Goal: Ask a question: Seek information or help from site administrators or community

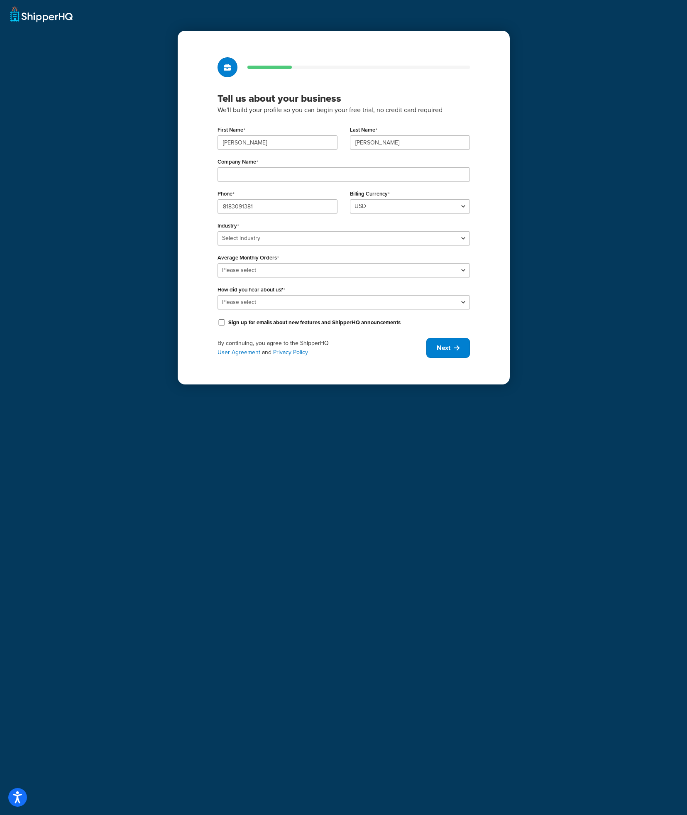
click at [288, 182] on div "First Name Ryan Last Name Snell Company Name Phone 8183091381 Billing Currency …" at bounding box center [344, 226] width 252 height 204
click at [286, 172] on input "Company Name" at bounding box center [344, 174] width 252 height 14
type input "Circuit Performance"
click at [284, 234] on select "Select industry Automotive Adult Agriculture Alcohol, Tobacco & CBD Arts & Craf…" at bounding box center [344, 238] width 252 height 14
select select "5"
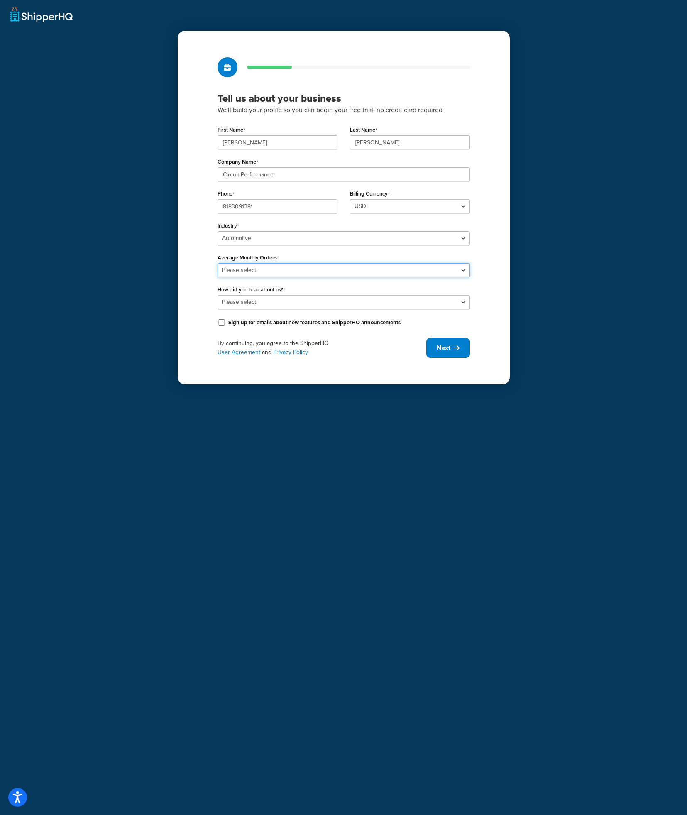
click at [269, 271] on select "Please select 0-500 501-1,000 1,001-10,000 10,001-20,000 Over 20,000" at bounding box center [344, 270] width 252 height 14
select select "1"
click at [266, 297] on select "Please select Online Search App Store or Marketplace Listing Referred by Agency…" at bounding box center [344, 302] width 252 height 14
select select "1"
click at [279, 324] on label "Sign up for emails about new features and ShipperHQ announcements" at bounding box center [314, 322] width 172 height 7
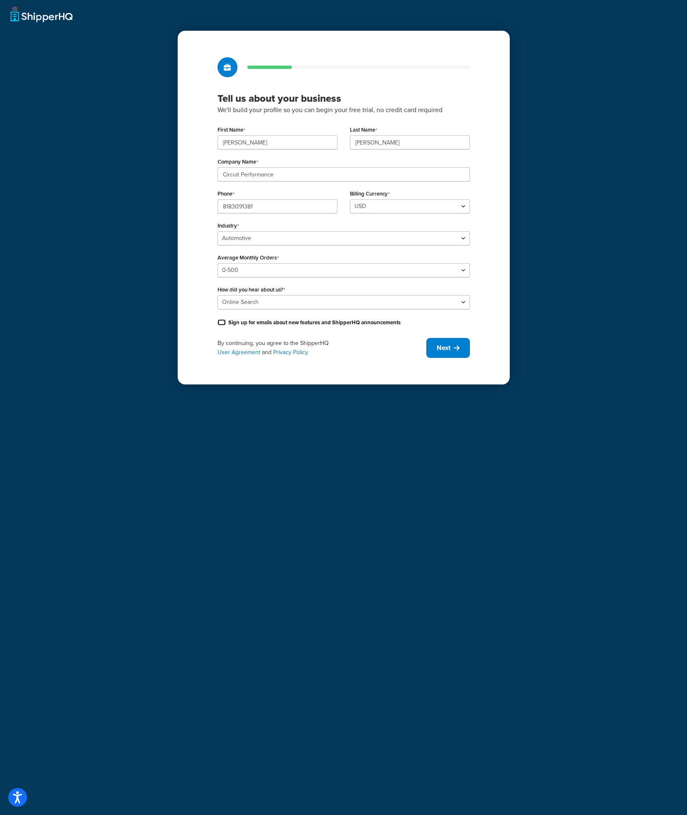
click at [226, 324] on input "Sign up for emails about new features and ShipperHQ announcements" at bounding box center [222, 322] width 8 height 6
click at [298, 325] on label "Sign up for emails about new features and ShipperHQ announcements" at bounding box center [314, 322] width 172 height 7
click at [226, 325] on input "Sign up for emails about new features and ShipperHQ announcements" at bounding box center [222, 322] width 8 height 6
checkbox input "false"
click at [301, 333] on div "Tell us about your business We'll build your profile so you can begin your free…" at bounding box center [344, 208] width 332 height 354
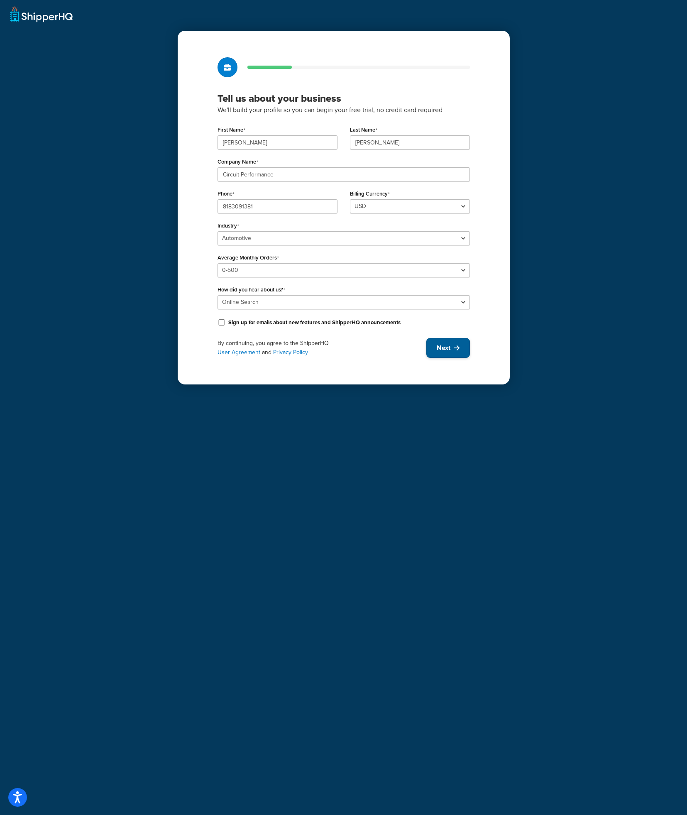
click at [454, 357] on button "Next" at bounding box center [448, 348] width 44 height 20
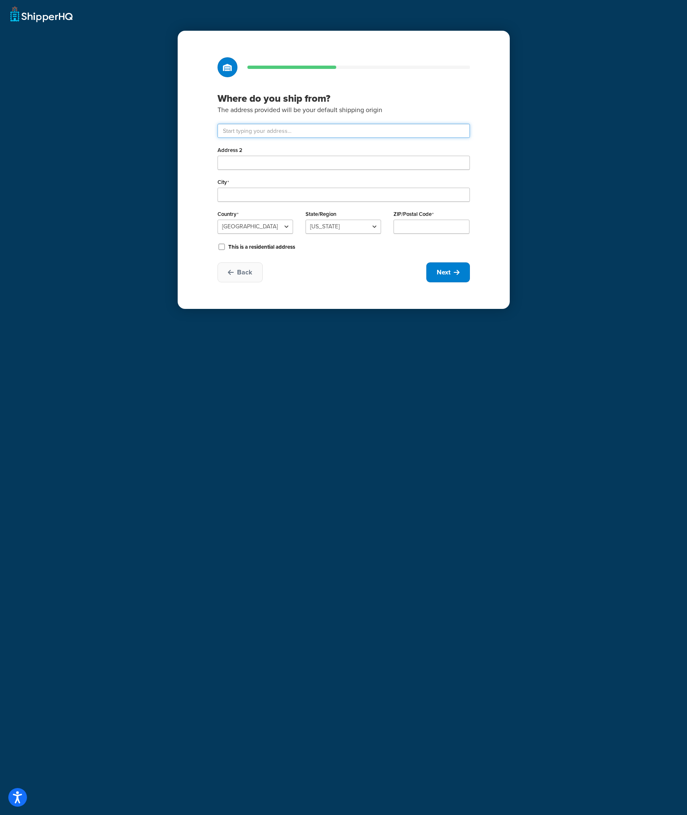
click at [334, 130] on input "text" at bounding box center [344, 131] width 252 height 14
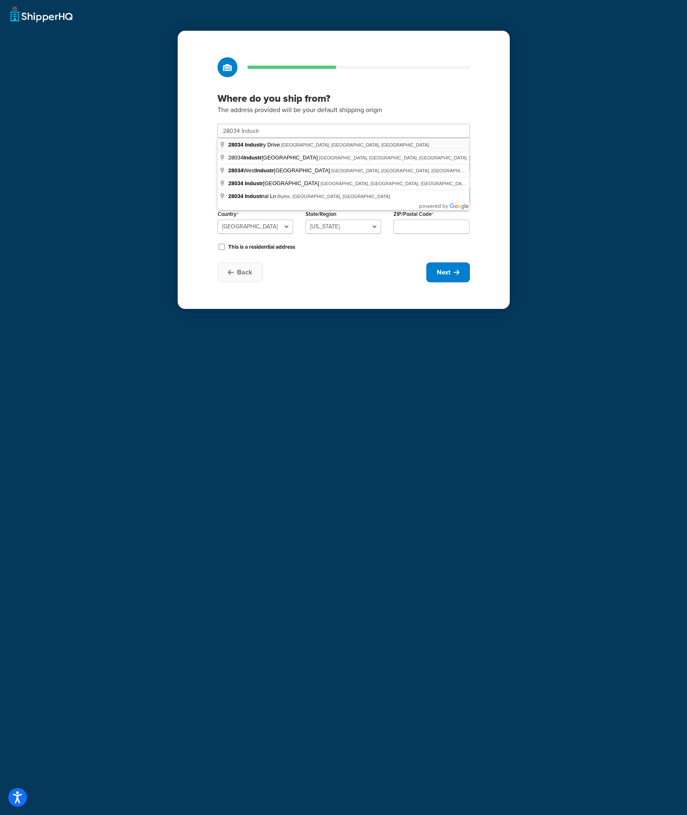
type input "28034 Industry Dr"
type input "Los Angeles County"
select select "5"
type input "91355"
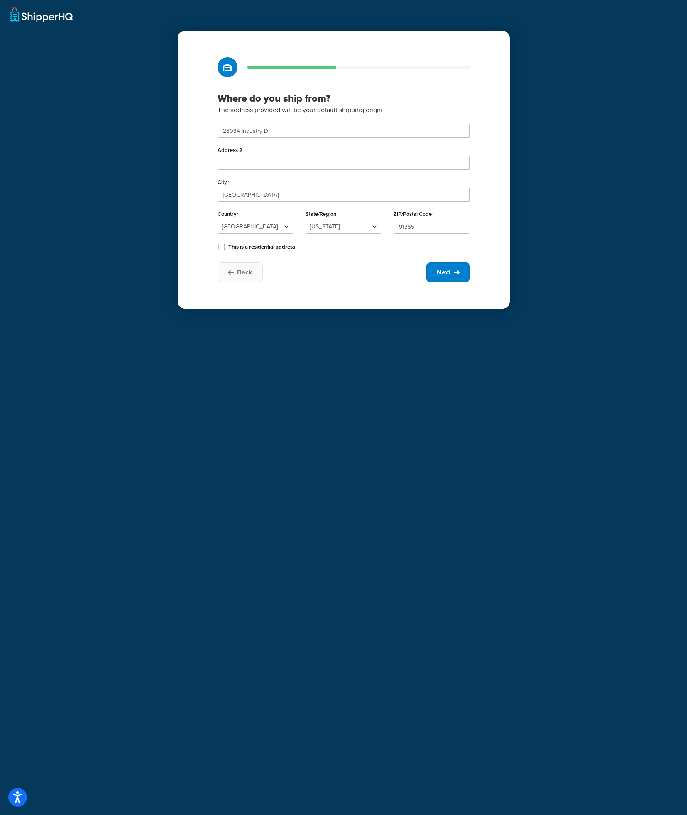
click at [305, 155] on div "Address 2" at bounding box center [344, 157] width 252 height 26
click at [303, 164] on input "Address 2" at bounding box center [344, 163] width 252 height 14
click at [303, 163] on input "Address 2" at bounding box center [344, 163] width 252 height 14
type input "STE 1"
click at [313, 193] on input "Los Angeles County" at bounding box center [344, 195] width 252 height 14
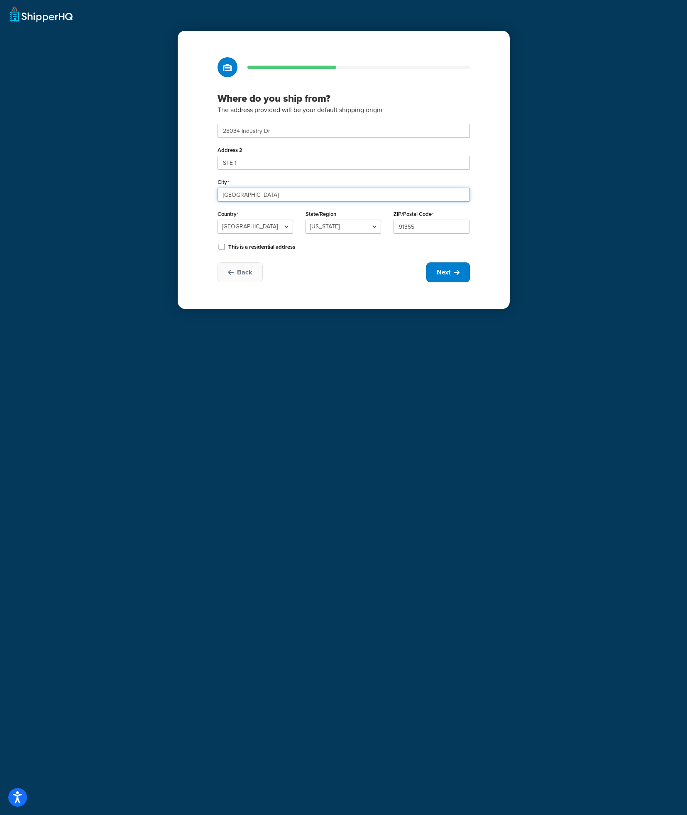
click at [168, 191] on div "Where do you ship from? The address provided will be your default shipping orig…" at bounding box center [343, 407] width 687 height 815
type input "Valencia"
select select "5"
click at [324, 275] on div "Back Next" at bounding box center [344, 272] width 252 height 20
click at [448, 275] on span "Next" at bounding box center [444, 272] width 14 height 9
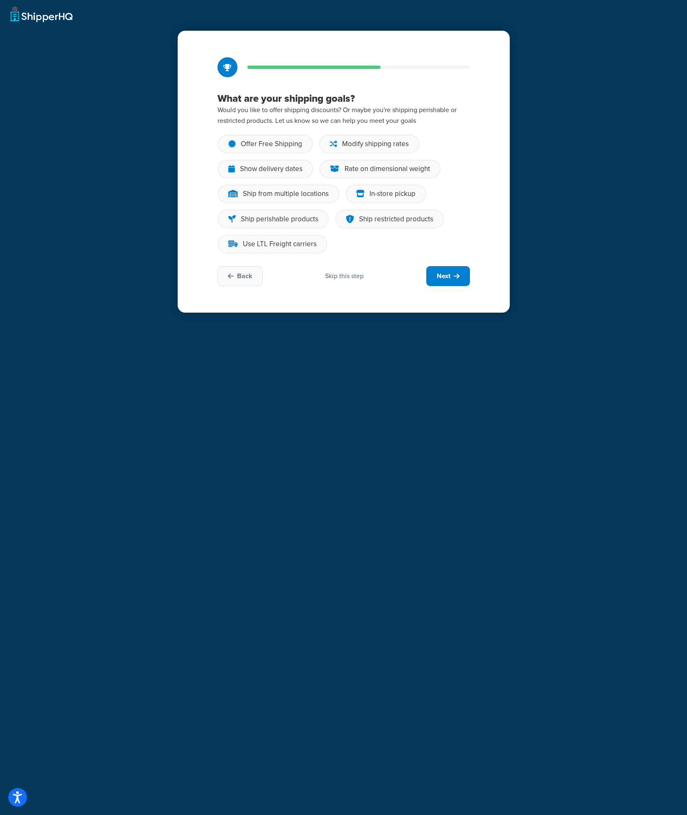
click at [236, 106] on p "Would you like to offer shipping discounts? Or maybe you're shipping perishable…" at bounding box center [344, 116] width 252 height 22
click at [270, 144] on div "Offer Free Shipping" at bounding box center [271, 144] width 61 height 8
click at [0, 0] on input "Offer Free Shipping" at bounding box center [0, 0] width 0 height 0
click at [276, 165] on div "Show delivery dates" at bounding box center [271, 169] width 63 height 8
click at [0, 0] on input "Show delivery dates" at bounding box center [0, 0] width 0 height 0
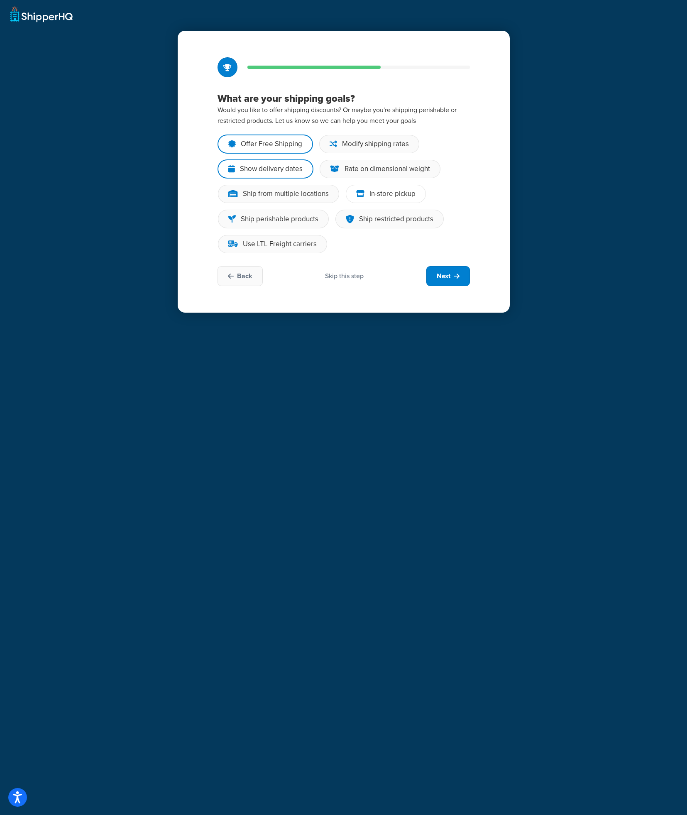
click at [406, 188] on div "In-store pickup" at bounding box center [386, 194] width 80 height 18
click at [0, 0] on input "In-store pickup" at bounding box center [0, 0] width 0 height 0
click at [391, 170] on div "Rate on dimensional weight" at bounding box center [388, 169] width 86 height 8
click at [0, 0] on input "Rate on dimensional weight" at bounding box center [0, 0] width 0 height 0
click at [459, 277] on icon at bounding box center [457, 276] width 6 height 7
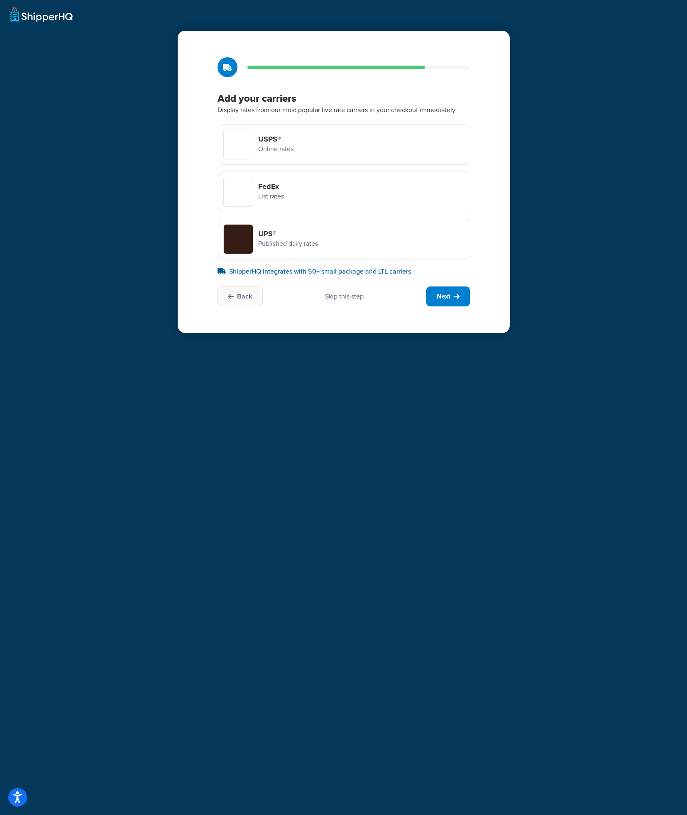
click at [318, 198] on div "FedEx List rates" at bounding box center [344, 191] width 252 height 41
click at [0, 0] on input "FedEx List rates" at bounding box center [0, 0] width 0 height 0
click at [308, 273] on p "ShipperHQ integrates with 50+ small package and LTL carriers" at bounding box center [344, 272] width 252 height 10
click at [253, 296] on button "Back" at bounding box center [240, 296] width 45 height 20
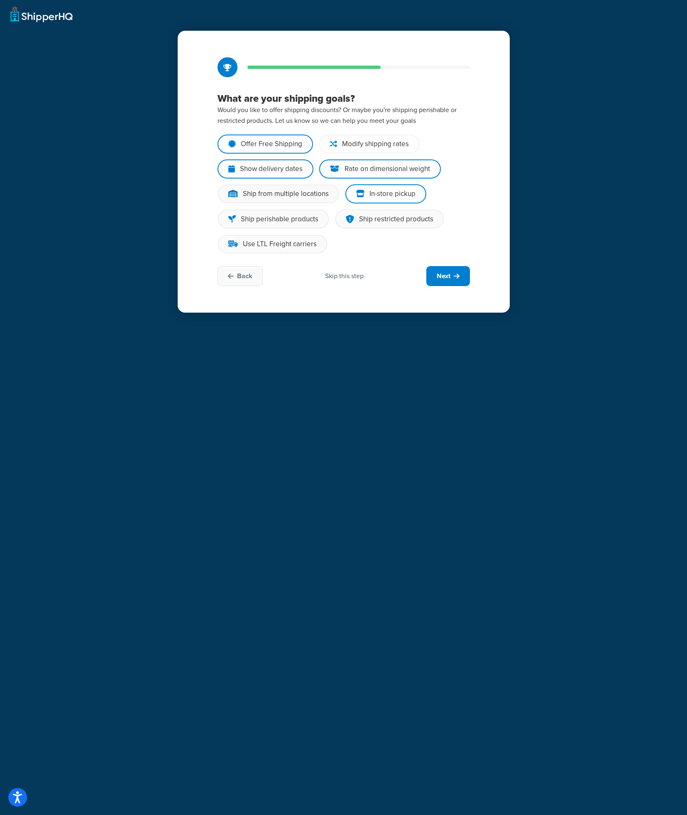
click at [359, 144] on div "Modify shipping rates" at bounding box center [375, 144] width 67 height 8
click at [0, 0] on input "Modify shipping rates" at bounding box center [0, 0] width 0 height 0
click at [455, 275] on icon at bounding box center [457, 276] width 6 height 7
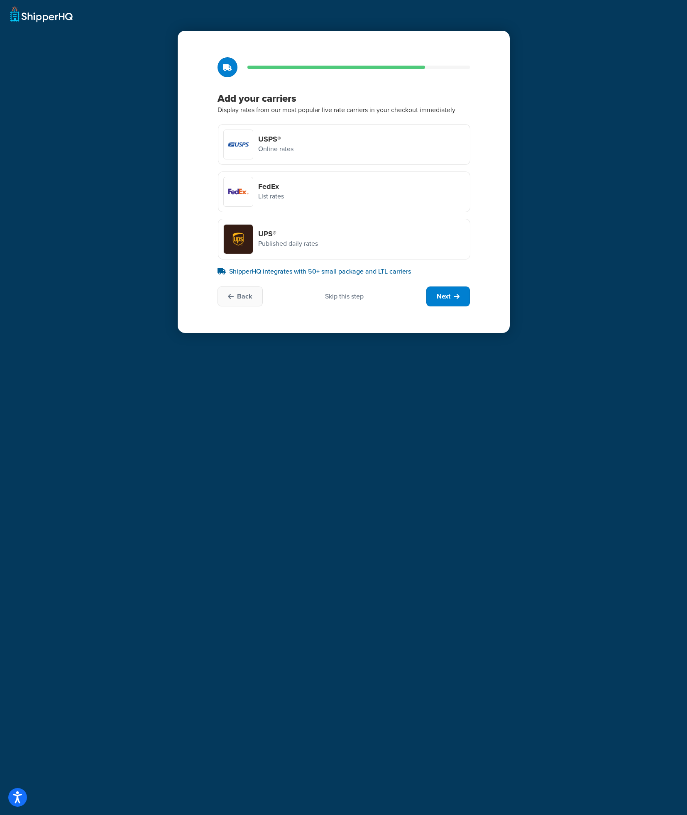
click at [351, 203] on div "FedEx List rates" at bounding box center [344, 191] width 252 height 41
click at [0, 0] on input "FedEx List rates" at bounding box center [0, 0] width 0 height 0
click at [351, 203] on div "FedEx List rates" at bounding box center [344, 192] width 252 height 42
click at [0, 0] on input "FedEx List rates" at bounding box center [0, 0] width 0 height 0
click at [351, 203] on div "FedEx List rates" at bounding box center [344, 191] width 252 height 41
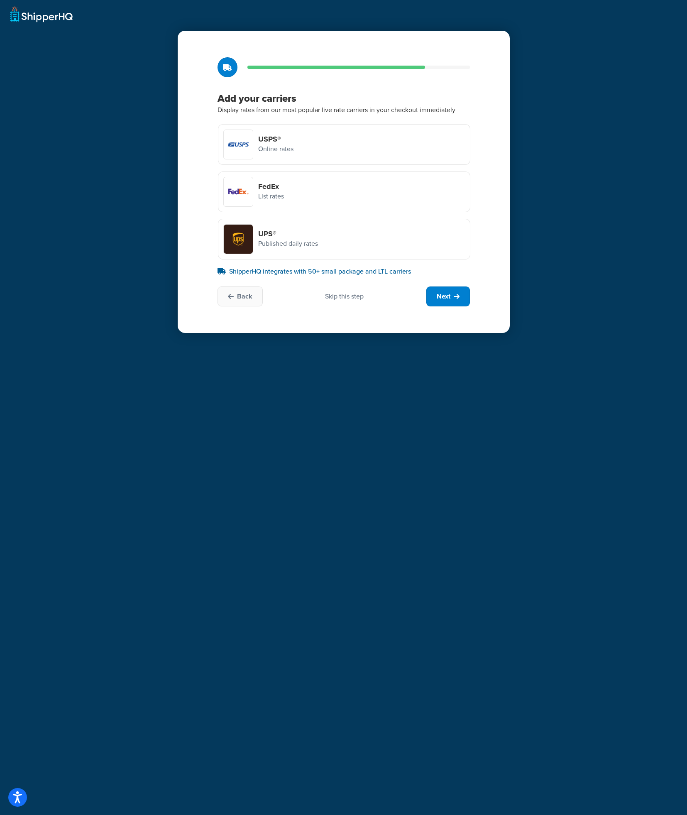
click at [0, 0] on input "FedEx List rates" at bounding box center [0, 0] width 0 height 0
click at [352, 201] on div "FedEx List rates" at bounding box center [344, 192] width 252 height 42
click at [0, 0] on input "FedEx List rates" at bounding box center [0, 0] width 0 height 0
click at [319, 271] on p "ShipperHQ integrates with 50+ small package and LTL carriers" at bounding box center [344, 272] width 252 height 10
click at [246, 296] on span "Back" at bounding box center [244, 296] width 15 height 9
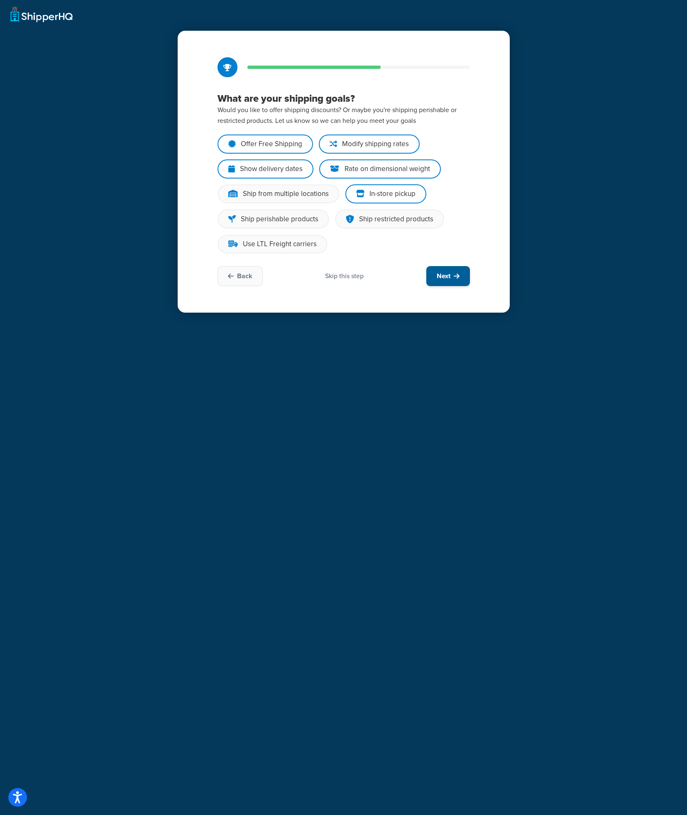
click at [447, 268] on button "Next" at bounding box center [448, 276] width 44 height 20
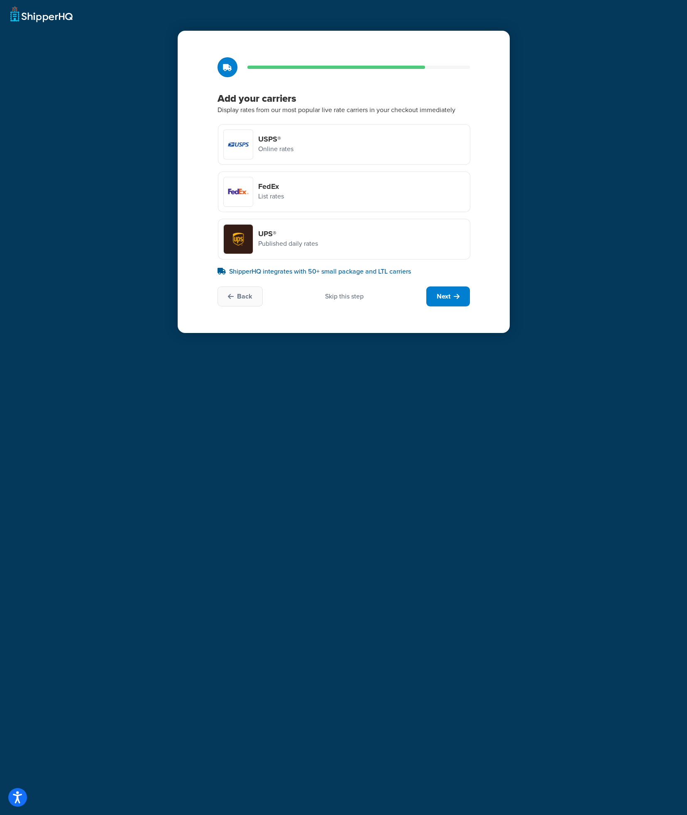
click at [297, 193] on div "FedEx List rates" at bounding box center [344, 191] width 252 height 41
click at [0, 0] on input "FedEx List rates" at bounding box center [0, 0] width 0 height 0
click at [305, 144] on div "USPS® Online rates" at bounding box center [344, 144] width 252 height 41
click at [0, 0] on input "USPS® Online rates" at bounding box center [0, 0] width 0 height 0
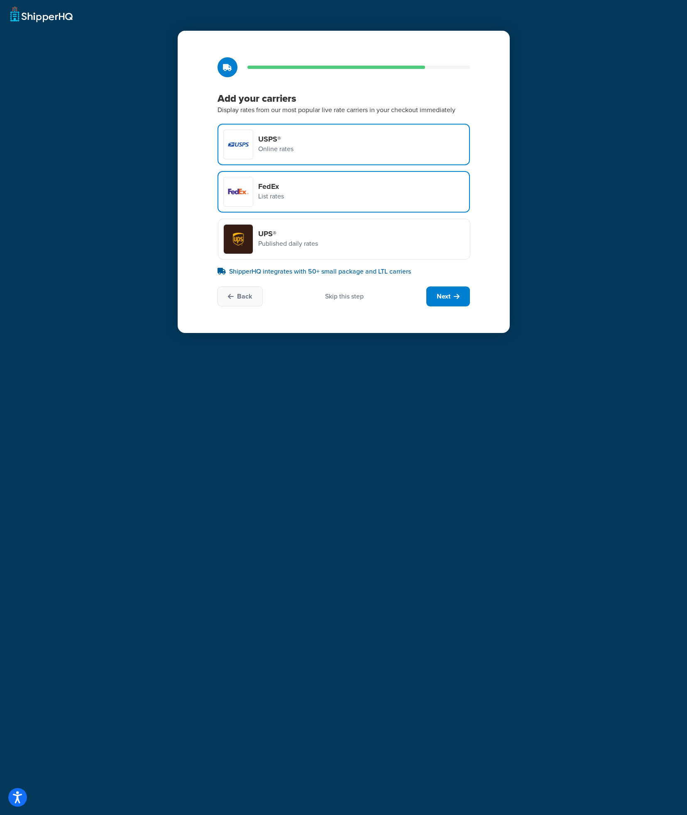
click at [291, 287] on div "Back Skip this step Next" at bounding box center [344, 296] width 252 height 20
drag, startPoint x: 309, startPoint y: 272, endPoint x: 361, endPoint y: 275, distance: 52.0
click at [361, 275] on p "ShipperHQ integrates with 50+ small package and LTL carriers" at bounding box center [344, 272] width 252 height 10
click at [448, 296] on span "Next" at bounding box center [444, 296] width 14 height 9
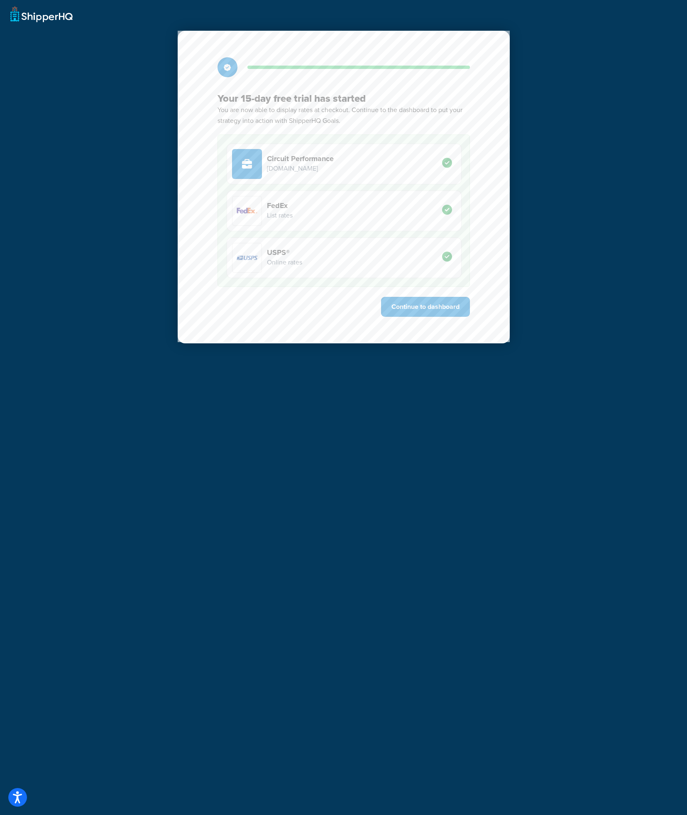
click at [334, 162] on h4 "Circuit Performance" at bounding box center [300, 158] width 67 height 9
click at [317, 219] on div "FedEx List rates" at bounding box center [344, 211] width 235 height 41
click at [277, 220] on p "List rates" at bounding box center [280, 215] width 26 height 11
click at [229, 212] on div "FedEx List rates" at bounding box center [344, 211] width 235 height 41
click at [421, 312] on button "Continue to dashboard" at bounding box center [425, 307] width 89 height 20
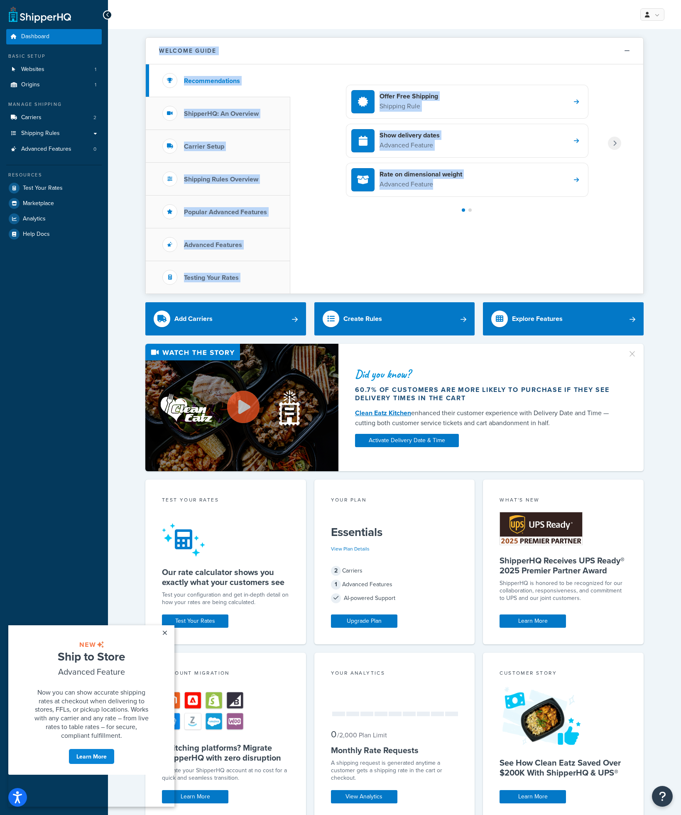
drag, startPoint x: 135, startPoint y: 37, endPoint x: 600, endPoint y: 231, distance: 504.2
click at [600, 231] on div "Welcome Guide Recommendations ShipperHQ: An Overview Carrier Setup Shipping Rul…" at bounding box center [394, 525] width 573 height 993
click at [551, 219] on div "Offer Free Shipping Shipping Rule Show delivery dates Advanced Feature Rate on …" at bounding box center [466, 178] width 353 height 229
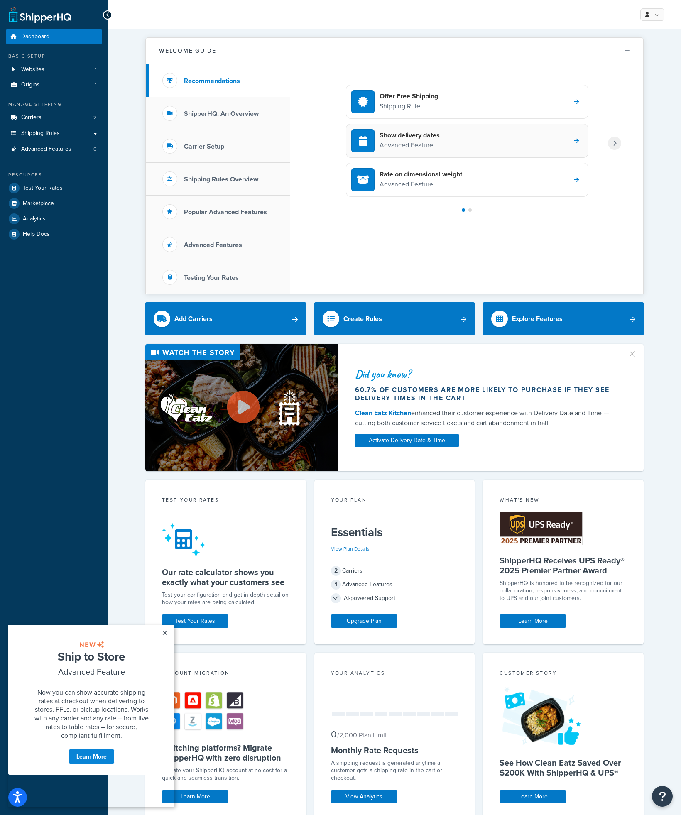
click at [463, 142] on div "Show delivery dates Advanced Feature" at bounding box center [467, 141] width 242 height 34
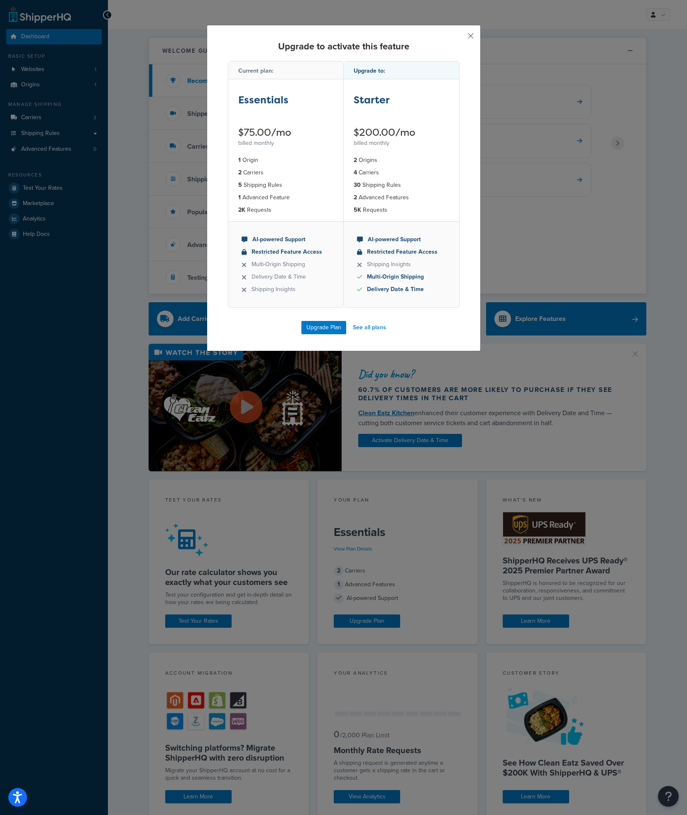
click at [460, 38] on button "button" at bounding box center [459, 39] width 2 height 2
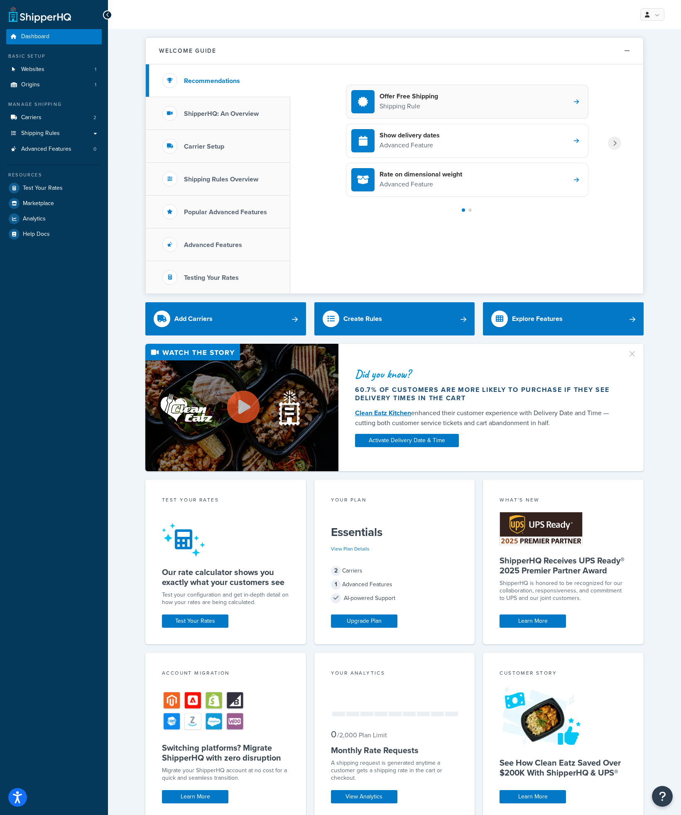
click at [437, 105] on p "Shipping Rule" at bounding box center [408, 106] width 59 height 11
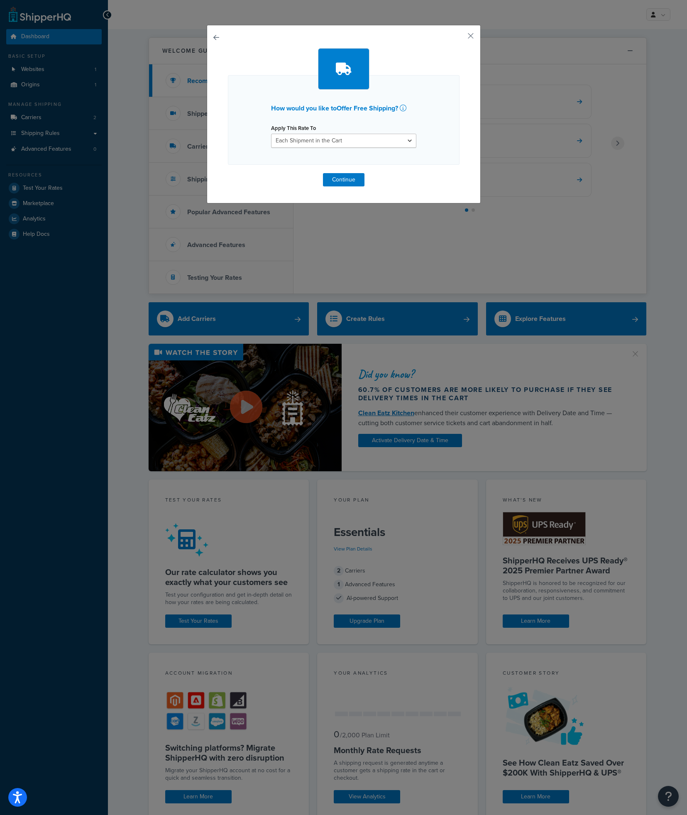
click at [463, 36] on div "How would you like to Offer Free Shipping ? Apply This Rate To Each Shipment in…" at bounding box center [344, 114] width 274 height 179
click at [460, 38] on button "button" at bounding box center [459, 39] width 2 height 2
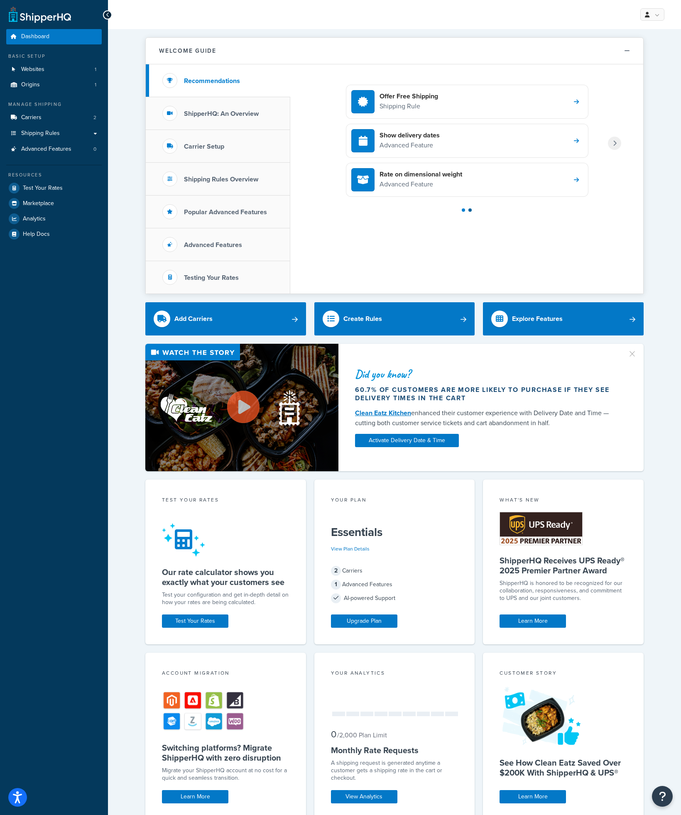
click at [470, 210] on div at bounding box center [469, 209] width 3 height 3
click at [447, 153] on div "Modify shipping rates Shipping Rule" at bounding box center [467, 141] width 242 height 34
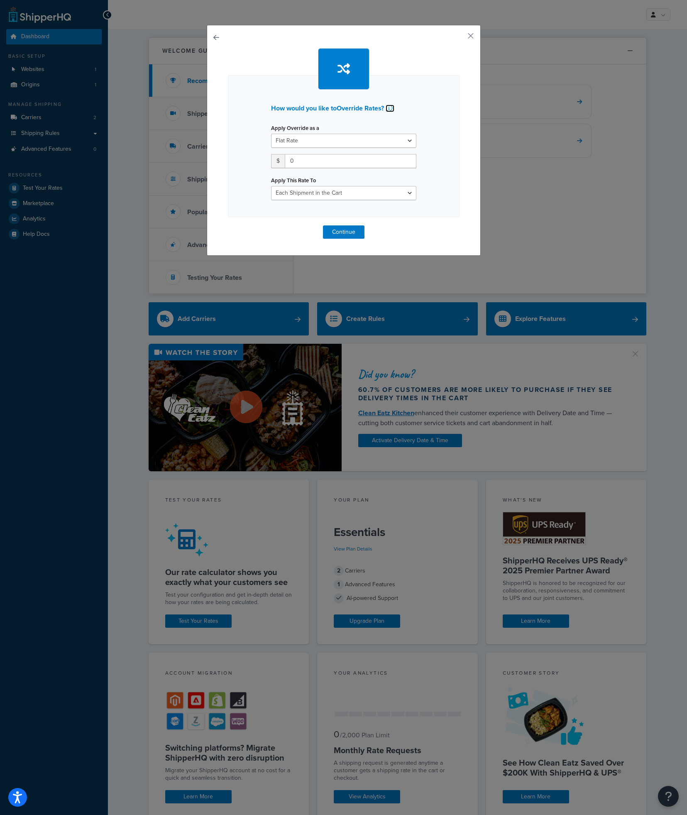
click at [387, 106] on icon at bounding box center [389, 108] width 7 height 7
click at [325, 191] on select "Each Shipment in the Cart Each Shipping Group in the Cart Each Item within a Sh…" at bounding box center [343, 193] width 145 height 14
click at [460, 38] on button "button" at bounding box center [459, 39] width 2 height 2
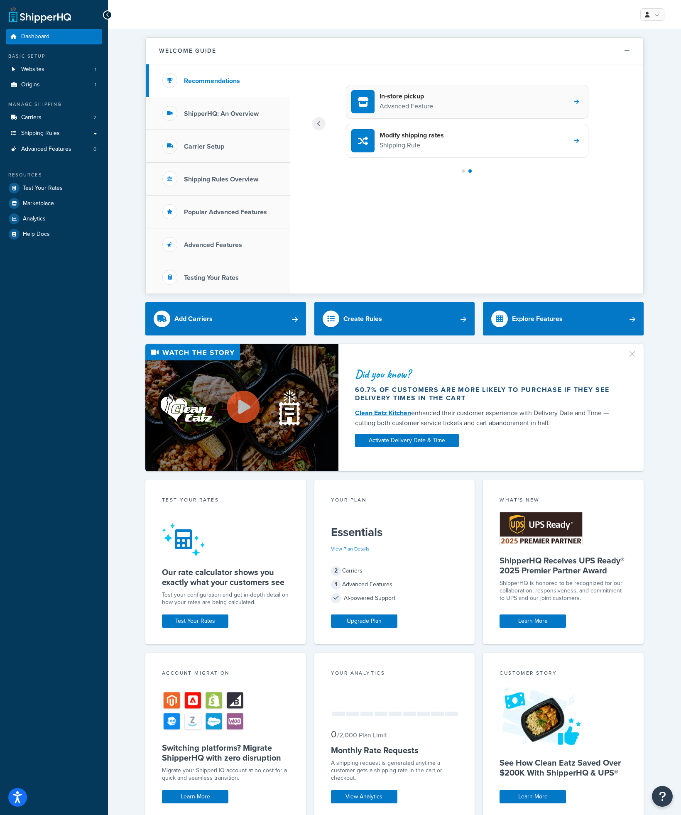
click at [436, 100] on div "In-store pickup Advanced Feature" at bounding box center [467, 102] width 242 height 34
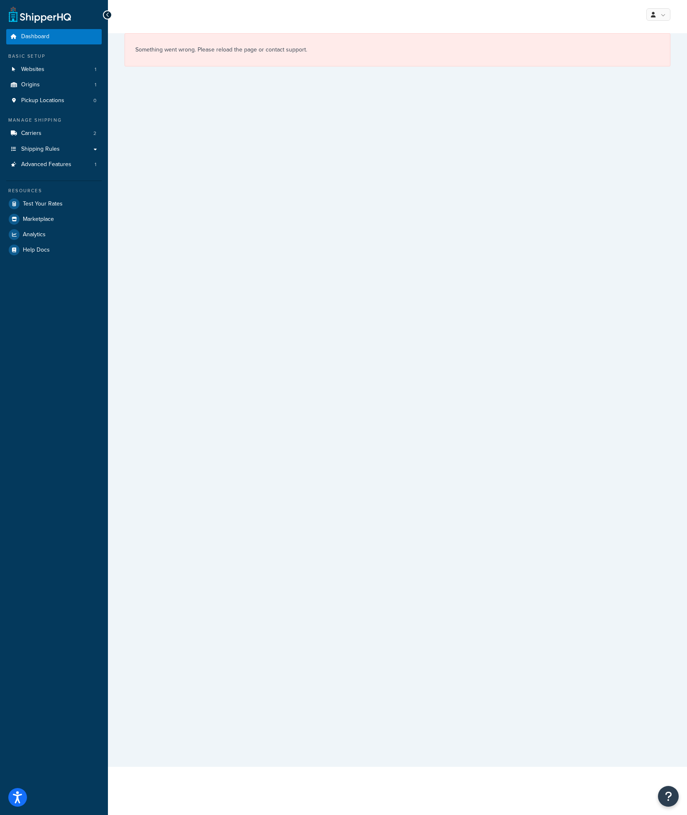
click at [107, 17] on icon at bounding box center [108, 15] width 4 height 6
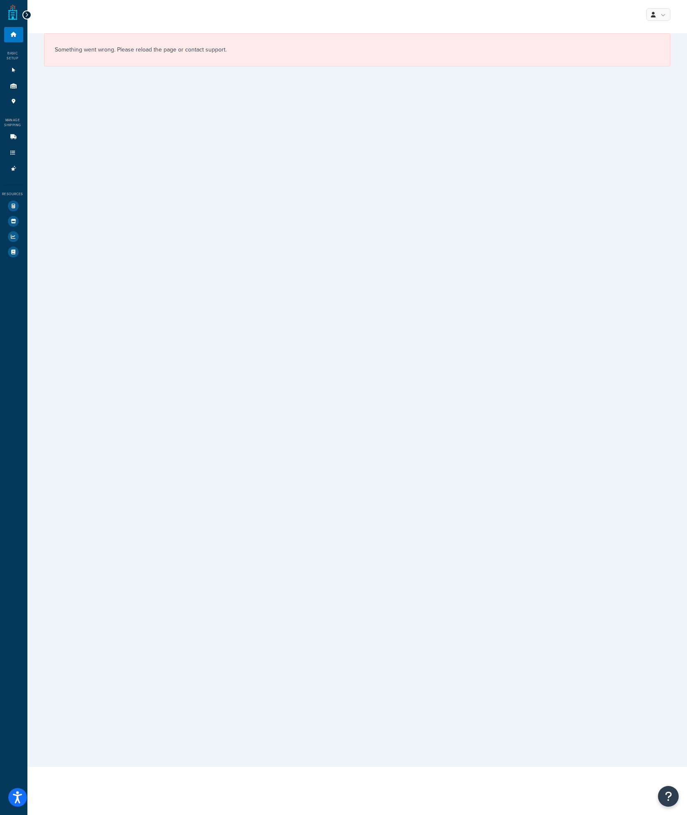
click at [25, 12] on icon at bounding box center [27, 15] width 4 height 6
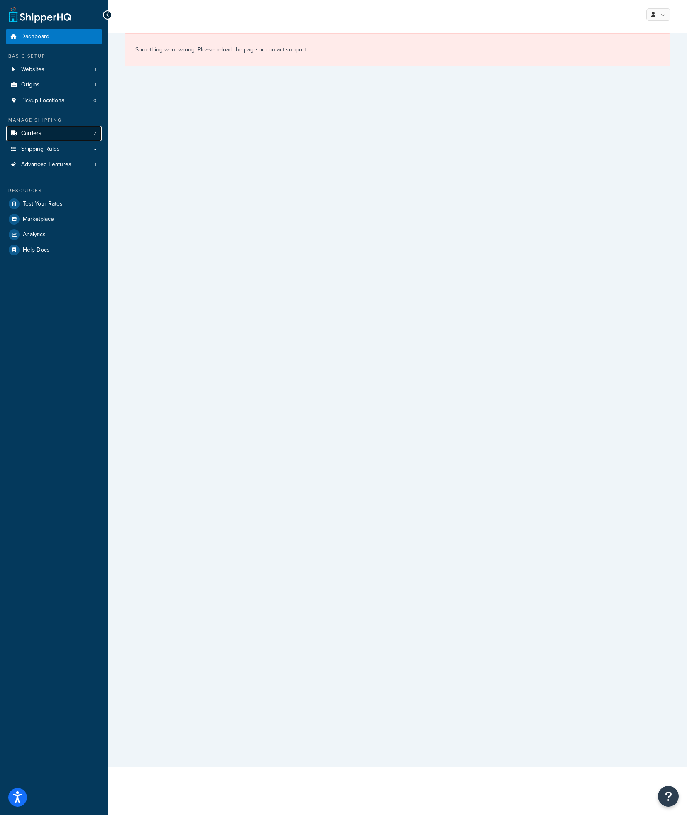
click at [45, 135] on link "Carriers 2" at bounding box center [53, 133] width 95 height 15
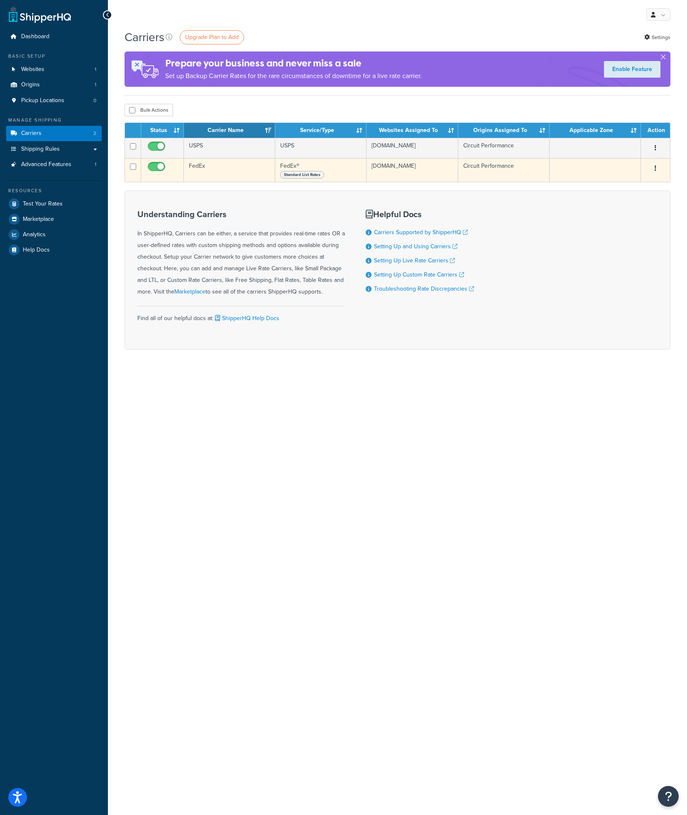
click at [301, 179] on span "Standard List Rates" at bounding box center [302, 174] width 44 height 7
click at [373, 173] on td "[DOMAIN_NAME]" at bounding box center [413, 170] width 92 height 24
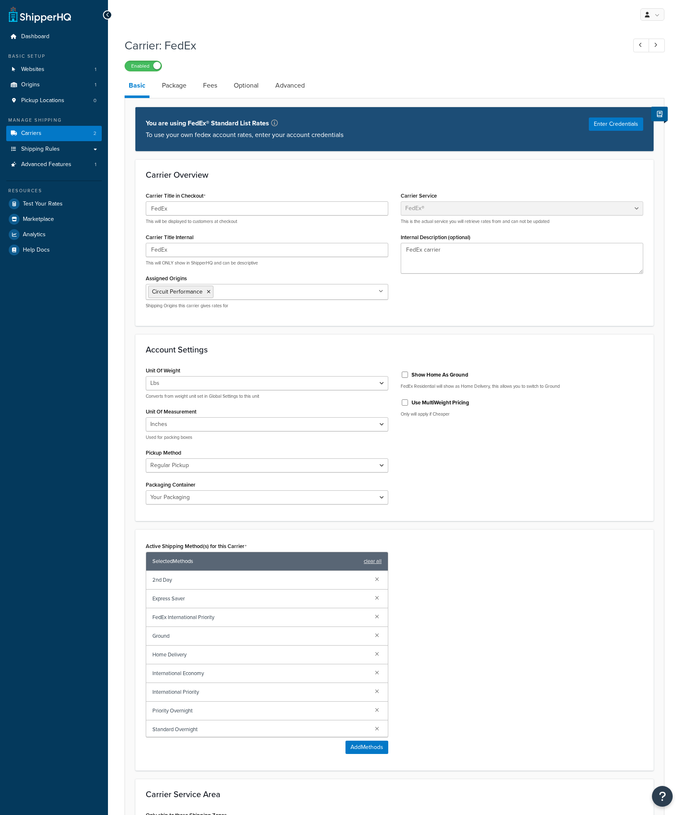
select select "fedEx"
select select "REGULAR_PICKUP"
select select "YOUR_PACKAGING"
click at [218, 464] on select "Business Service Center Drop Box Regular Pickup Request Courier Station" at bounding box center [267, 465] width 242 height 14
drag, startPoint x: 408, startPoint y: 357, endPoint x: 529, endPoint y: 429, distance: 140.6
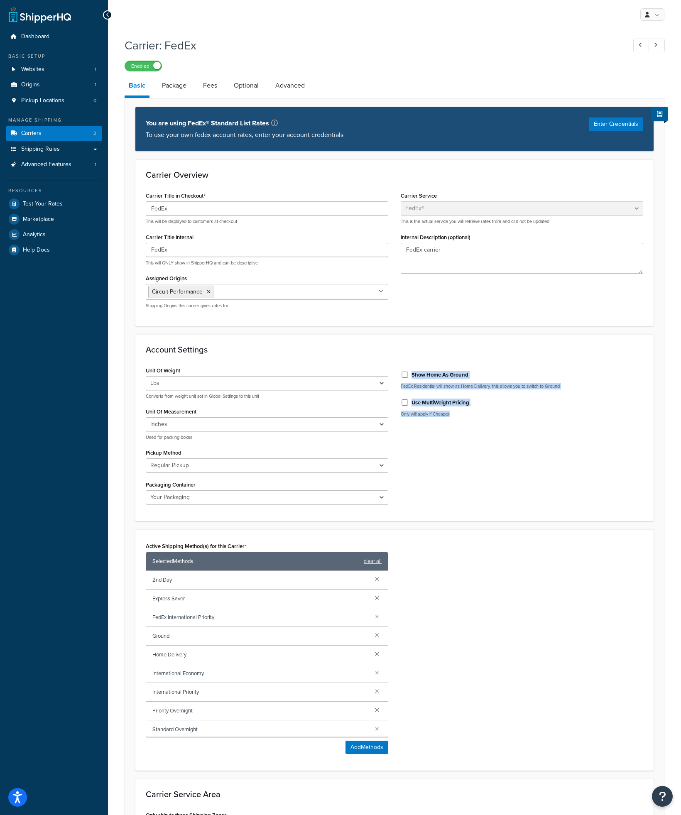
click at [529, 429] on div "Account Settings Unit Of Weight Lbs Kgs Convert LBS to KG Converts from weight …" at bounding box center [394, 427] width 518 height 187
click at [529, 429] on div "Unit Of Weight Lbs Kgs Convert LBS to KG Converts from weight unit set in Globa…" at bounding box center [395, 438] width 510 height 147
click at [529, 428] on div "Unit Of Weight Lbs Kgs Convert LBS to KG Converts from weight unit set in Globa…" at bounding box center [395, 438] width 510 height 147
drag, startPoint x: 425, startPoint y: 399, endPoint x: 507, endPoint y: 436, distance: 90.3
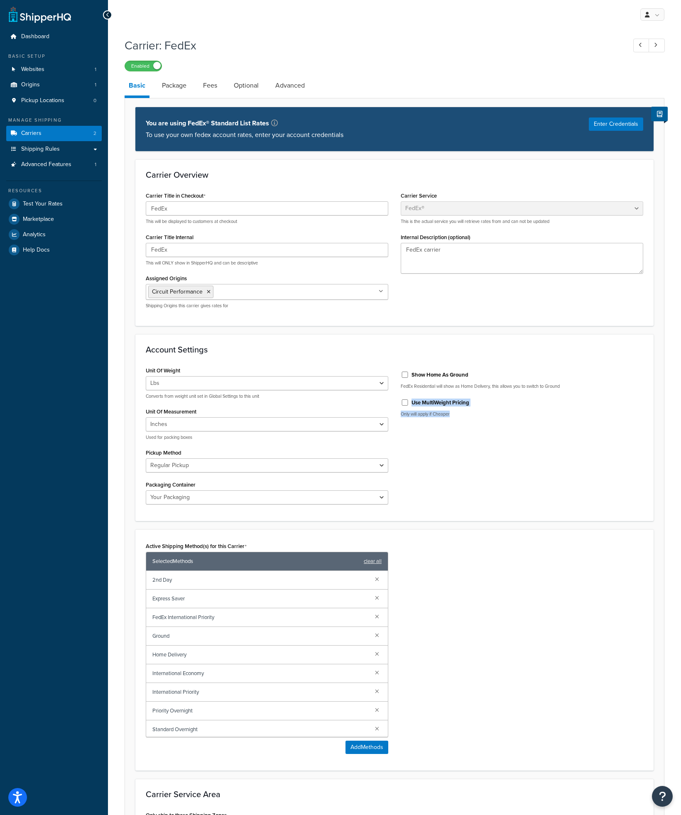
click at [507, 436] on div "Unit Of Weight Lbs Kgs Convert LBS to KG Converts from weight unit set in Globa…" at bounding box center [395, 438] width 510 height 147
click at [505, 432] on div "Unit Of Weight Lbs Kgs Convert LBS to KG Converts from weight unit set in Globa…" at bounding box center [395, 438] width 510 height 147
click at [406, 404] on input "Use MultiWeight Pricing" at bounding box center [405, 402] width 8 height 6
checkbox input "true"
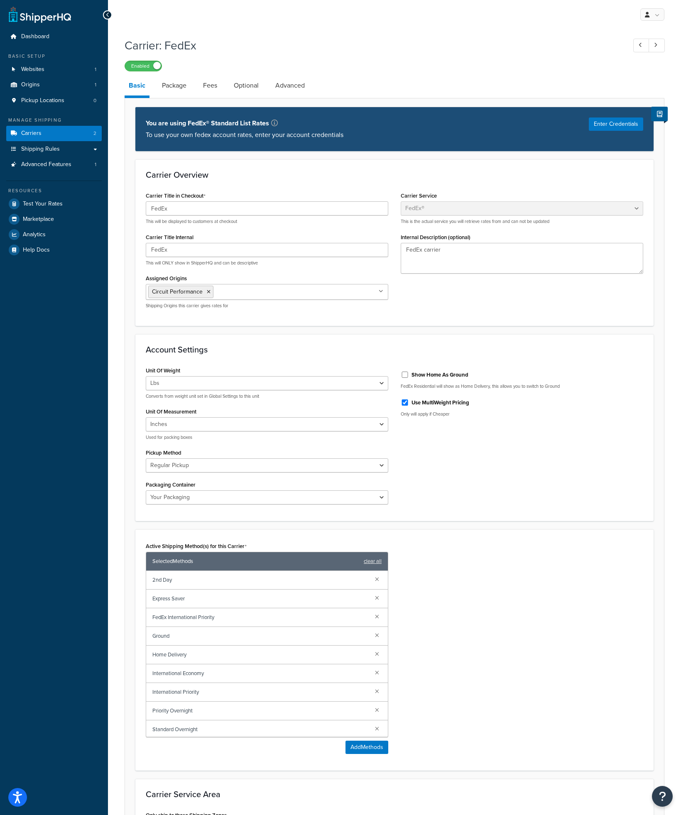
click at [474, 425] on div "Unit Of Weight Lbs Kgs Convert LBS to KG Converts from weight unit set in Globa…" at bounding box center [395, 438] width 510 height 147
click at [261, 512] on div "Account Settings Unit Of Weight Lbs Kgs Convert LBS to KG Converts from weight …" at bounding box center [394, 427] width 518 height 187
click at [608, 126] on button "Enter Credentials" at bounding box center [616, 124] width 54 height 13
select select "US"
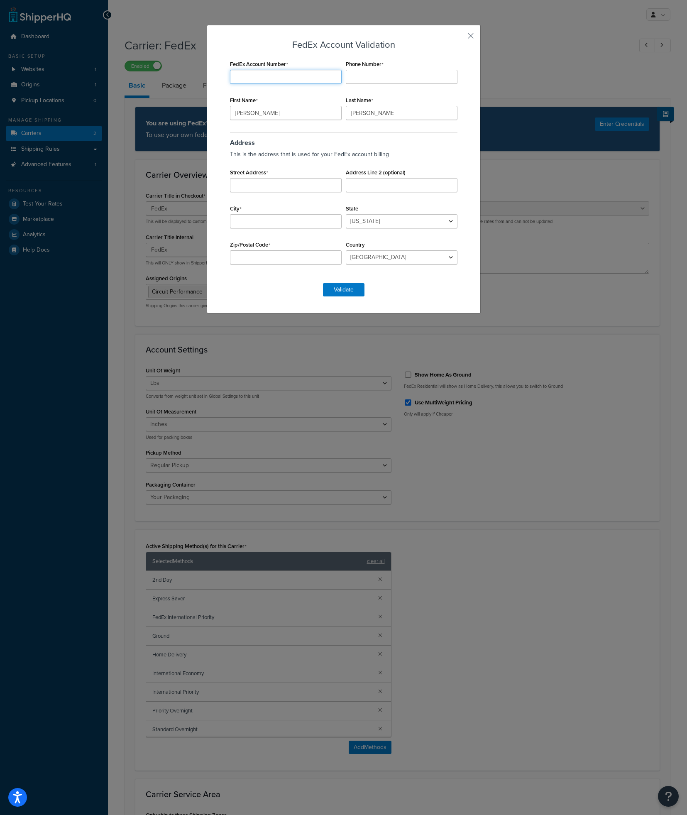
click at [267, 76] on input "FedEx Account Number" at bounding box center [286, 77] width 112 height 14
type input "290503485"
type input "8183492264"
type input "28034 Industry Drive"
type input "STE 1"
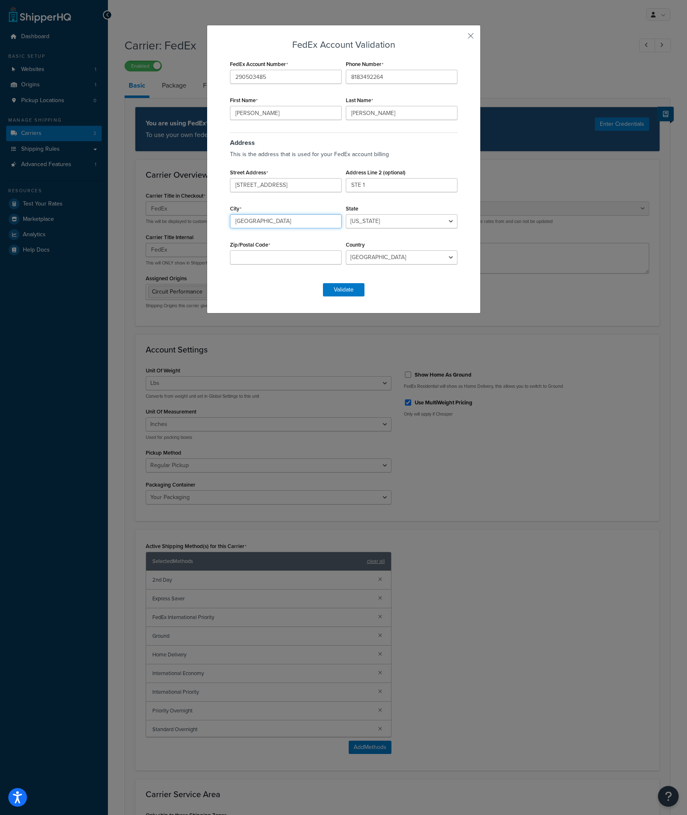
type input "Valencia"
select select "CA"
type input "91355"
click at [338, 291] on button "Validate" at bounding box center [344, 289] width 42 height 13
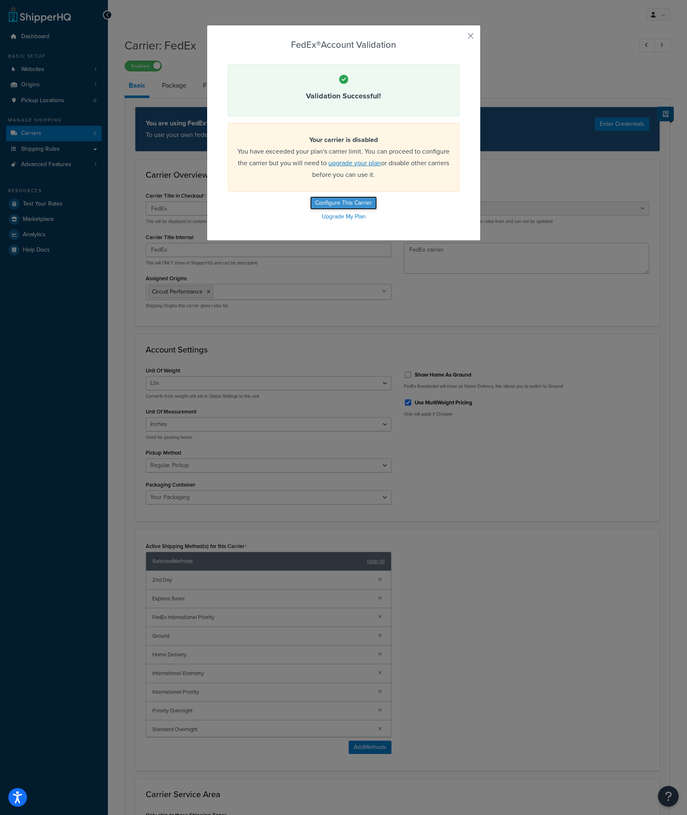
click at [332, 198] on button "Configure This Carrier" at bounding box center [343, 202] width 67 height 13
drag, startPoint x: 225, startPoint y: 144, endPoint x: 376, endPoint y: 185, distance: 156.9
click at [376, 185] on div "Your carrier is disabled You have exceeded your plan's carrier limit. You can p…" at bounding box center [344, 157] width 232 height 69
click at [390, 182] on div "Your carrier is disabled You have exceeded your plan's carrier limit. You can p…" at bounding box center [344, 157] width 232 height 69
click at [460, 38] on button "button" at bounding box center [459, 39] width 2 height 2
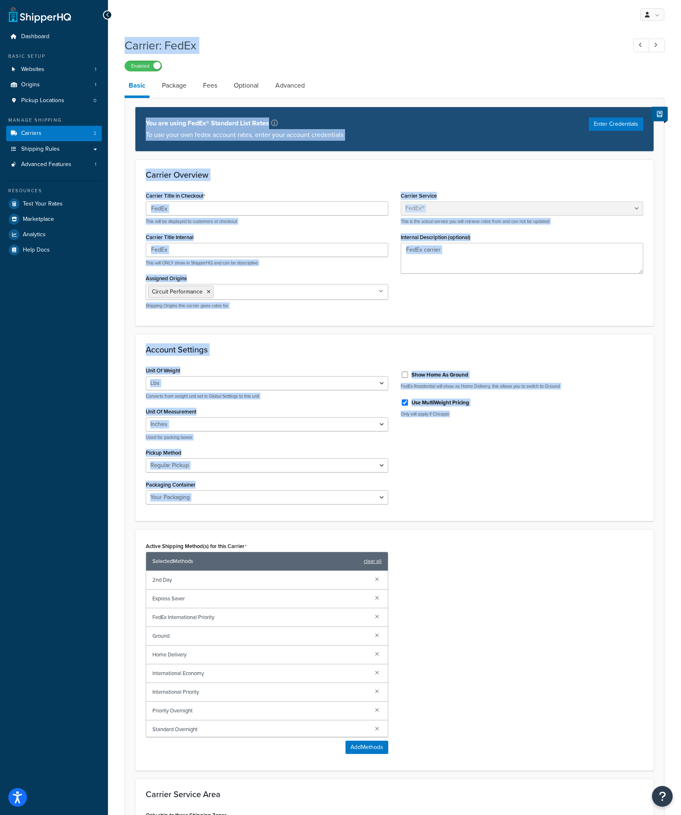
drag, startPoint x: 176, startPoint y: 22, endPoint x: 490, endPoint y: 457, distance: 536.6
click at [476, 442] on div "My Profile Billing Global Settings Contact Us Logout Carrier: FedEx Enabled Bas…" at bounding box center [394, 471] width 573 height 943
click at [492, 459] on div "Unit Of Weight Lbs Kgs Convert LBS to KG Converts from weight unit set in Globa…" at bounding box center [395, 438] width 510 height 147
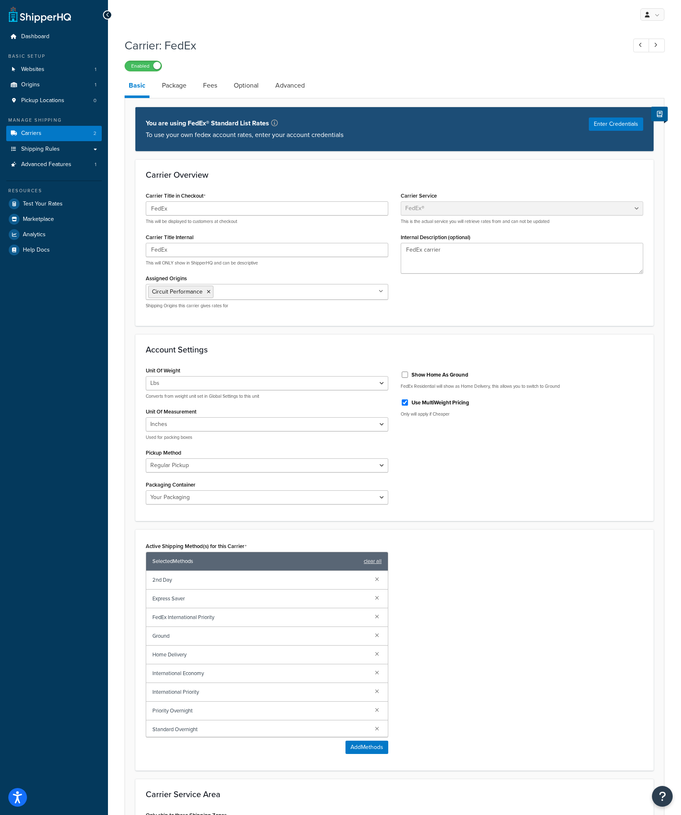
click at [536, 457] on div "Unit Of Weight Lbs Kgs Convert LBS to KG Converts from weight unit set in Globa…" at bounding box center [395, 438] width 510 height 147
click at [473, 589] on div "Active Shipping Method(s) for this Carrier Selected Methods clear all 2nd Day E…" at bounding box center [395, 650] width 510 height 220
click at [480, 468] on div "Unit Of Weight Lbs Kgs Convert LBS to KG Converts from weight unit set in Globa…" at bounding box center [395, 438] width 510 height 147
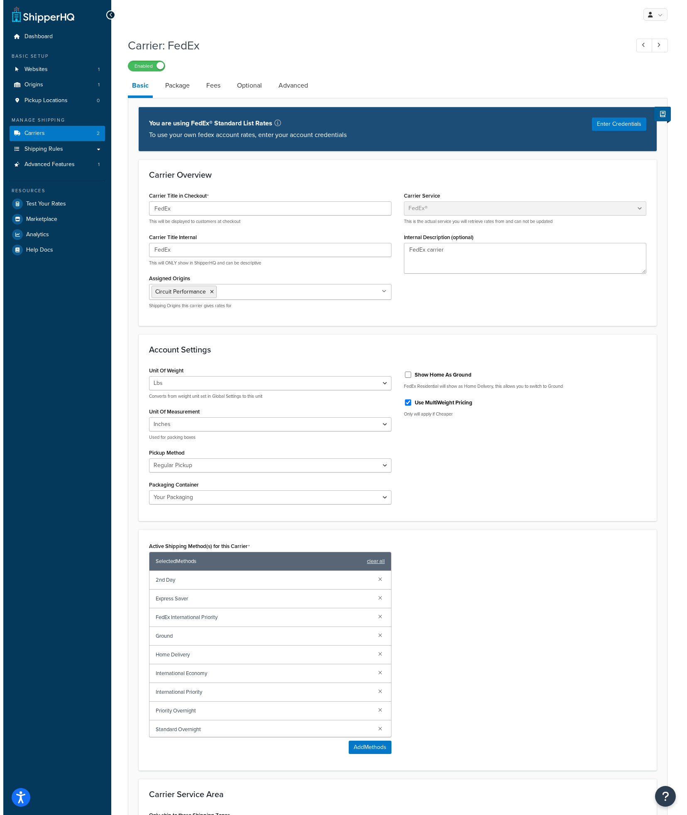
scroll to position [129, 0]
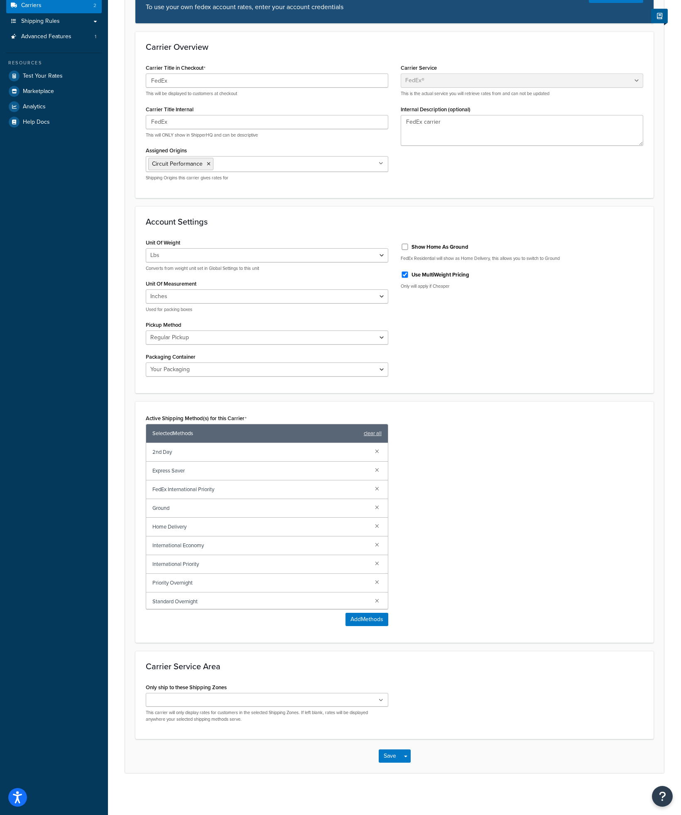
click at [477, 147] on div "Carrier Service Table Rates Flat Rate Free Shipping In-Store Pickup Same Day De…" at bounding box center [521, 107] width 255 height 90
click at [472, 137] on textarea "FedEx carrier" at bounding box center [522, 130] width 242 height 31
click at [463, 174] on div "Carrier Title in Checkout FedEx This will be displayed to customers at checkout…" at bounding box center [395, 124] width 510 height 125
drag, startPoint x: 472, startPoint y: 127, endPoint x: 483, endPoint y: 161, distance: 35.2
click at [437, 125] on textarea "FedEx carrier" at bounding box center [522, 130] width 242 height 31
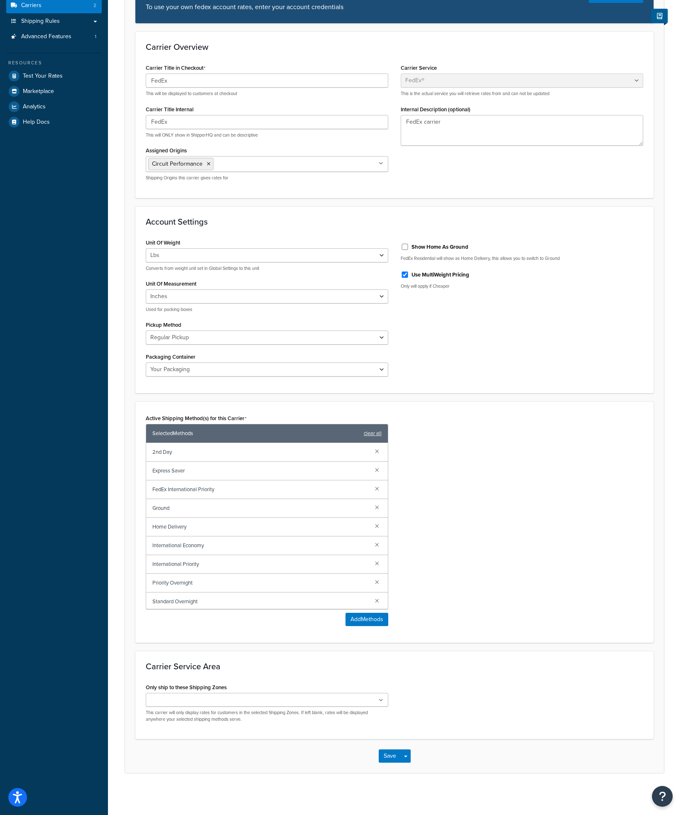
click at [263, 186] on div "Carrier Title in Checkout FedEx This will be displayed to customers at checkout…" at bounding box center [267, 124] width 255 height 125
click at [238, 545] on span "International Economy" at bounding box center [260, 546] width 216 height 12
click at [222, 597] on span "Standard Overnight" at bounding box center [260, 602] width 216 height 12
click at [363, 618] on button "Add Methods" at bounding box center [366, 619] width 43 height 13
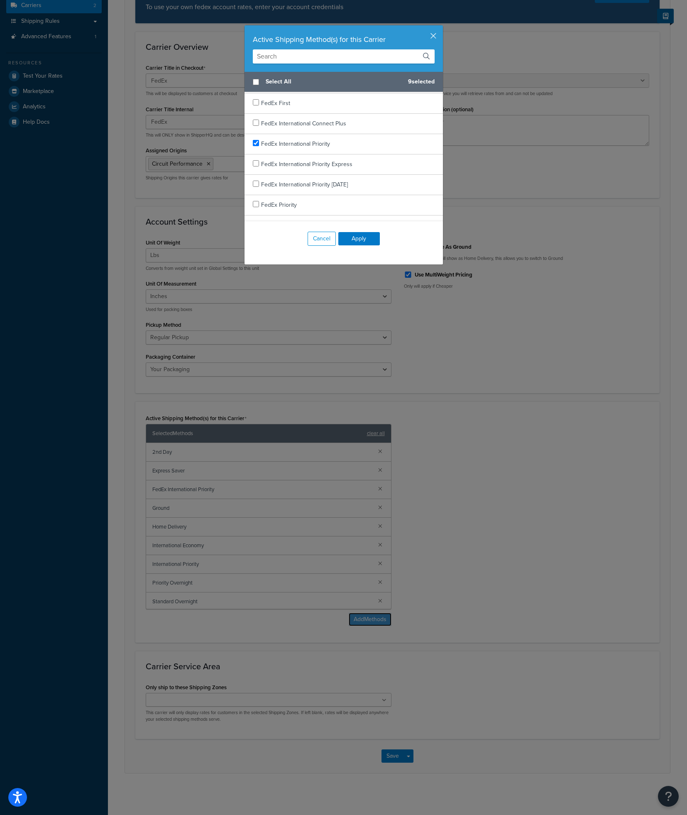
scroll to position [217, 0]
checkbox input "true"
click at [329, 131] on span "FedEx International Connect Plus" at bounding box center [303, 129] width 85 height 9
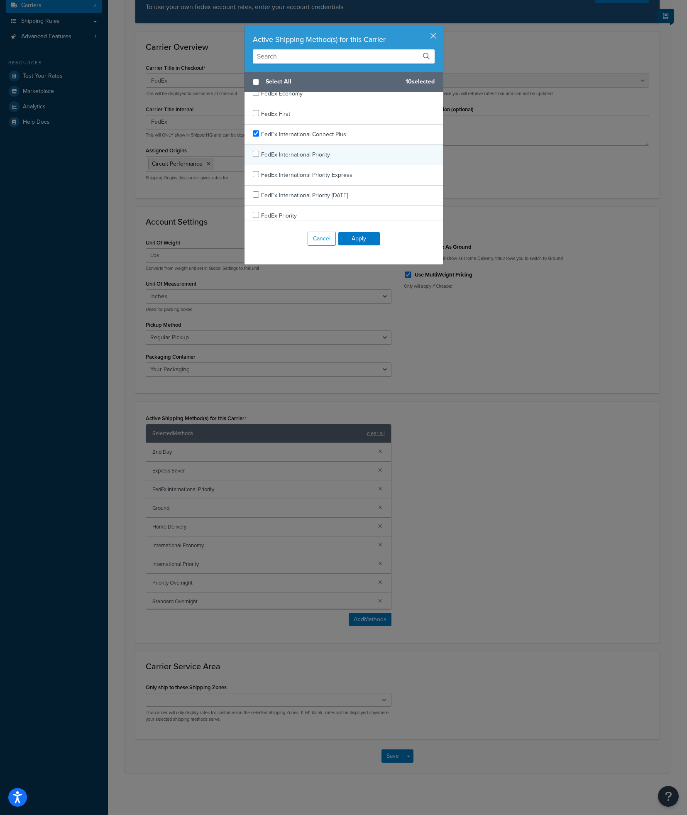
checkbox input "false"
click at [331, 156] on div "FedEx International Priority" at bounding box center [344, 155] width 198 height 20
checkbox input "false"
click at [334, 194] on div "International Priority" at bounding box center [344, 194] width 198 height 20
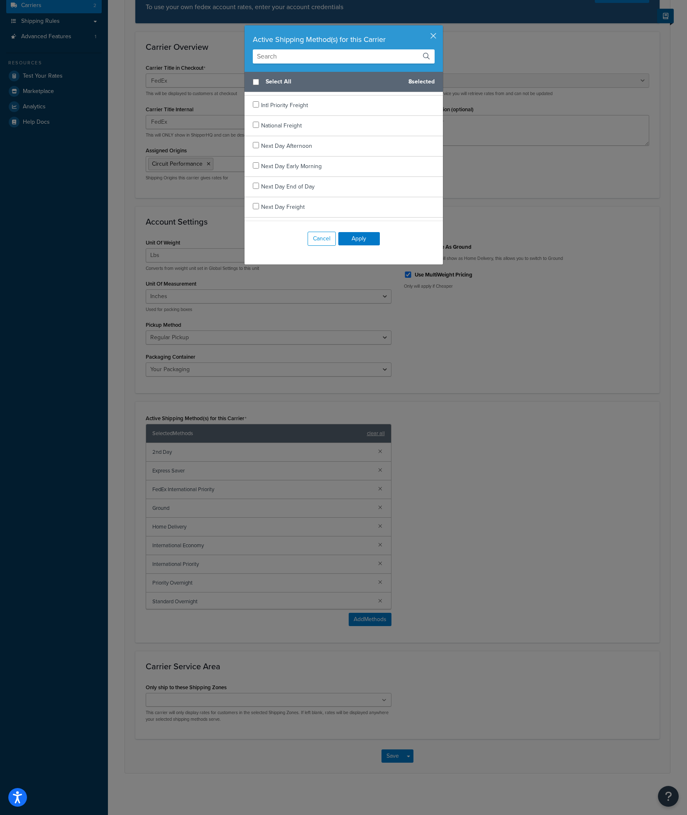
scroll to position [725, 0]
checkbox input "false"
click at [324, 165] on div "Priority Overnight" at bounding box center [344, 171] width 198 height 20
click at [320, 209] on div "Standard Overnight" at bounding box center [344, 211] width 198 height 20
drag, startPoint x: 363, startPoint y: 241, endPoint x: 291, endPoint y: 216, distance: 76.4
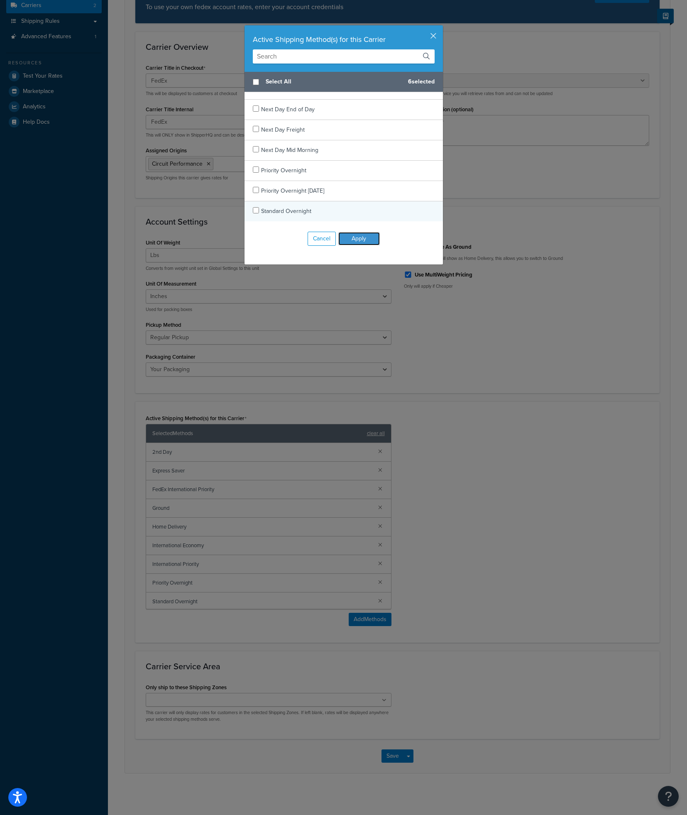
click at [291, 216] on div "Active Shipping Method(s) for this Carrier Select All 6 selected 1 Day Freight …" at bounding box center [343, 145] width 199 height 240
checkbox input "true"
click at [289, 210] on span "Standard Overnight" at bounding box center [286, 211] width 50 height 9
click at [366, 239] on button "Apply" at bounding box center [359, 238] width 42 height 13
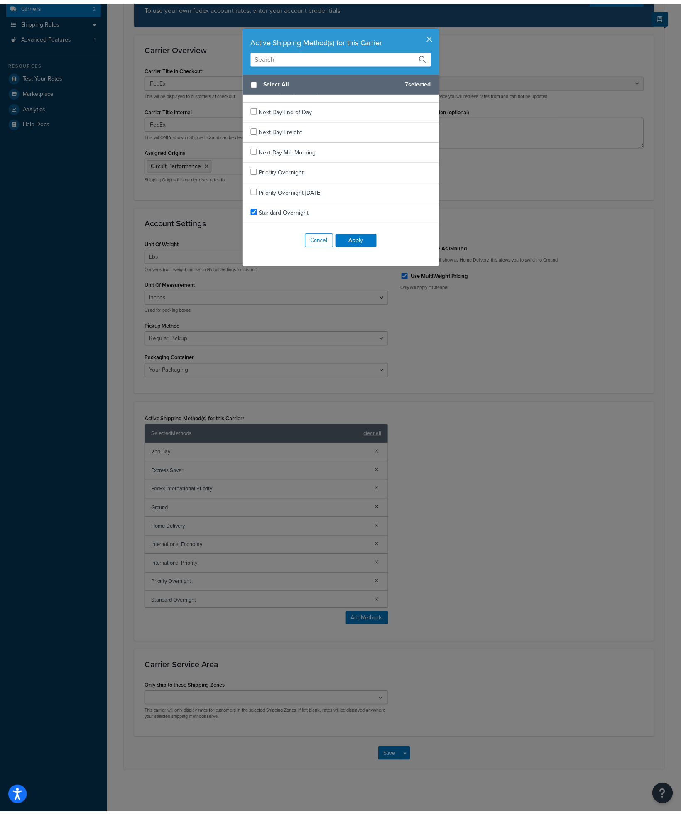
scroll to position [93, 0]
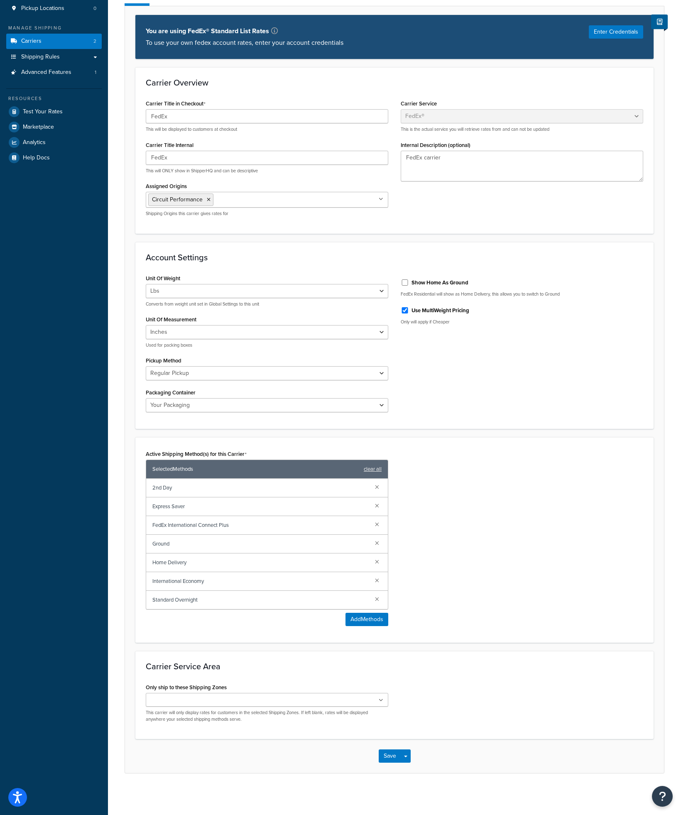
click at [243, 663] on h3 "Carrier Service Area" at bounding box center [394, 666] width 497 height 9
click at [191, 703] on input "Only ship to these Shipping Zones" at bounding box center [184, 700] width 73 height 9
click at [428, 666] on h3 "Carrier Service Area" at bounding box center [394, 666] width 497 height 9
click at [228, 701] on ul at bounding box center [267, 700] width 242 height 14
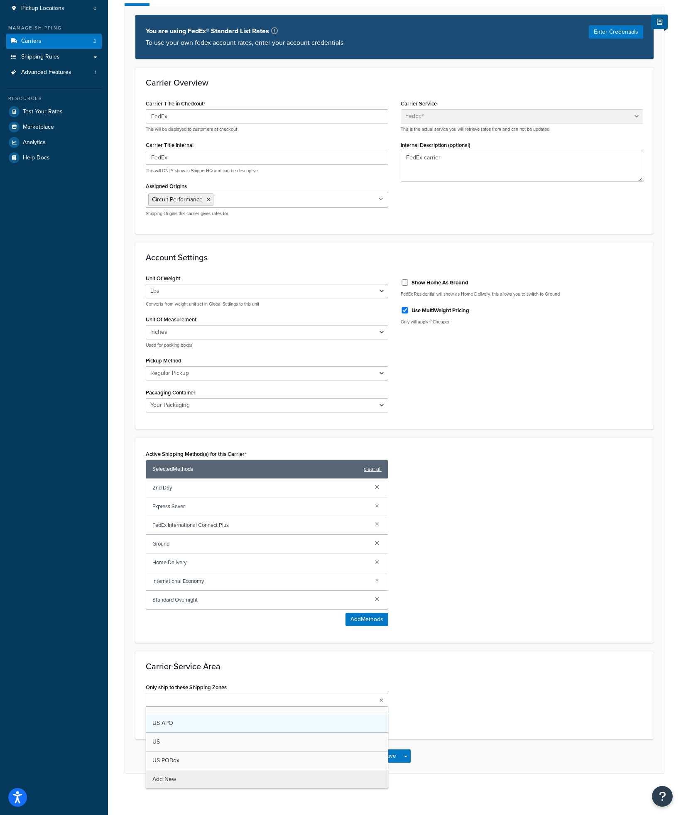
scroll to position [0, 0]
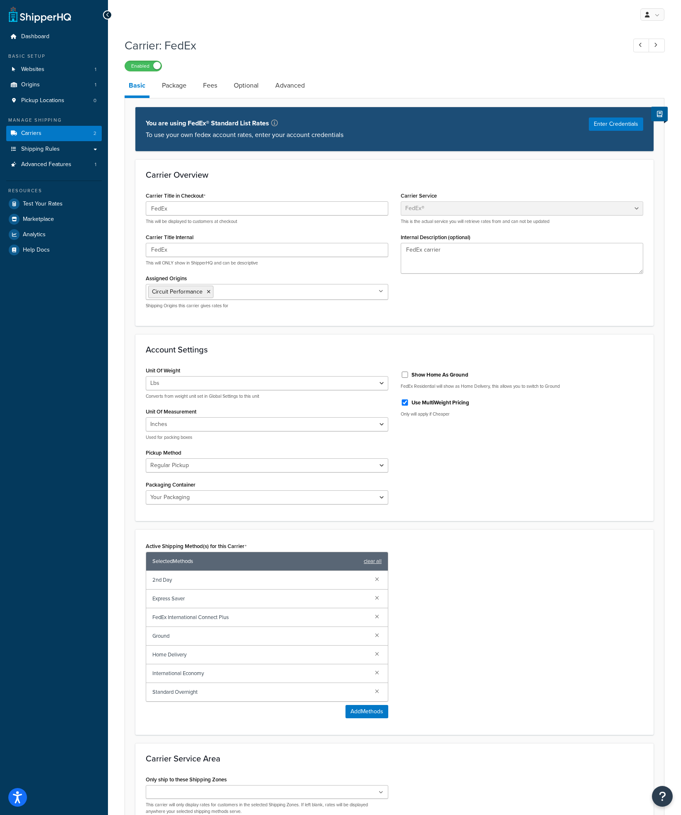
click at [576, 575] on div "Active Shipping Method(s) for this Carrier Selected Methods clear all 2nd Day E…" at bounding box center [395, 632] width 510 height 184
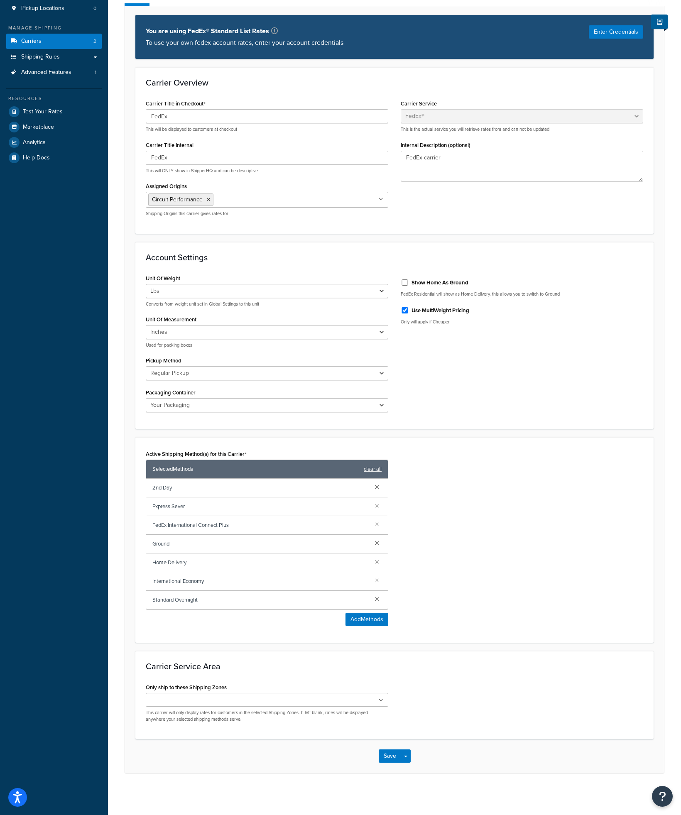
click at [514, 503] on div "Active Shipping Method(s) for this Carrier Selected Methods clear all 2nd Day E…" at bounding box center [395, 540] width 510 height 184
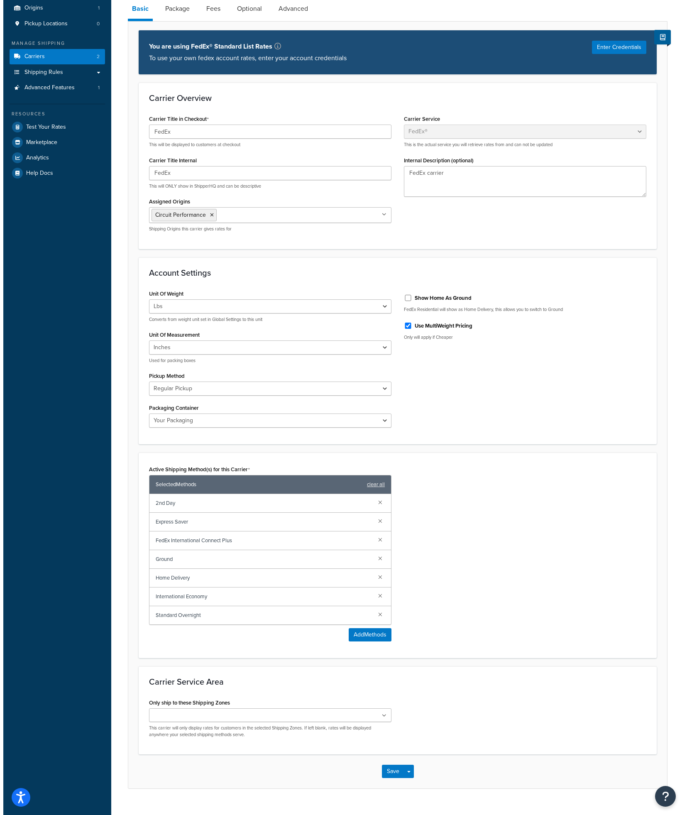
scroll to position [29, 0]
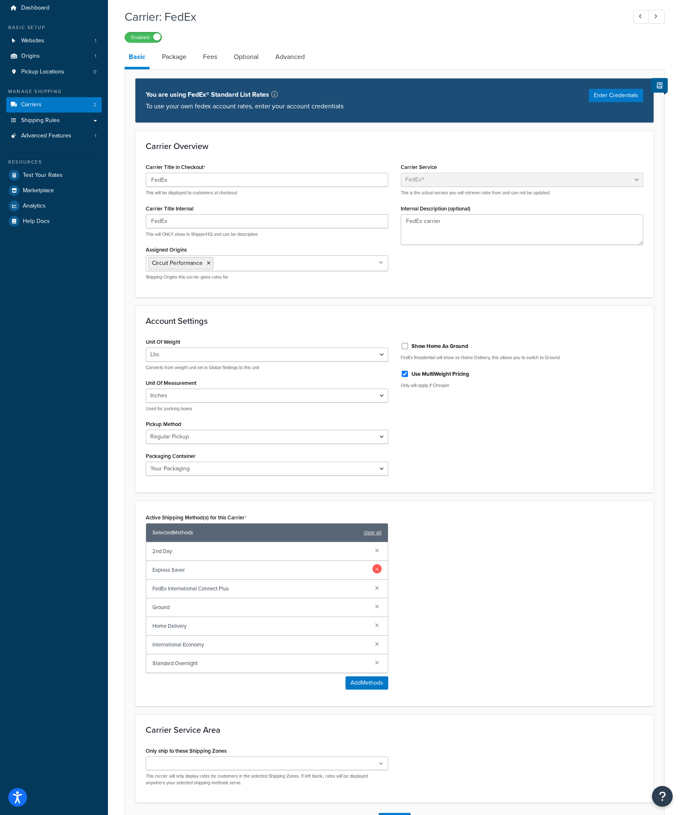
click at [377, 569] on link at bounding box center [376, 568] width 9 height 9
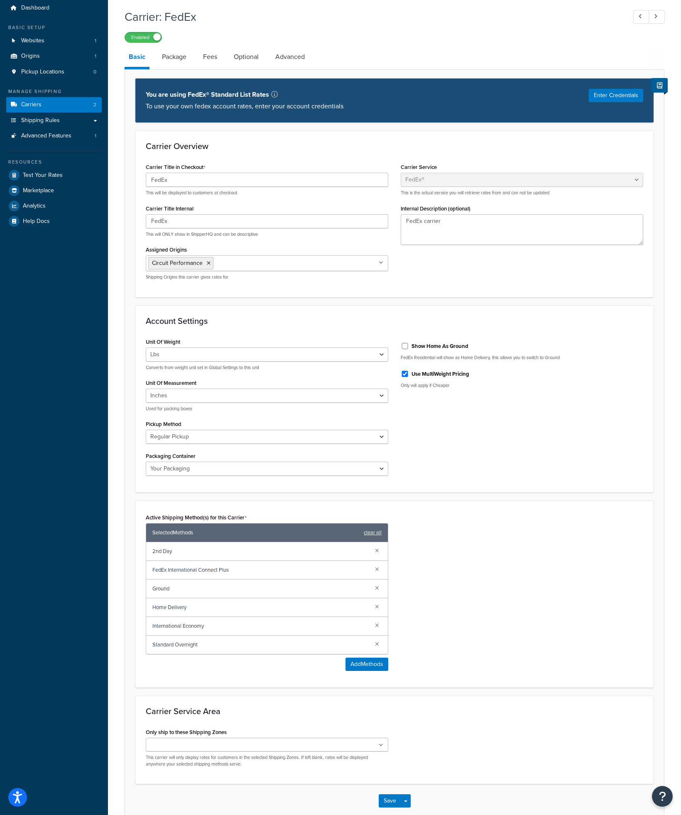
click at [269, 556] on span "2nd Day" at bounding box center [260, 552] width 216 height 12
click at [366, 664] on button "Add Methods" at bounding box center [366, 664] width 43 height 13
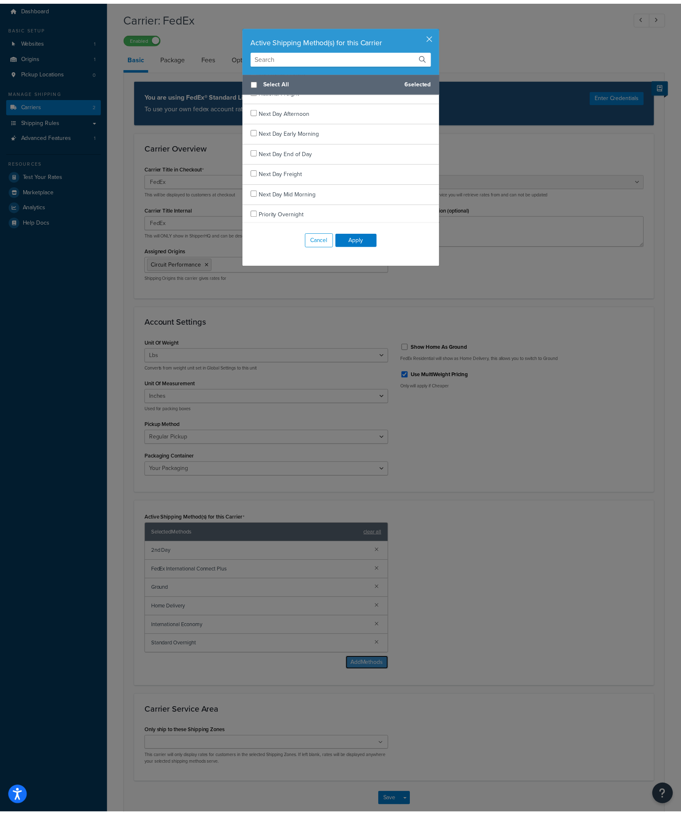
scroll to position [725, 0]
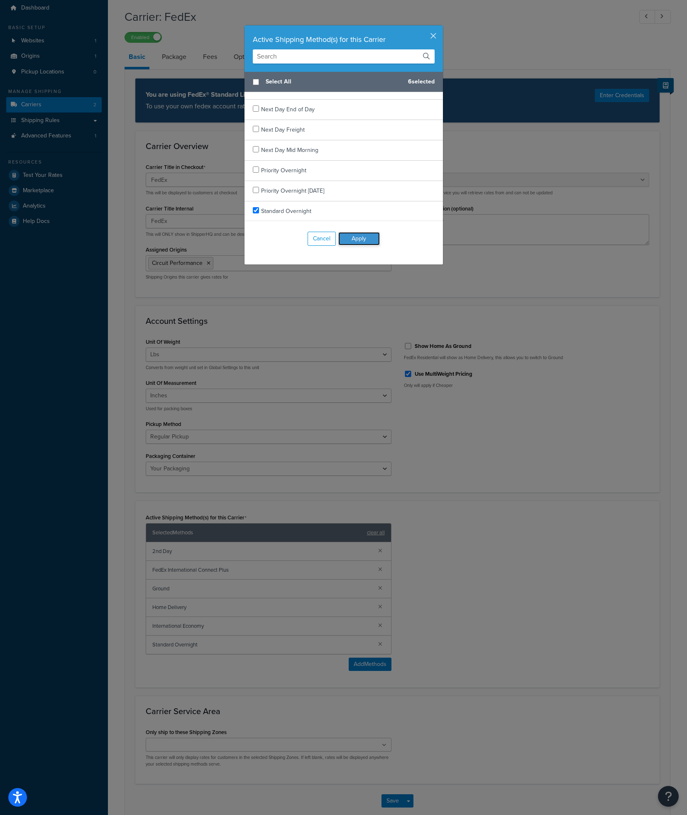
click at [360, 240] on button "Apply" at bounding box center [359, 238] width 42 height 13
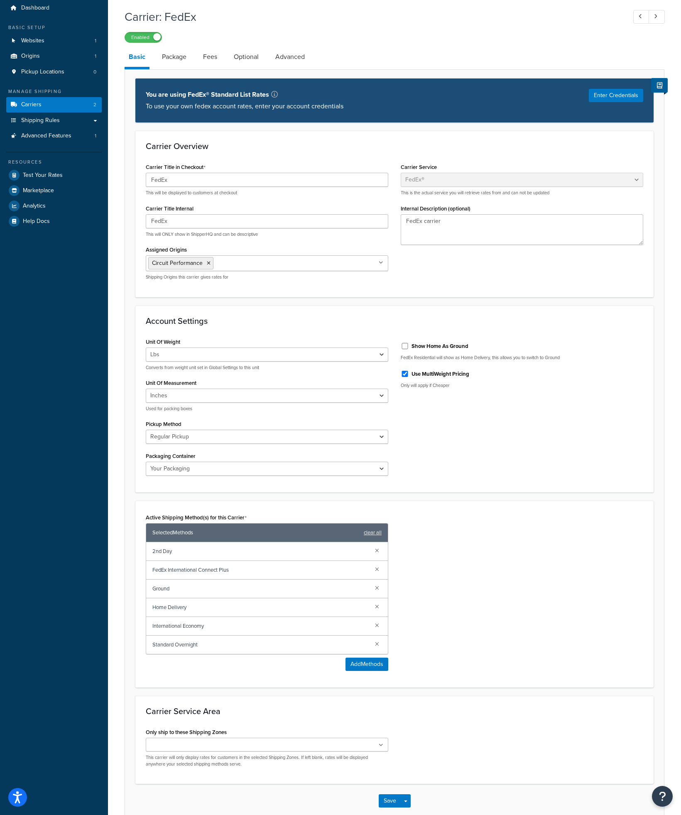
click at [542, 464] on div "Unit Of Weight Lbs Kgs Convert LBS to KG Converts from weight unit set in Globa…" at bounding box center [395, 409] width 510 height 147
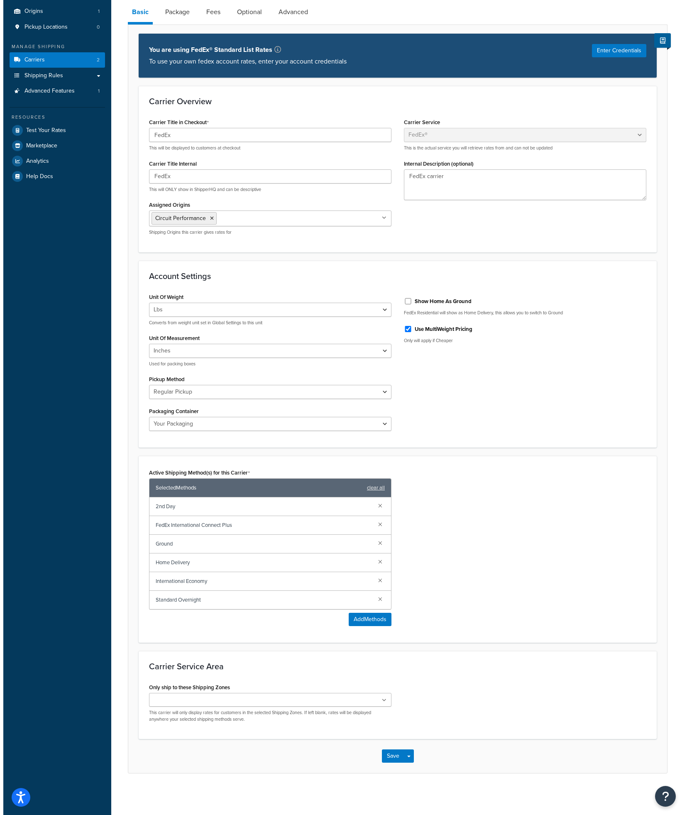
scroll to position [0, 0]
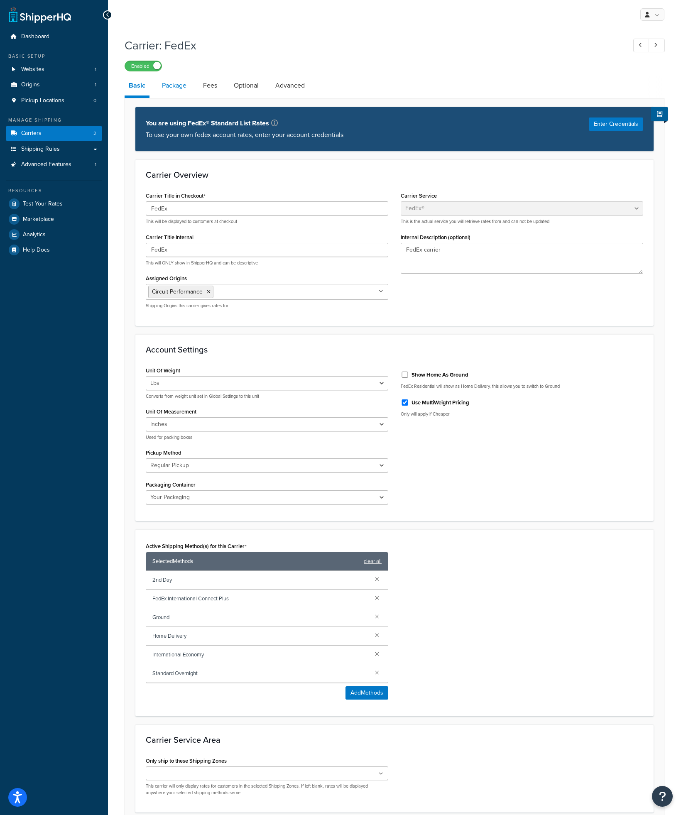
click at [173, 86] on link "Package" at bounding box center [174, 86] width 33 height 20
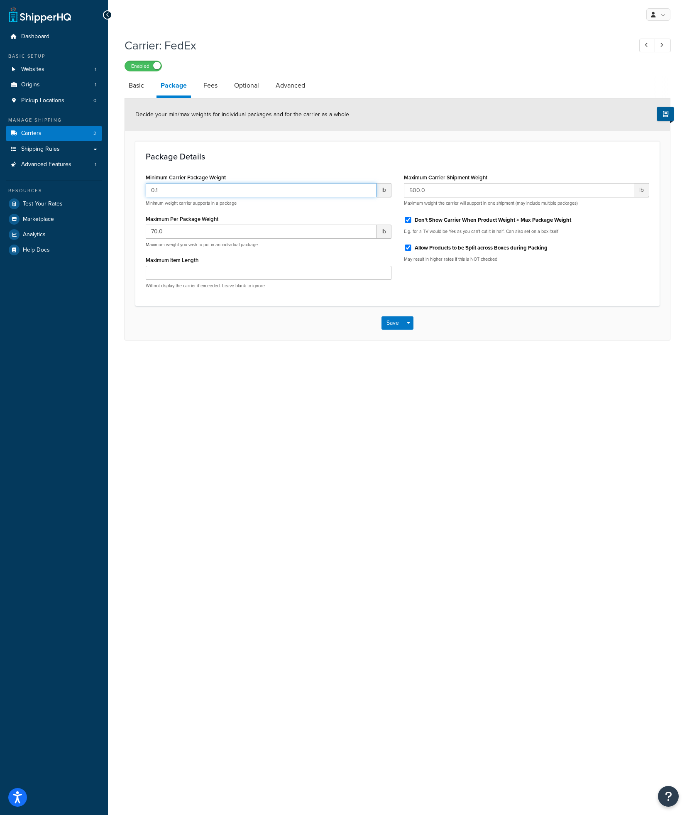
click at [231, 193] on input "0.1" at bounding box center [261, 190] width 231 height 14
drag, startPoint x: 477, startPoint y: 185, endPoint x: 370, endPoint y: 179, distance: 106.9
click at [370, 179] on div "Minimum Carrier Package Weight 0.1 lb Minimum weight carrier supports in a pack…" at bounding box center [398, 233] width 516 height 124
drag, startPoint x: 213, startPoint y: 231, endPoint x: 112, endPoint y: 223, distance: 101.6
click at [112, 223] on div "Carrier: FedEx Enabled Basic Package Fees Optional Advanced Decide your min/max…" at bounding box center [397, 197] width 579 height 328
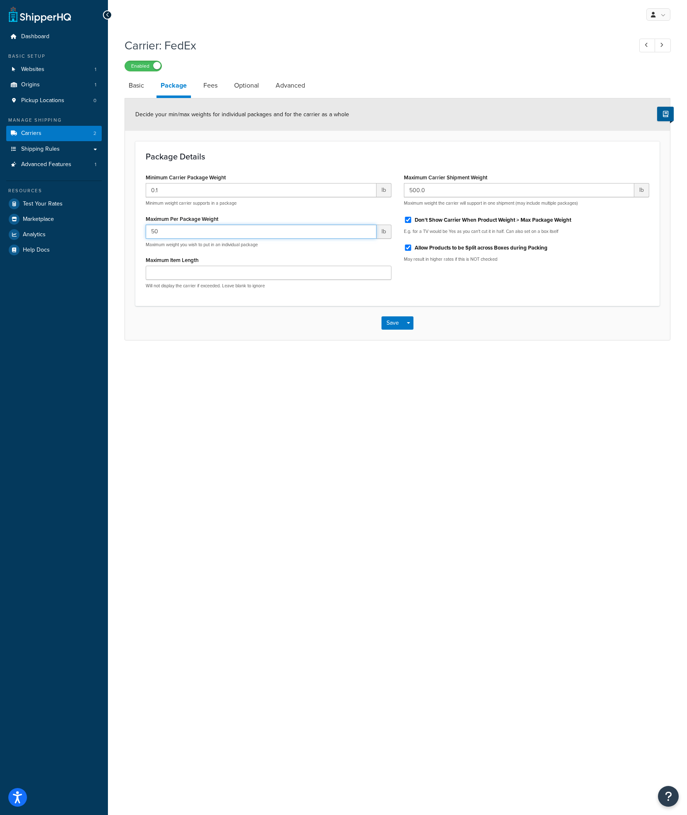
type input "50"
click at [224, 279] on input "Maximum Item Length" at bounding box center [269, 273] width 246 height 14
click at [225, 274] on input "Maximum Item Length" at bounding box center [269, 273] width 246 height 14
click at [200, 187] on input "0.1" at bounding box center [261, 190] width 231 height 14
click at [213, 89] on link "Fees" at bounding box center [210, 86] width 22 height 20
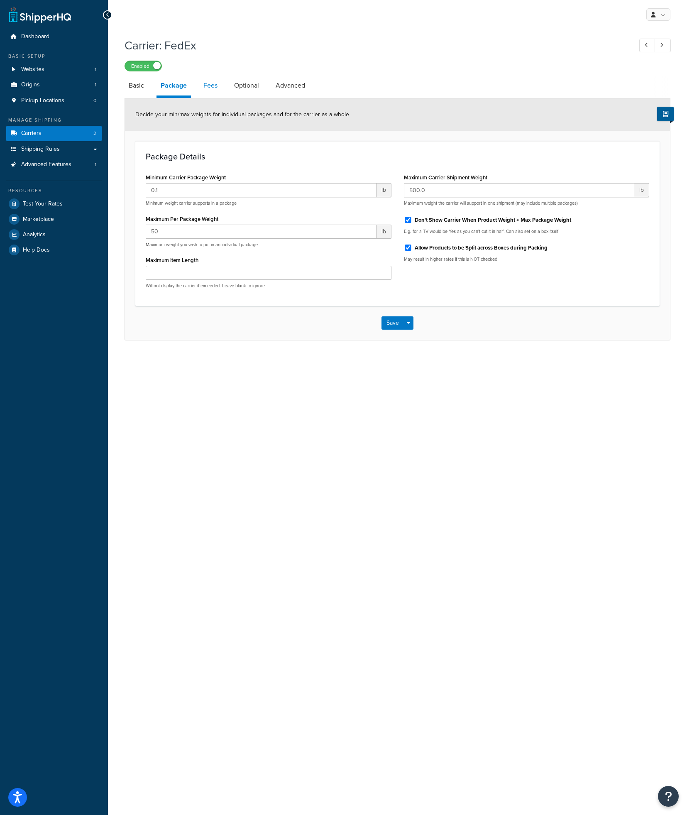
select select "AFTER"
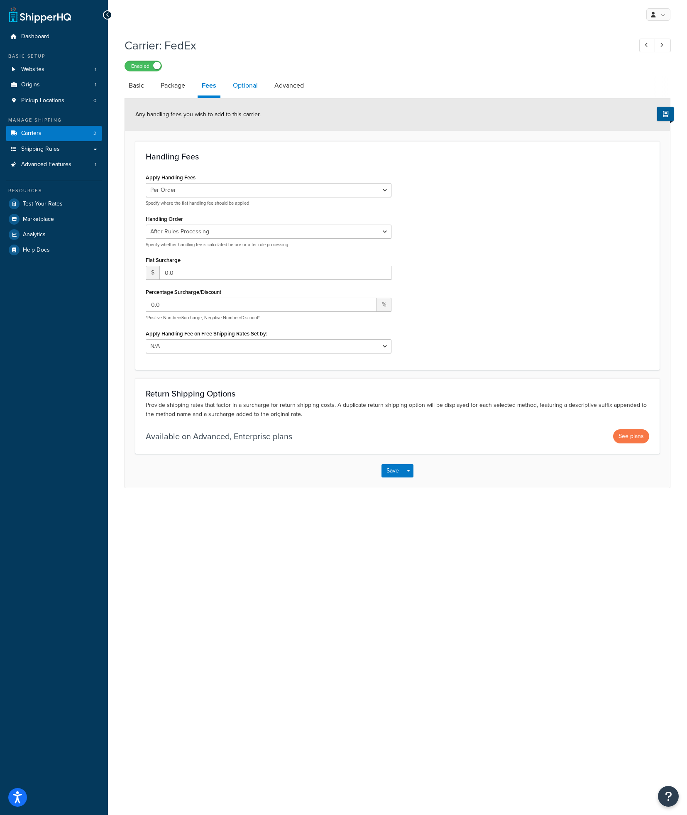
click at [250, 82] on link "Optional" at bounding box center [245, 86] width 33 height 20
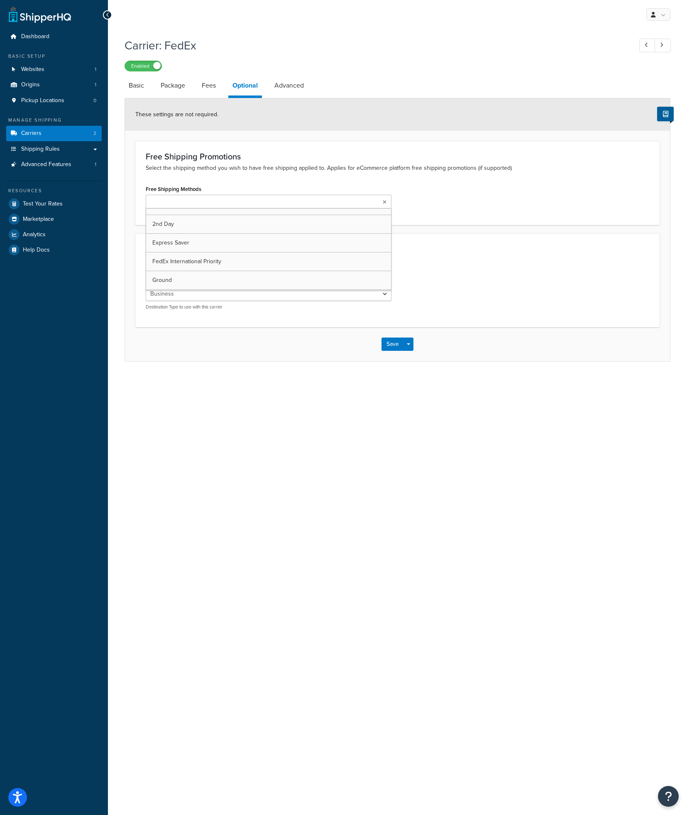
click at [214, 198] on ul at bounding box center [269, 202] width 246 height 14
click at [521, 198] on div "Free Shipping Methods Ground Home Delivery 2nd Day Express Saver FedEx Internat…" at bounding box center [398, 200] width 516 height 34
click at [207, 294] on select "Residential Business" at bounding box center [269, 296] width 246 height 14
select select "residential"
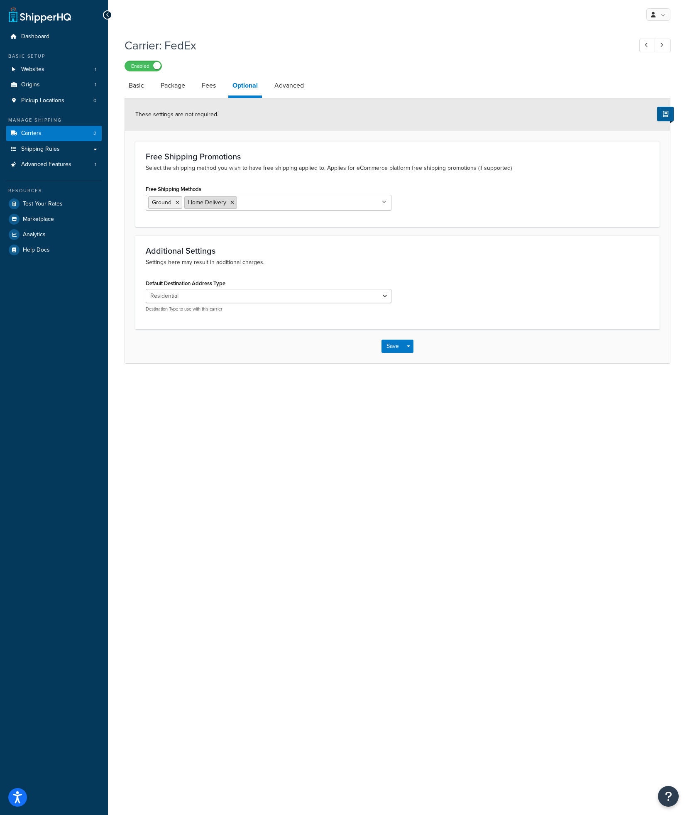
click at [233, 202] on icon at bounding box center [232, 202] width 4 height 5
click at [236, 186] on div "Free Shipping Methods Ground 2nd Day Express Saver FedEx International Priority…" at bounding box center [269, 196] width 246 height 27
click at [293, 90] on link "Advanced" at bounding box center [289, 86] width 38 height 20
select select "false"
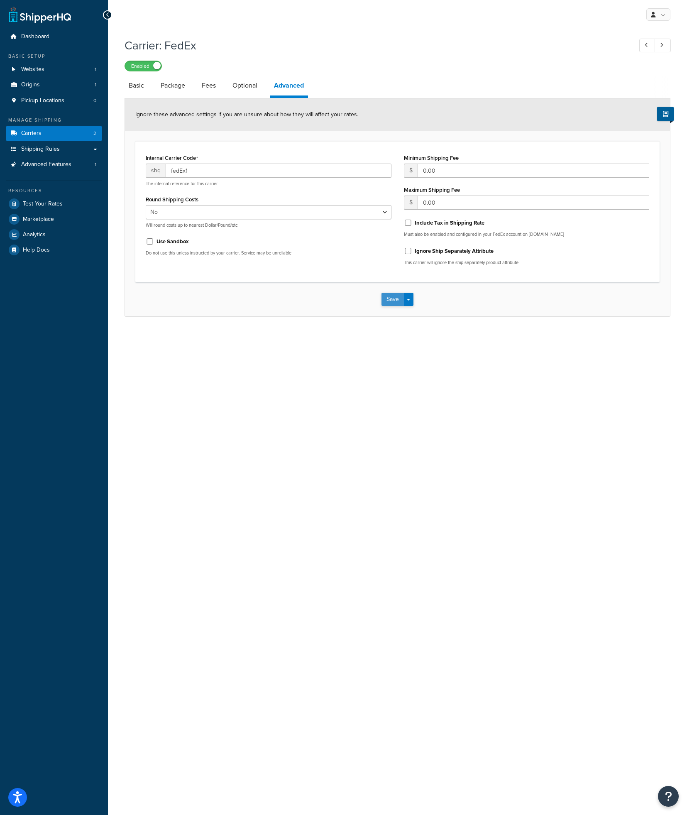
click at [394, 303] on button "Save" at bounding box center [393, 299] width 22 height 13
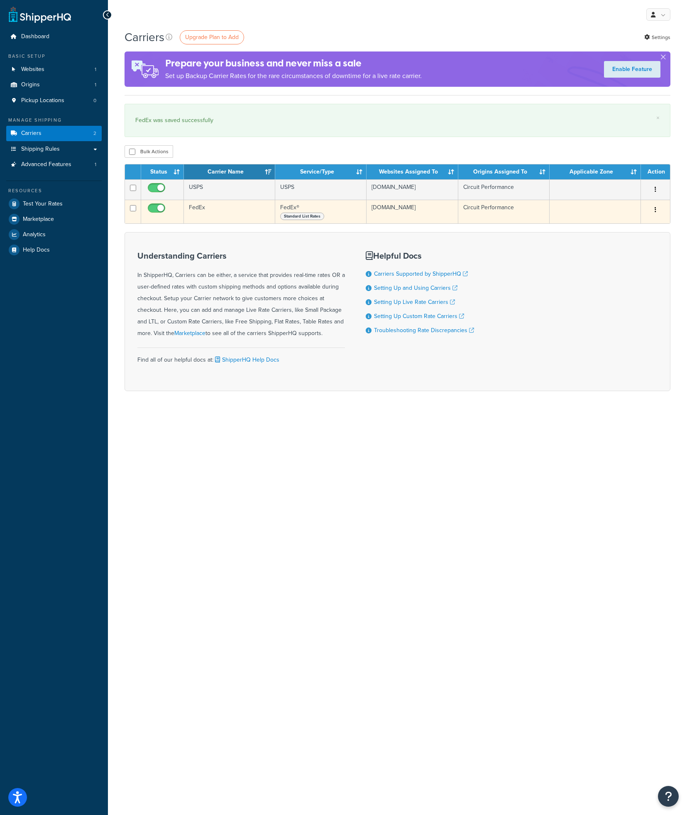
drag, startPoint x: 305, startPoint y: 193, endPoint x: 316, endPoint y: 225, distance: 34.4
click at [316, 223] on tbody "USPS USPS [DOMAIN_NAME] Circuit Performance Edit [GEOGRAPHIC_DATA] FedEx FedEx®…" at bounding box center [397, 201] width 545 height 44
click at [355, 220] on div "Standard List Rates" at bounding box center [320, 216] width 81 height 8
click at [303, 220] on span "Standard List Rates" at bounding box center [302, 216] width 44 height 7
click at [304, 218] on span "Standard List Rates" at bounding box center [302, 216] width 44 height 7
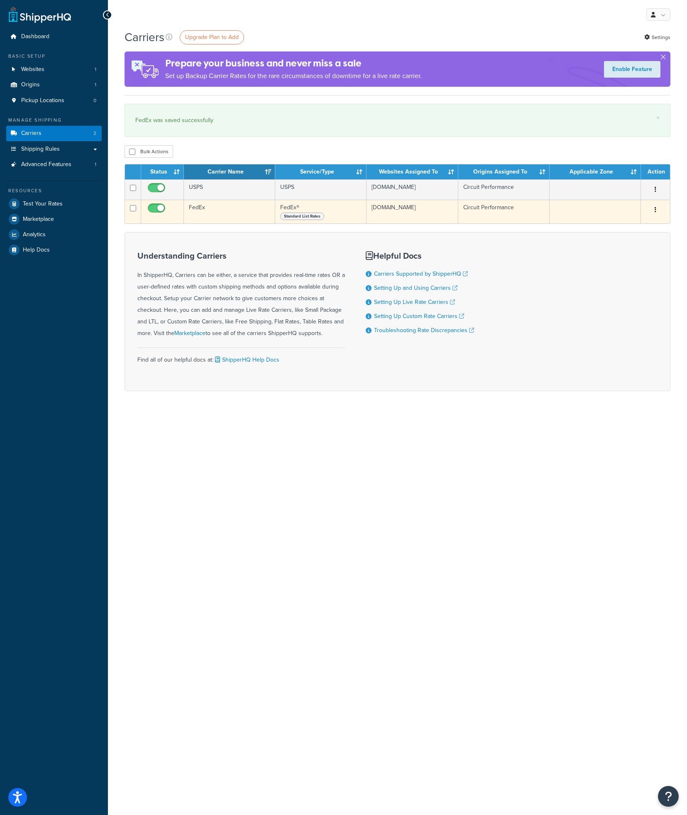
click at [657, 211] on button "button" at bounding box center [656, 209] width 12 height 13
click at [617, 228] on link "Edit" at bounding box center [622, 230] width 66 height 17
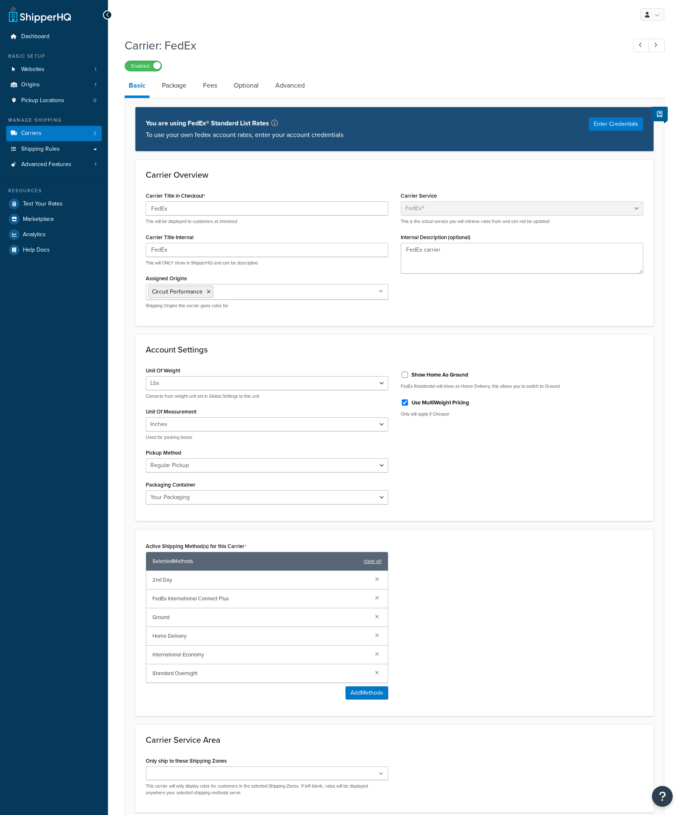
select select "fedEx"
select select "REGULAR_PICKUP"
select select "YOUR_PACKAGING"
click at [633, 126] on button "Enter Credentials" at bounding box center [616, 124] width 54 height 13
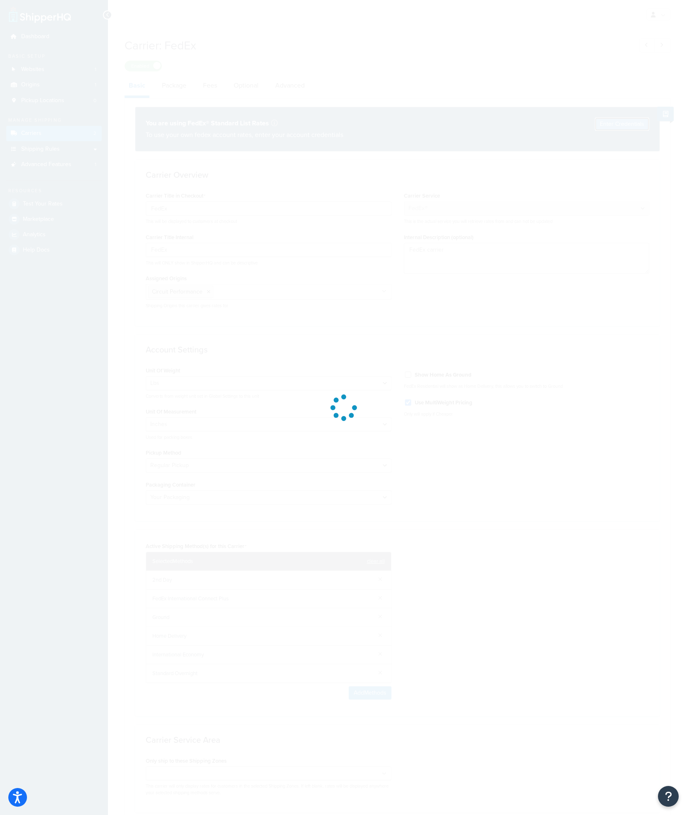
select select "US"
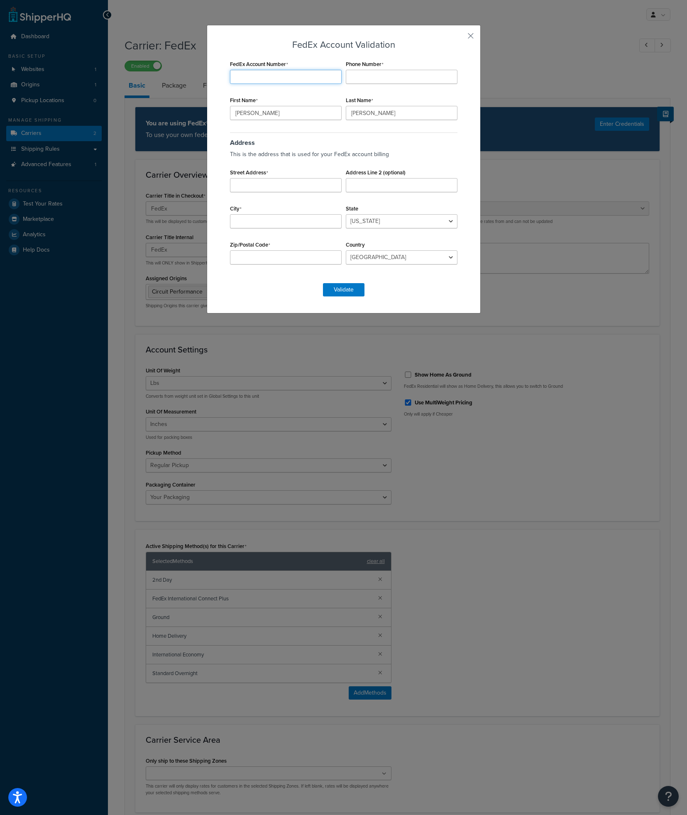
click at [267, 71] on input "FedEx Account Number" at bounding box center [286, 77] width 112 height 14
type input "290503485"
type input "7"
type input "8183492264"
type input "28034 Industry Drive STE 1"
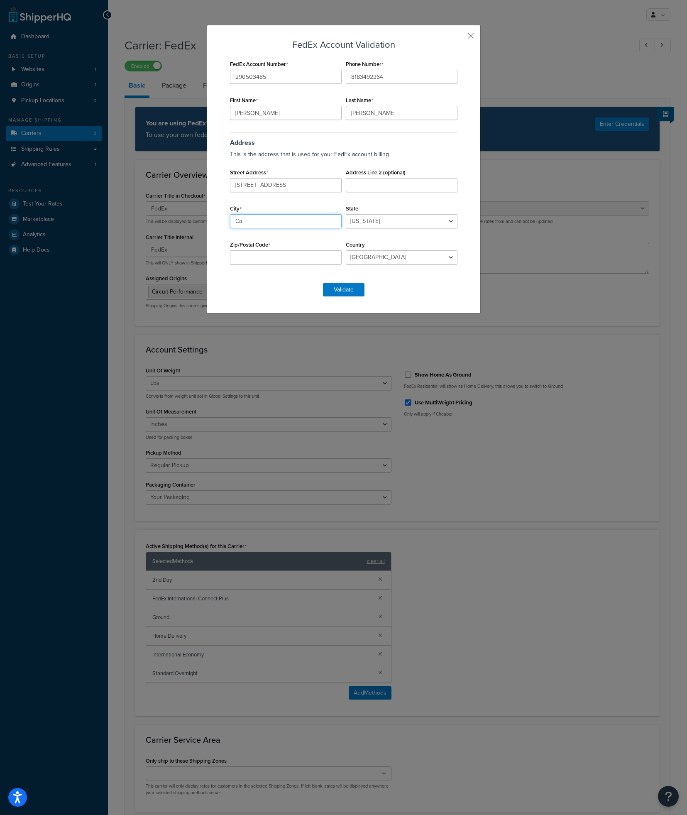
type input "C"
type input "Valencia"
select select "CA"
type input "91355"
click at [338, 286] on button "Validate" at bounding box center [344, 289] width 42 height 13
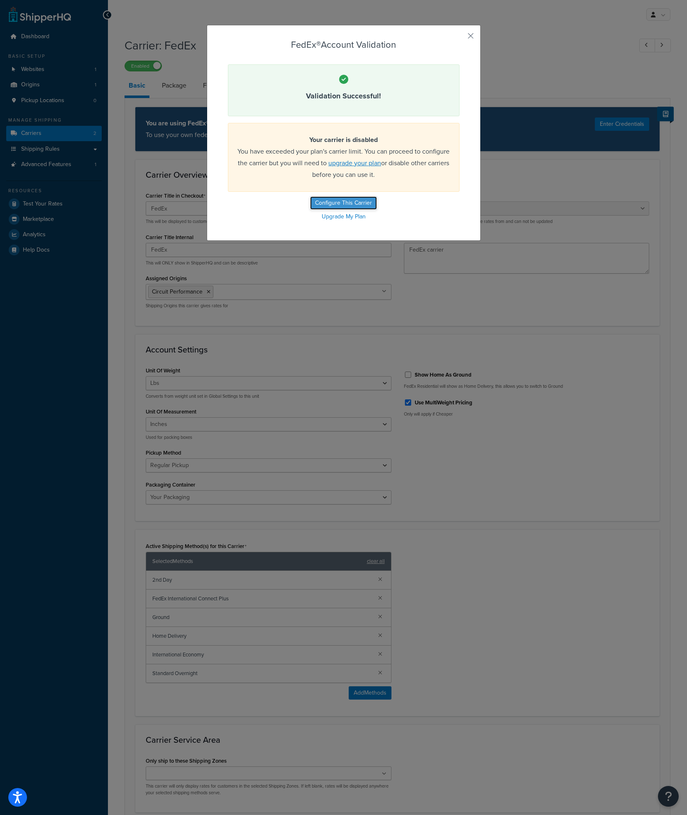
click at [357, 204] on button "Configure This Carrier" at bounding box center [343, 202] width 67 height 13
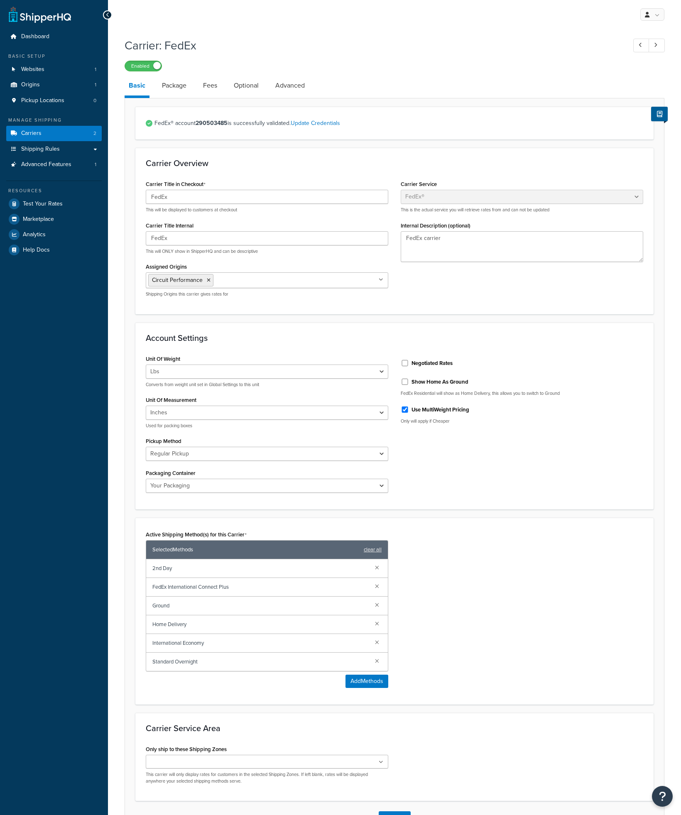
select select "fedEx"
select select "REGULAR_PICKUP"
select select "YOUR_PACKAGING"
click at [55, 133] on link "Carriers 2" at bounding box center [53, 133] width 95 height 15
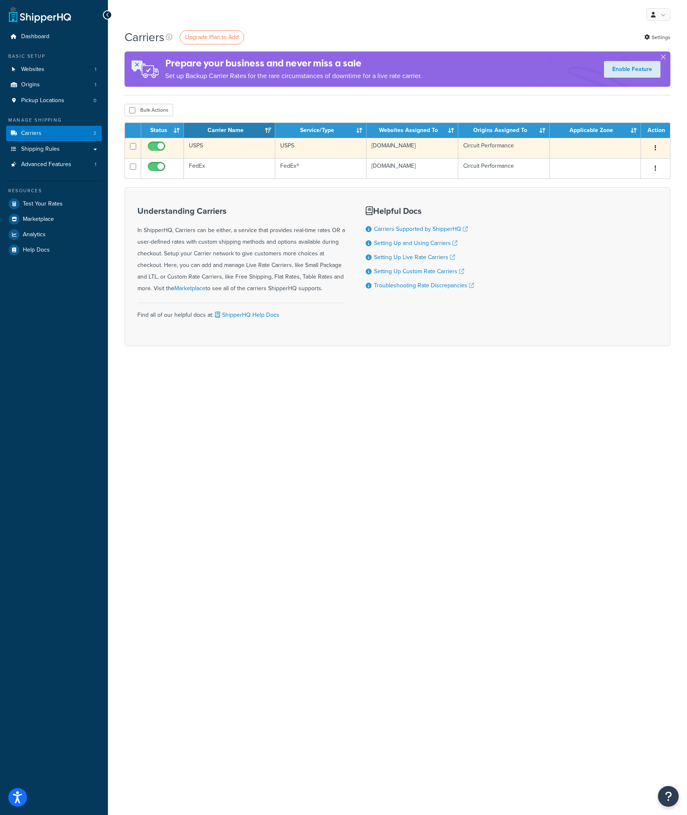
click at [156, 144] on input "checkbox" at bounding box center [157, 148] width 23 height 10
checkbox input "false"
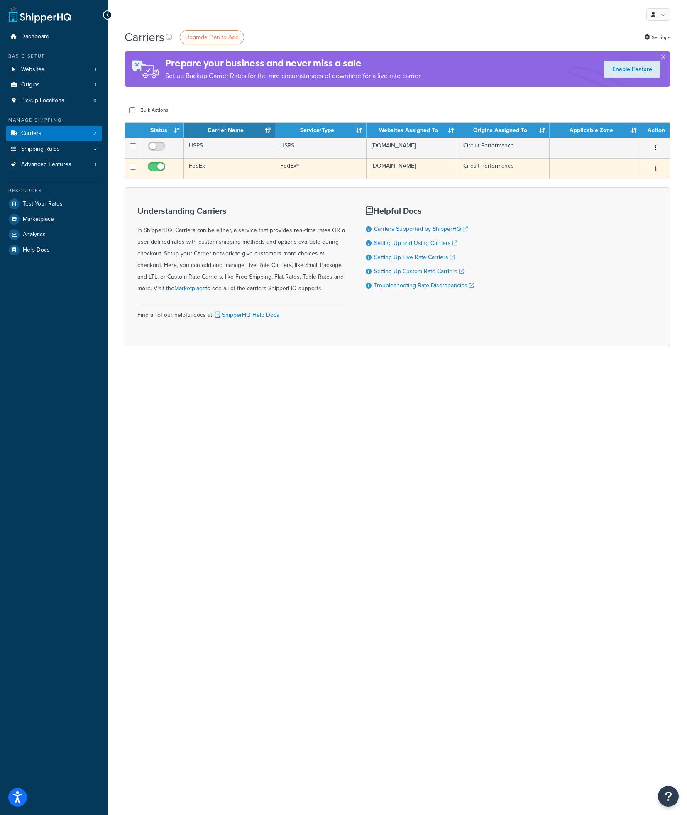
click at [335, 177] on td "FedEx®" at bounding box center [320, 168] width 91 height 20
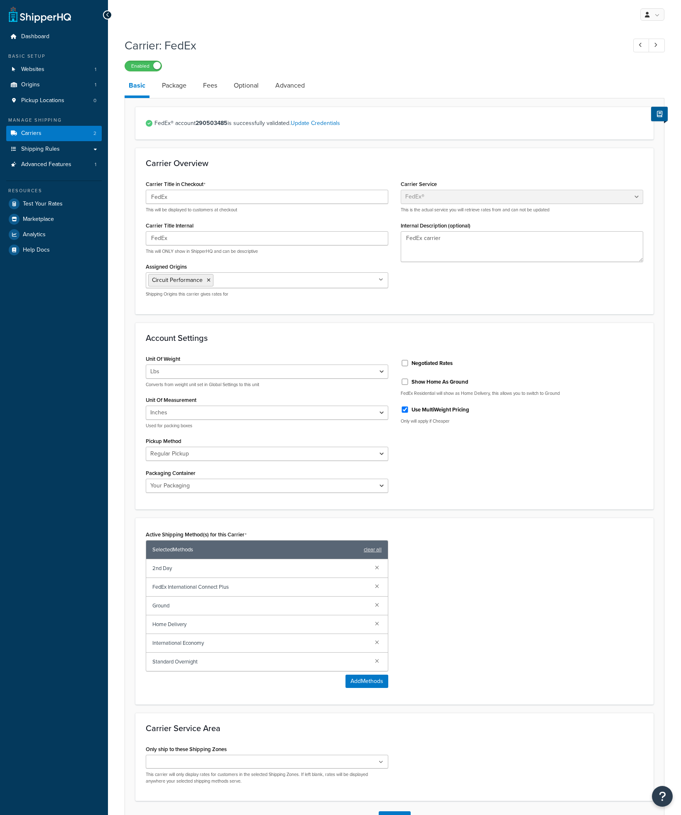
select select "fedEx"
select select "REGULAR_PICKUP"
select select "YOUR_PACKAGING"
click at [50, 66] on link "Websites 1" at bounding box center [53, 69] width 95 height 15
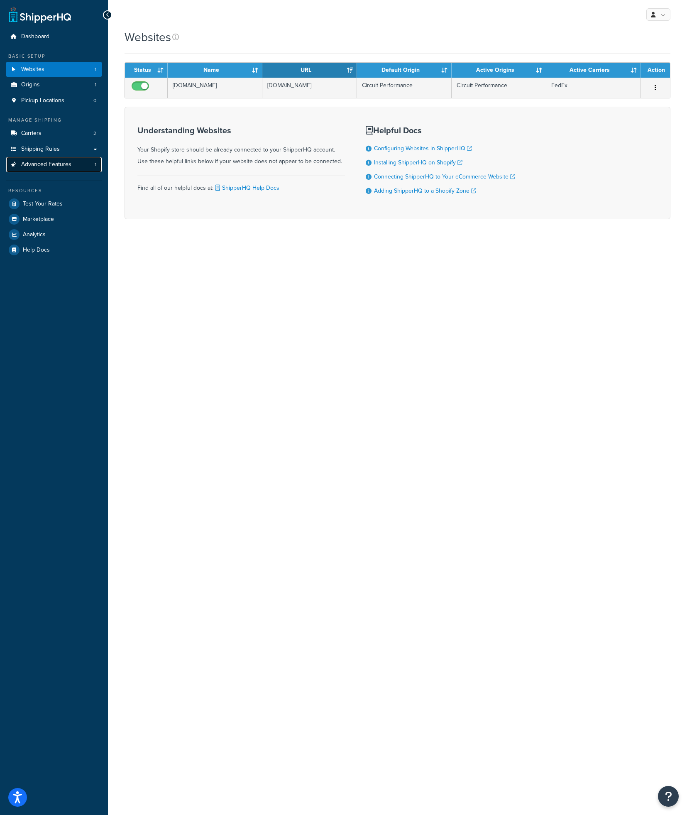
click at [66, 166] on span "Advanced Features" at bounding box center [46, 164] width 50 height 7
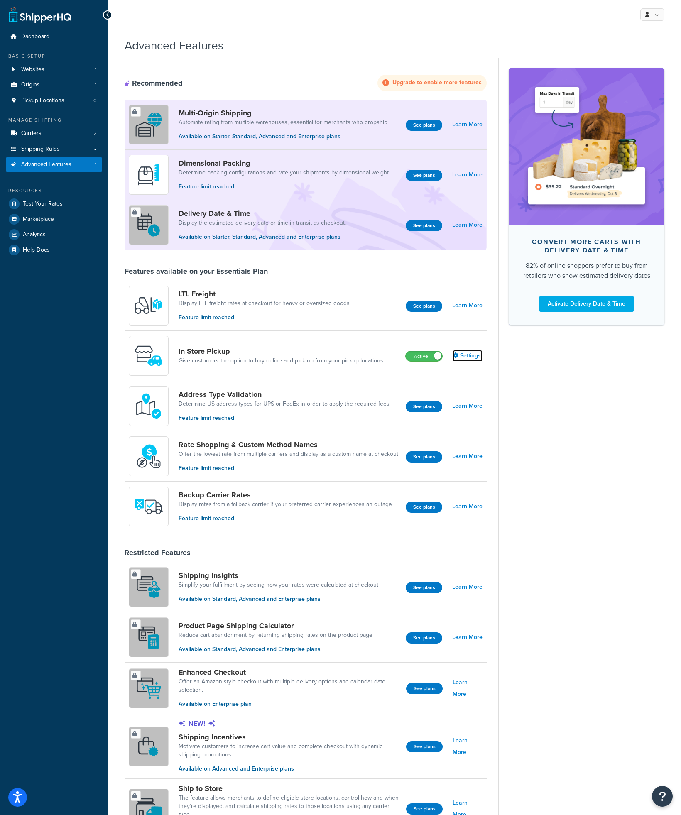
click at [472, 360] on link "Settings" at bounding box center [468, 356] width 30 height 12
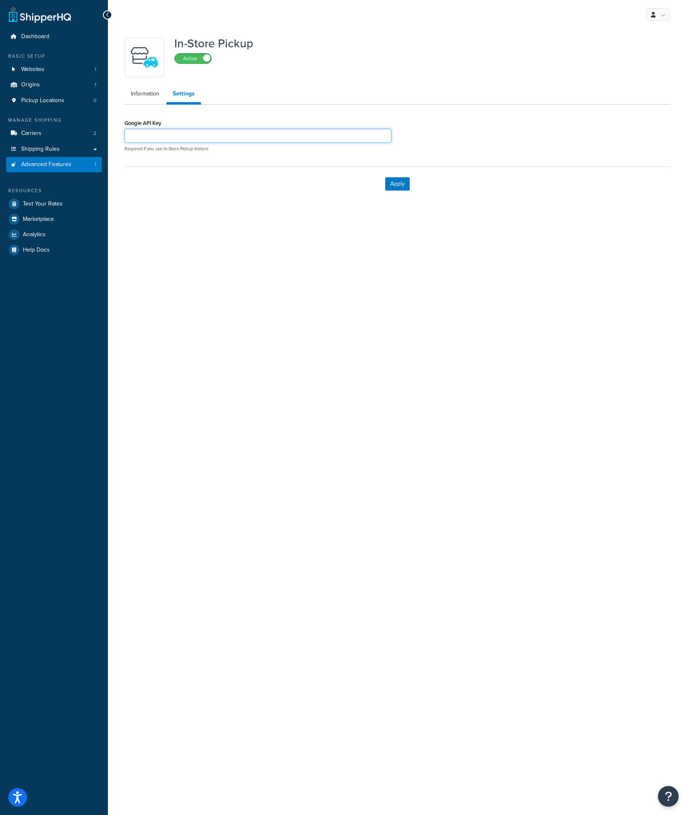
click at [198, 135] on input "Google API Key" at bounding box center [258, 136] width 267 height 14
click at [135, 91] on link "Information" at bounding box center [145, 94] width 41 height 17
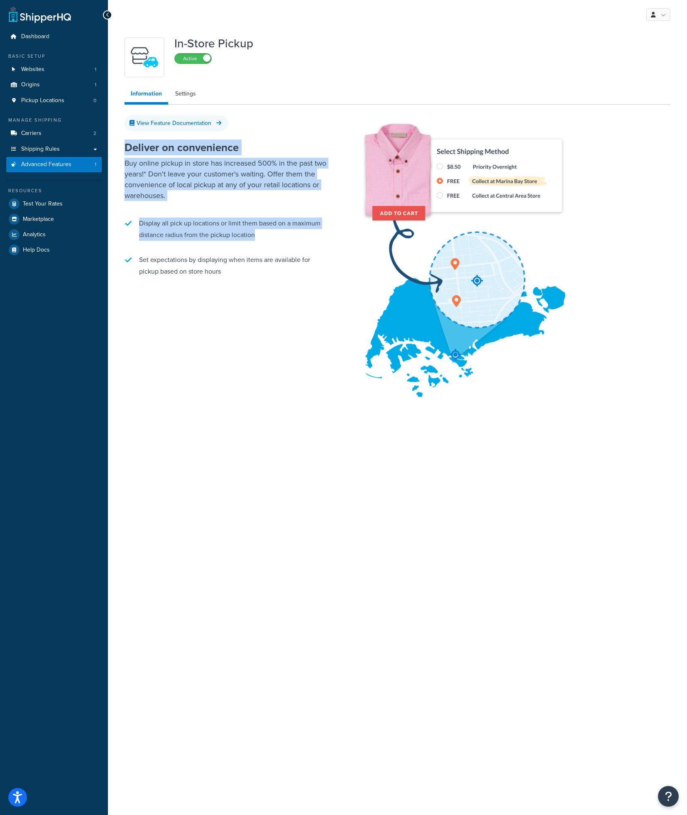
drag, startPoint x: 124, startPoint y: 142, endPoint x: 322, endPoint y: 236, distance: 219.9
click at [322, 236] on div "In-Store Pickup Active Information Settings View Feature Documentation Deliver …" at bounding box center [397, 222] width 558 height 378
click at [322, 236] on li "Display all pick up locations or limit them based on a maximum distance radius …" at bounding box center [229, 229] width 208 height 32
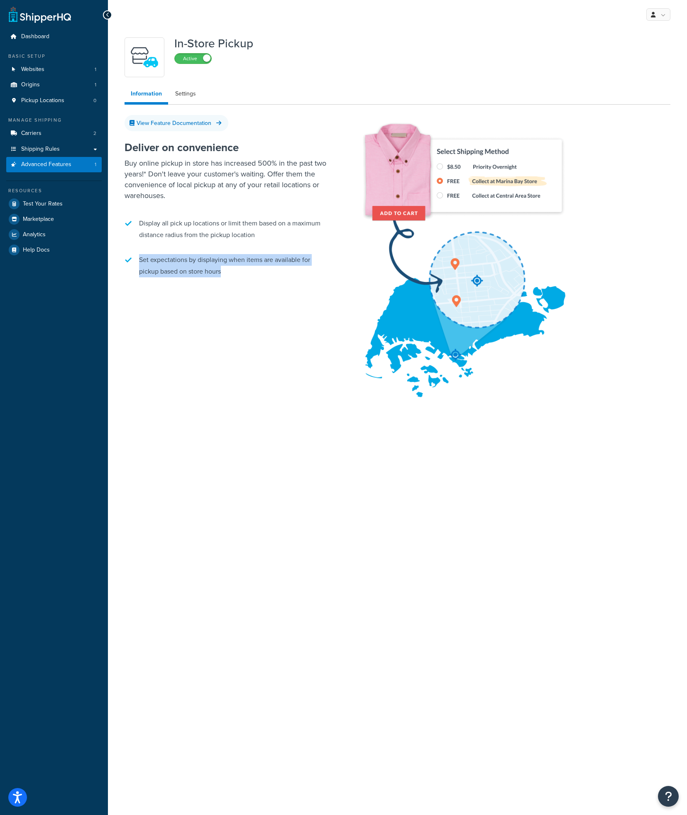
drag, startPoint x: 322, startPoint y: 236, endPoint x: 294, endPoint y: 321, distance: 89.3
click at [294, 321] on div "Deliver on convenience Buy online pickup in store has increased 500% in the pas…" at bounding box center [398, 270] width 546 height 282
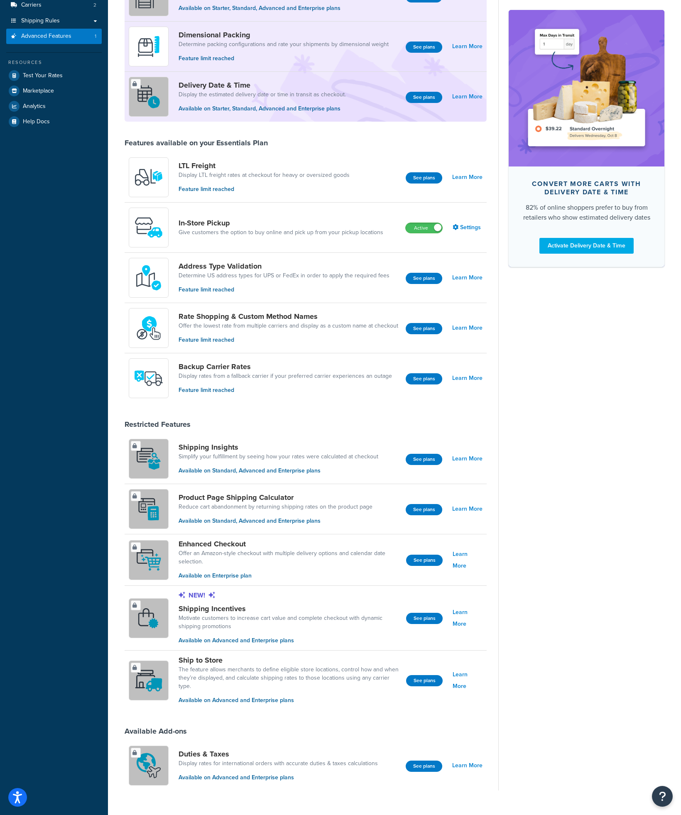
scroll to position [145, 0]
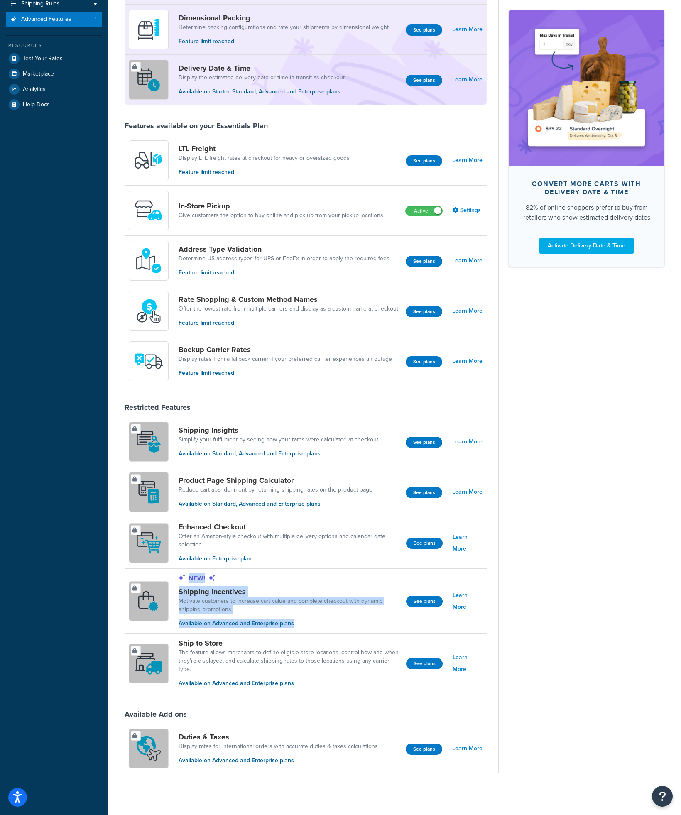
drag, startPoint x: 274, startPoint y: 571, endPoint x: 350, endPoint y: 631, distance: 97.3
click at [350, 631] on div "New! Shipping Incentives Motivate customers to increase cart value and complete…" at bounding box center [306, 601] width 362 height 65
click at [350, 624] on p "Available on Advanced and Enterprise plans" at bounding box center [289, 623] width 221 height 9
click at [424, 210] on label "Active" at bounding box center [424, 211] width 37 height 10
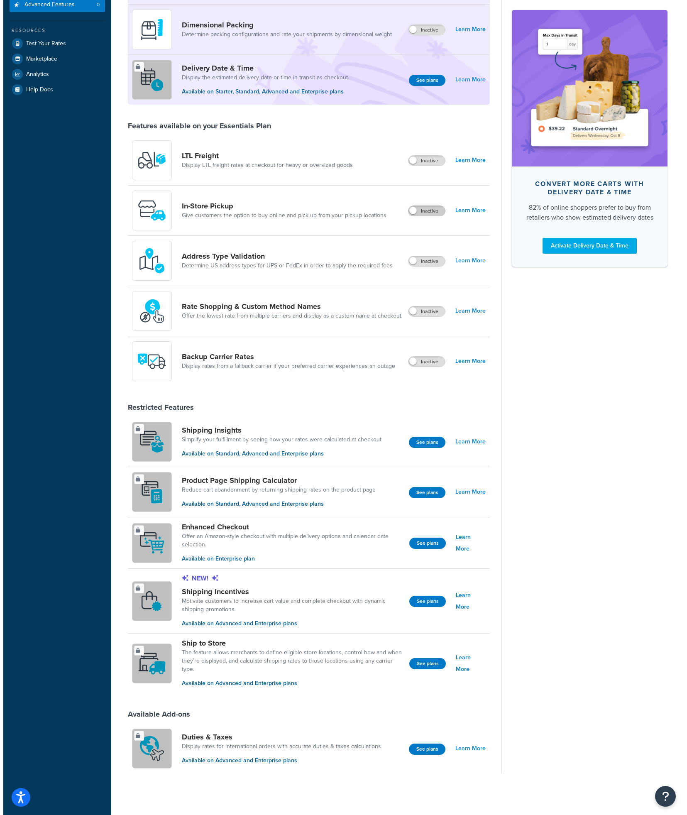
scroll to position [130, 0]
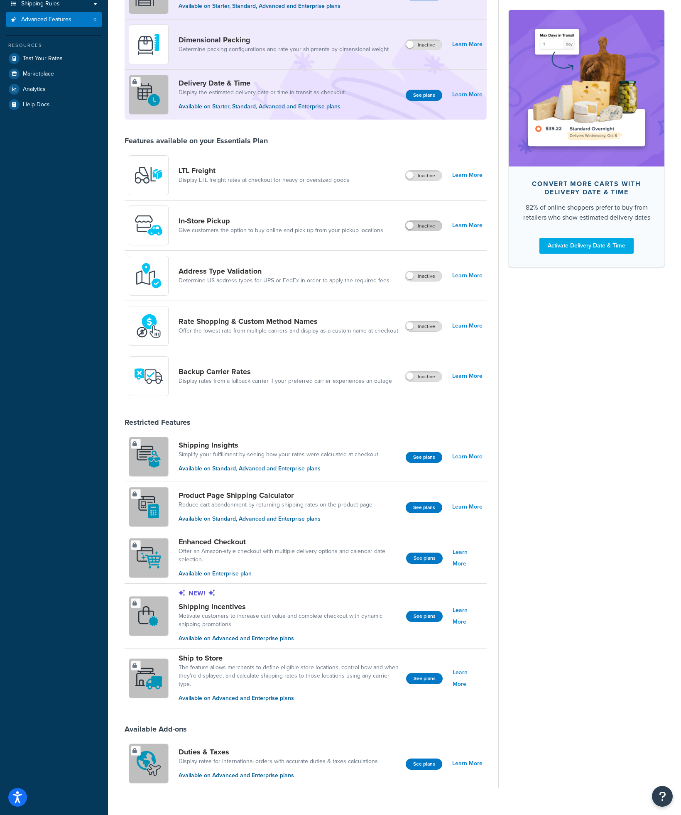
click at [430, 227] on label "Inactive" at bounding box center [423, 226] width 37 height 10
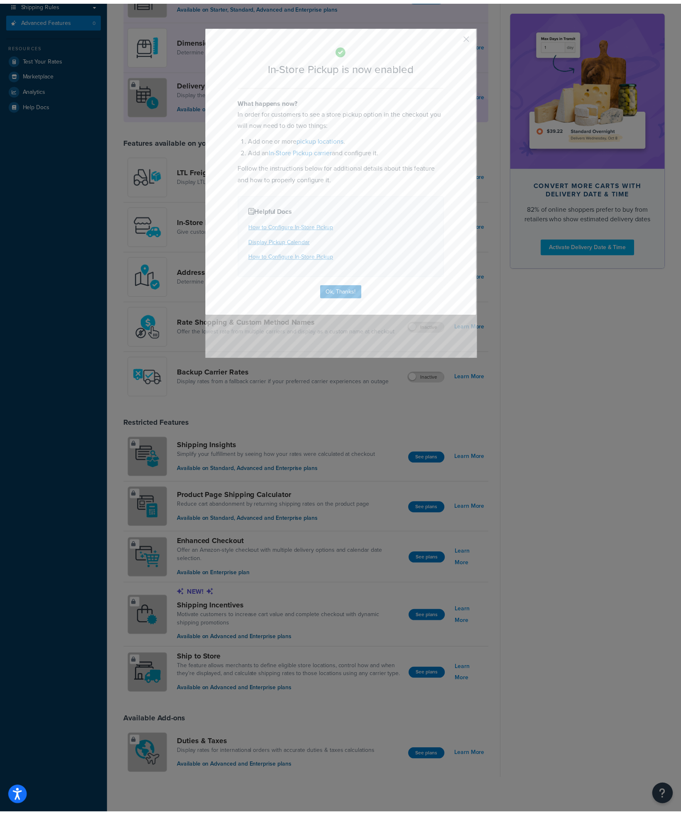
scroll to position [137, 0]
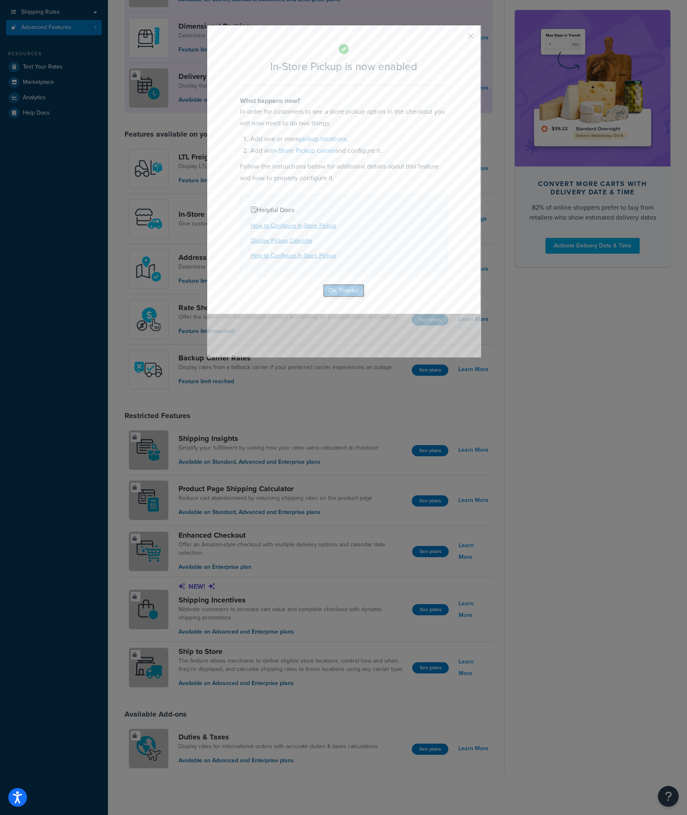
click at [337, 291] on button "Ok, Thanks!" at bounding box center [344, 290] width 42 height 13
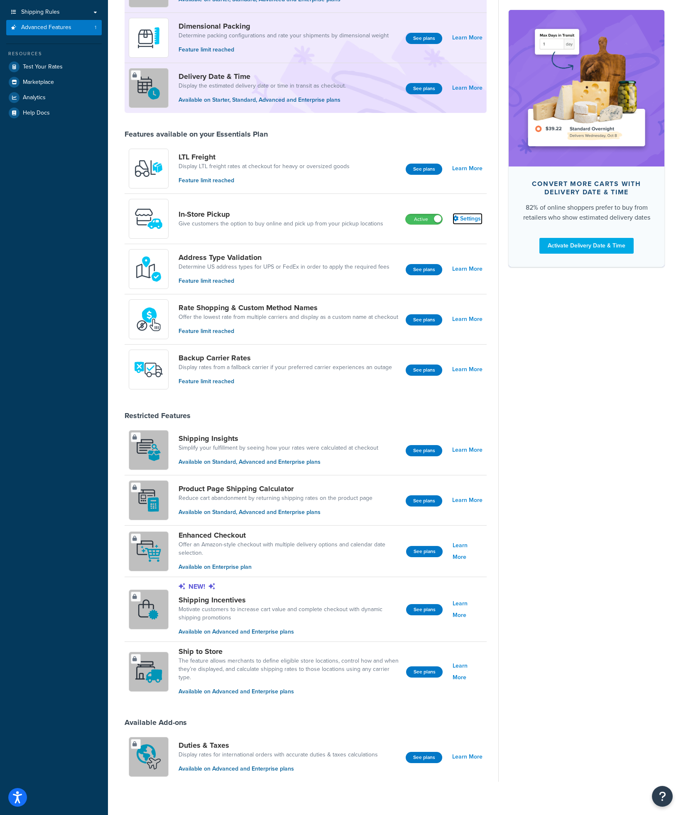
click at [465, 219] on link "Settings" at bounding box center [468, 219] width 30 height 12
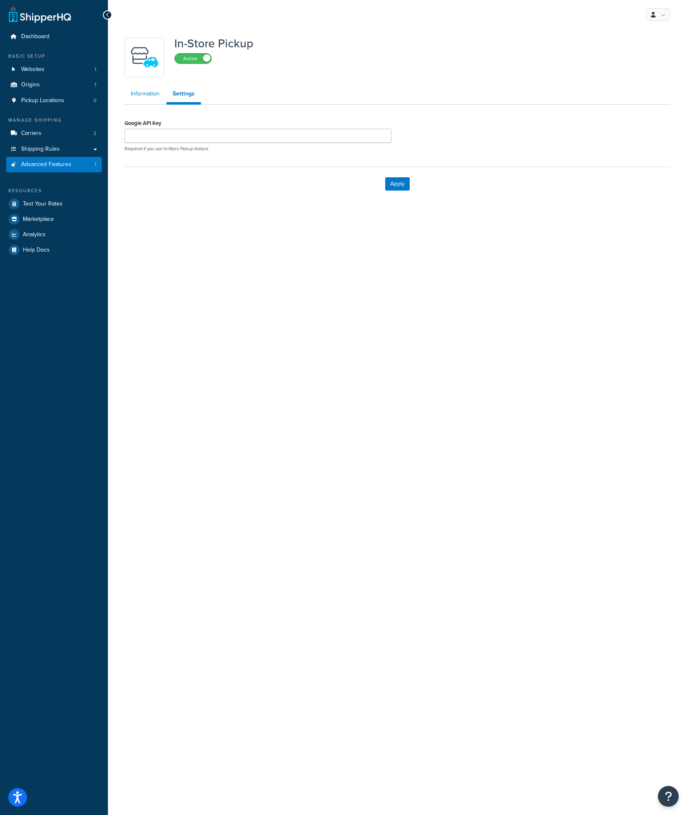
click at [140, 88] on link "Information" at bounding box center [145, 94] width 41 height 17
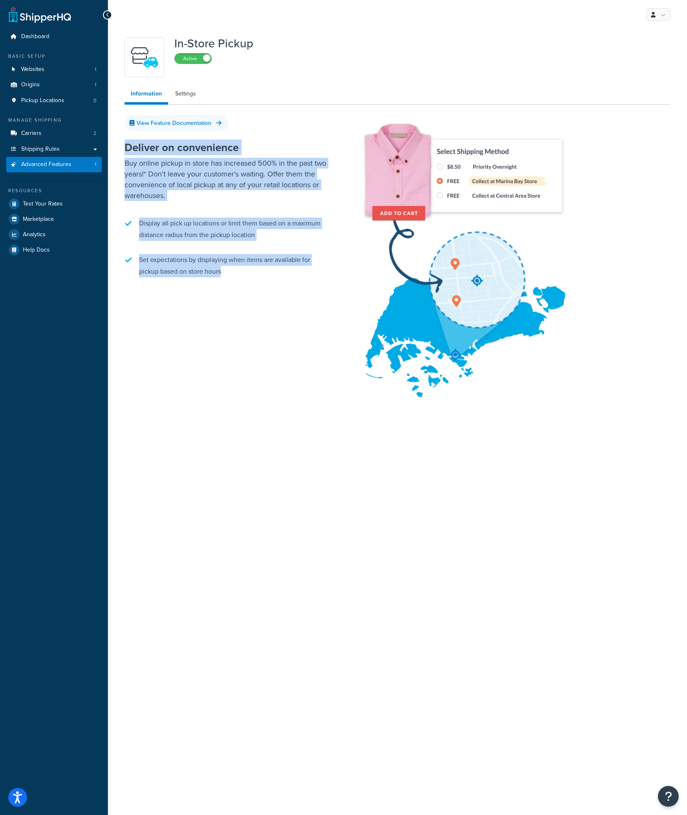
drag, startPoint x: 279, startPoint y: 165, endPoint x: 316, endPoint y: 299, distance: 138.7
click at [316, 299] on div "Deliver on convenience Buy online pickup in store has increased 500% in the pas…" at bounding box center [398, 270] width 546 height 282
click at [316, 298] on div "Deliver on convenience Buy online pickup in store has increased 500% in the pas…" at bounding box center [398, 270] width 546 height 282
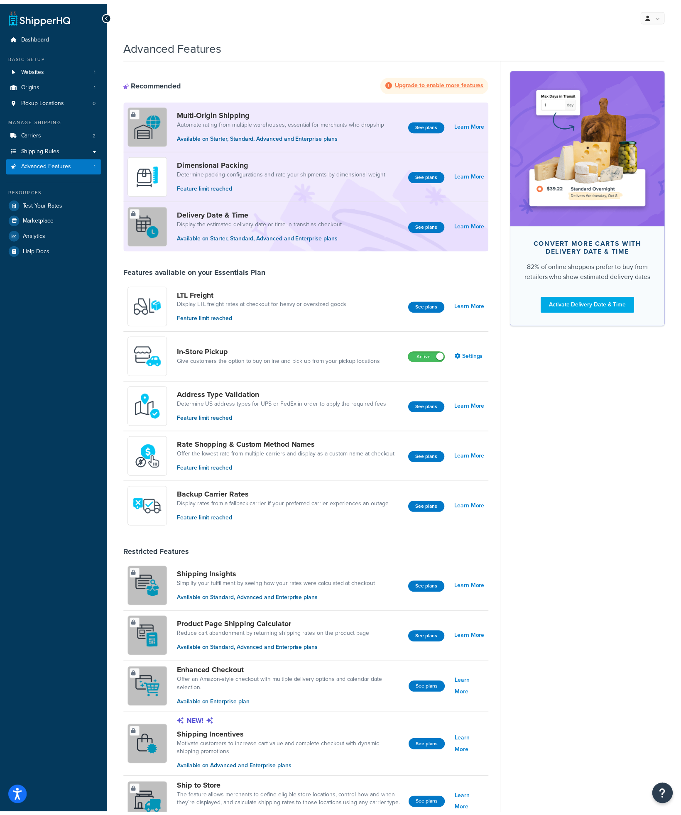
scroll to position [137, 0]
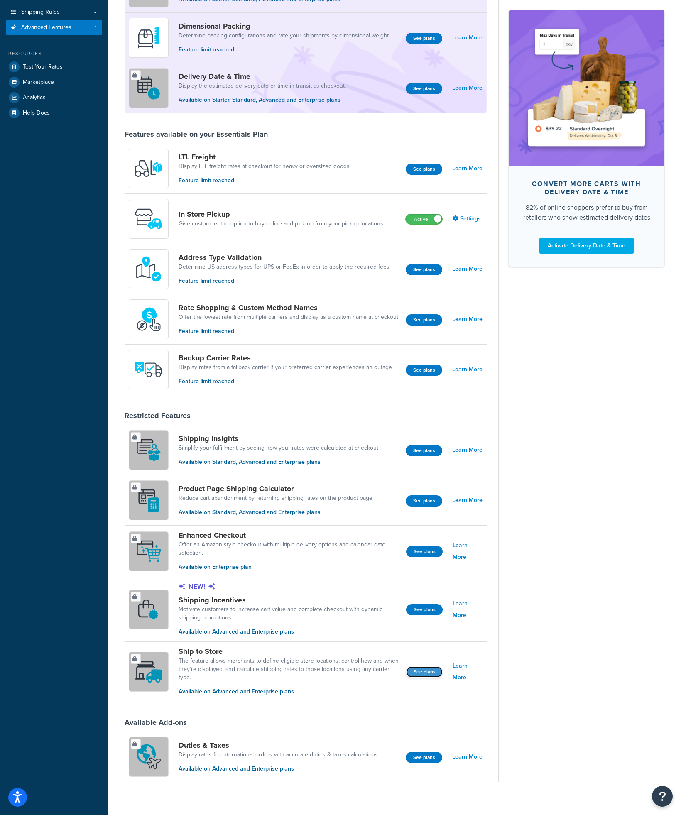
click at [418, 673] on button "See plans" at bounding box center [424, 671] width 37 height 11
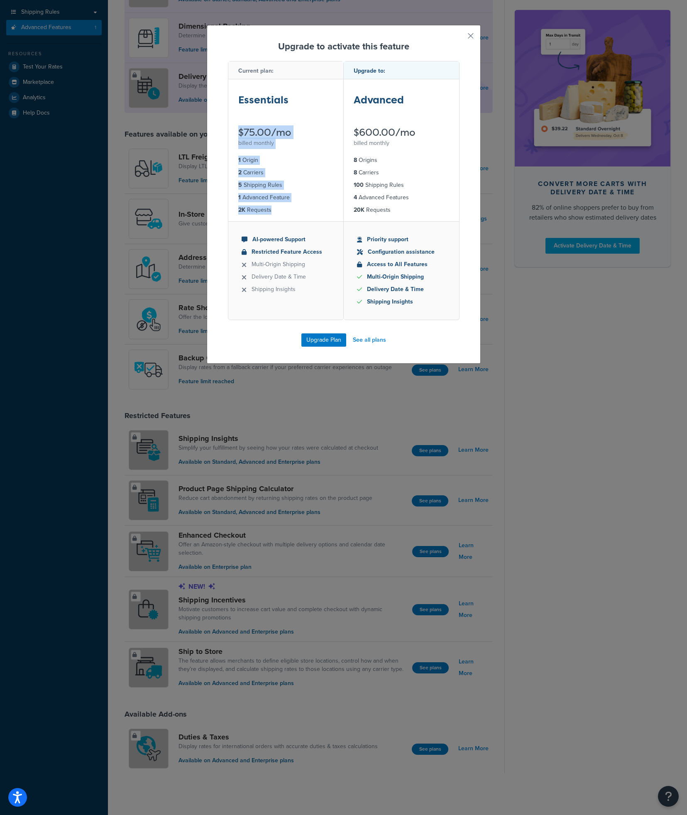
drag, startPoint x: 248, startPoint y: 117, endPoint x: 311, endPoint y: 231, distance: 130.1
click at [304, 223] on div "Current plan: Essentials $75.00/mo billed monthly 1 Origin 2 Carriers 5 Shippin…" at bounding box center [286, 190] width 116 height 259
click at [311, 231] on ul "AI-powered Support Restricted Feature Access Multi-Origin Shipping Delivery Dat…" at bounding box center [285, 270] width 115 height 98
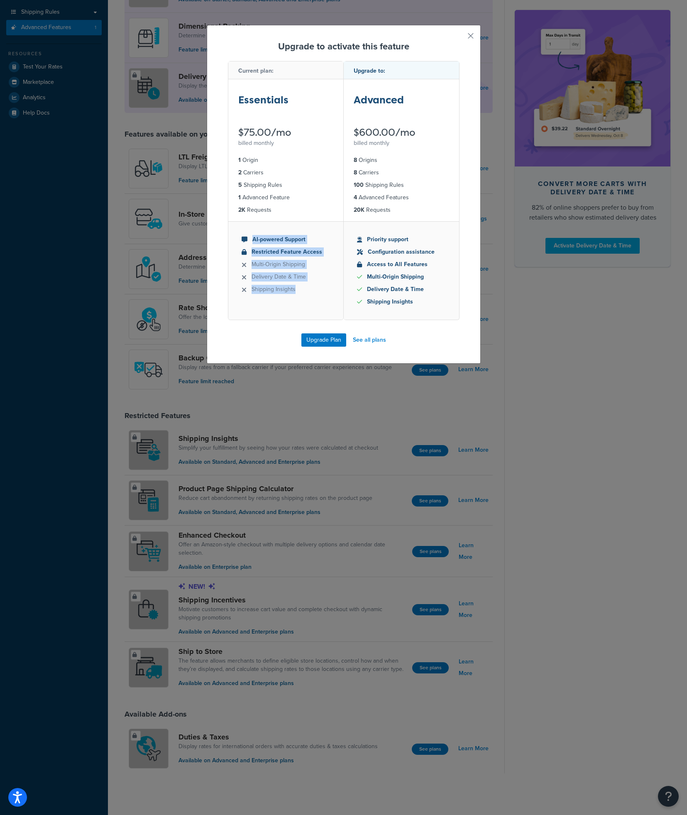
drag, startPoint x: 270, startPoint y: 225, endPoint x: 316, endPoint y: 309, distance: 95.9
click at [316, 309] on ul "AI-powered Support Restricted Feature Access Multi-Origin Shipping Delivery Dat…" at bounding box center [285, 270] width 115 height 98
drag, startPoint x: 354, startPoint y: 158, endPoint x: 428, endPoint y: 218, distance: 95.4
click at [428, 218] on ul "8 Origins 8 Carriers 100 Shipping Rules 4 Advanced Features 20K Requests" at bounding box center [401, 185] width 115 height 72
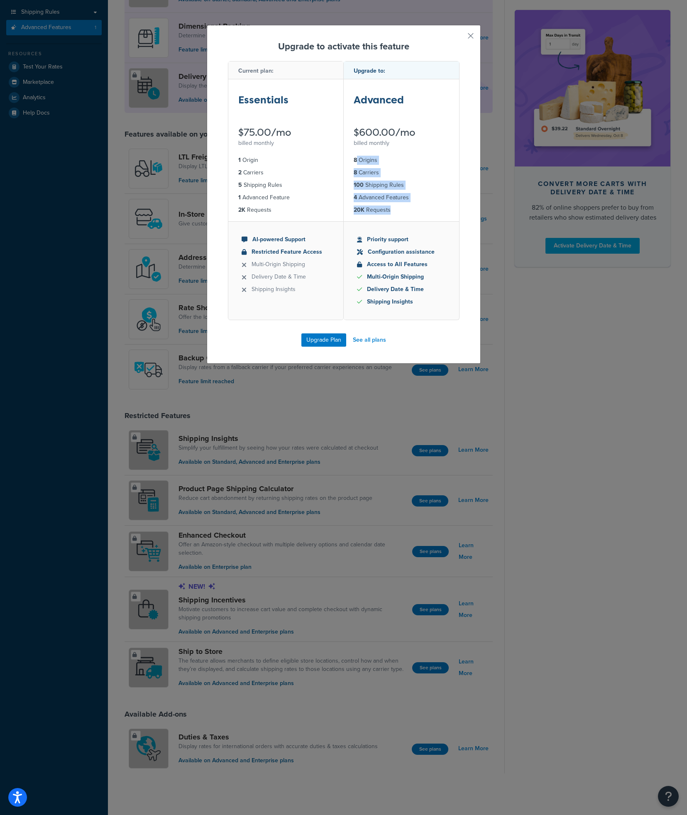
click at [428, 218] on ul "8 Origins 8 Carriers 100 Shipping Rules 4 Advanced Features 20K Requests" at bounding box center [401, 185] width 115 height 72
drag, startPoint x: 377, startPoint y: 226, endPoint x: 423, endPoint y: 318, distance: 103.1
click at [423, 318] on ul "Priority support Configuration assistance Access to All Features Multi-Origin S…" at bounding box center [401, 270] width 115 height 98
click at [423, 316] on ul "Priority support Configuration assistance Access to All Features Multi-Origin S…" at bounding box center [401, 270] width 115 height 98
drag, startPoint x: 313, startPoint y: 342, endPoint x: 302, endPoint y: 213, distance: 128.8
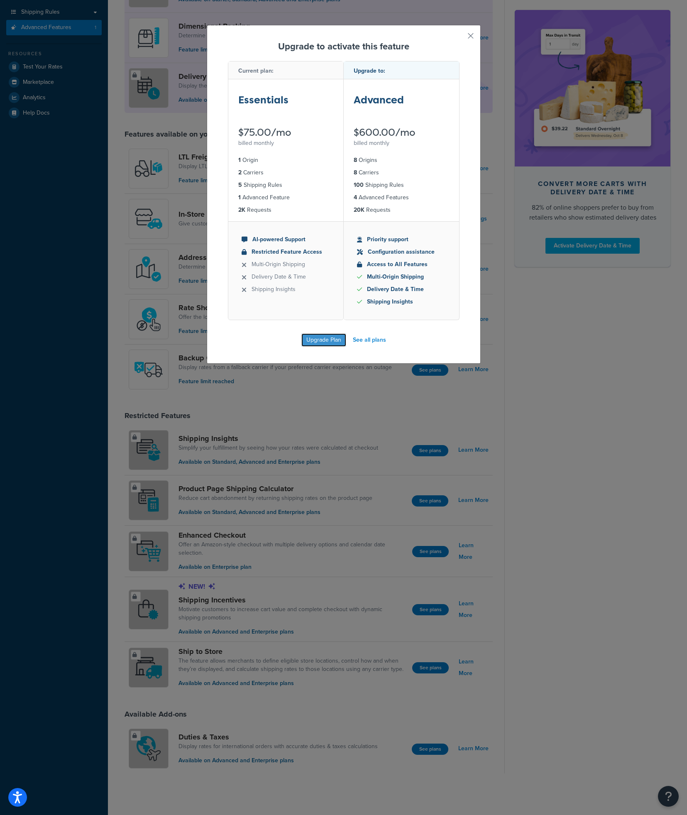
click at [303, 222] on div "Upgrade to activate this feature Current plan: Essentials $75.00/mo billed mont…" at bounding box center [344, 194] width 274 height 339
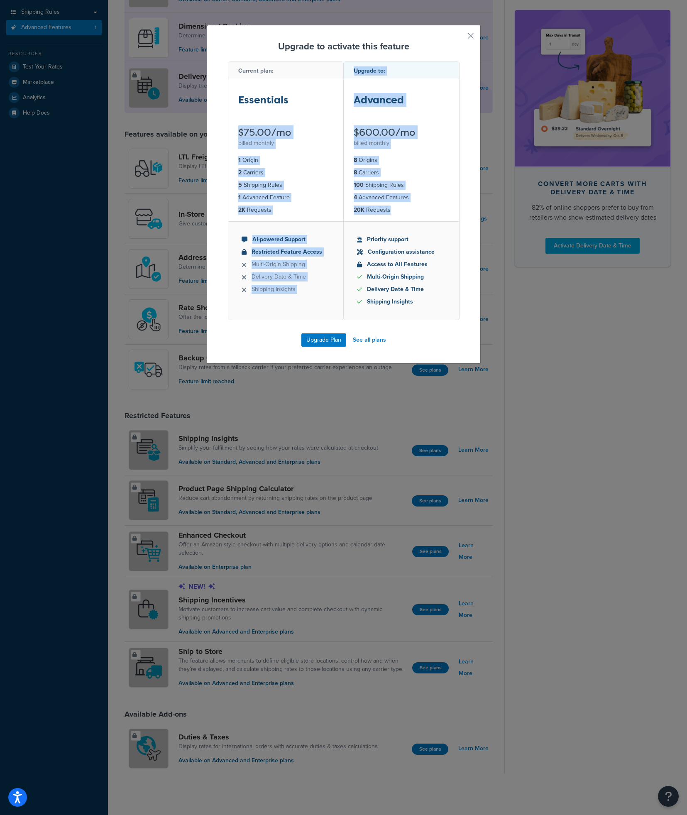
drag, startPoint x: 285, startPoint y: 124, endPoint x: 432, endPoint y: 211, distance: 171.5
click at [432, 211] on div "Current plan: Essentials $75.00/mo billed monthly 1 Origin 2 Carriers 5 Shippin…" at bounding box center [344, 197] width 232 height 272
click at [432, 213] on li "20K Requests" at bounding box center [401, 210] width 95 height 9
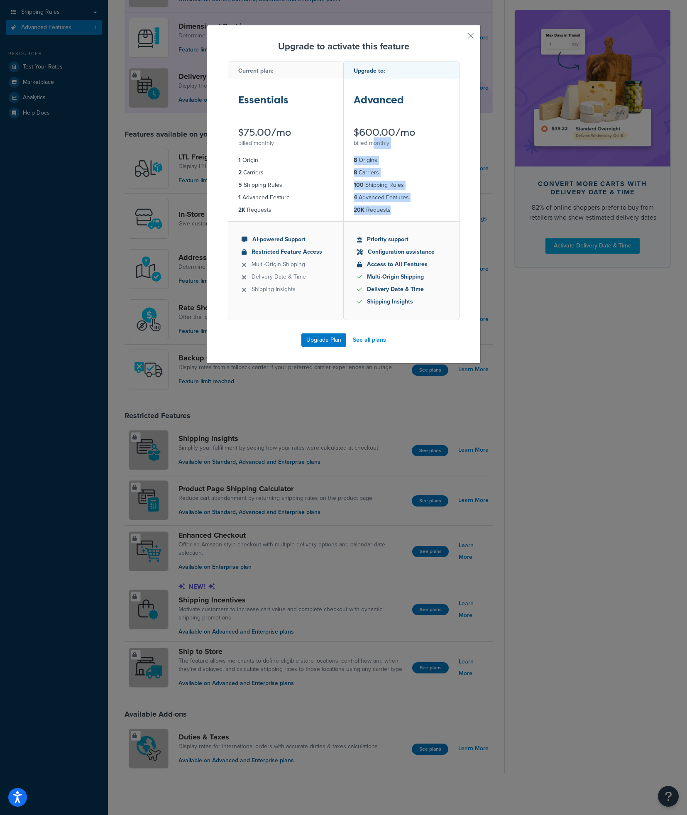
drag, startPoint x: 432, startPoint y: 213, endPoint x: 371, endPoint y: 147, distance: 89.6
click at [371, 147] on div "Upgrade to: Advanced $600.00/mo billed monthly 8 Origins 8 Carriers 100 Shippin…" at bounding box center [402, 190] width 116 height 259
click at [371, 147] on div "billed monthly" at bounding box center [401, 143] width 95 height 12
drag, startPoint x: 367, startPoint y: 141, endPoint x: 404, endPoint y: 223, distance: 90.0
click at [404, 223] on div "Upgrade to: Advanced $600.00/mo billed monthly 8 Origins 8 Carriers 100 Shippin…" at bounding box center [402, 190] width 116 height 259
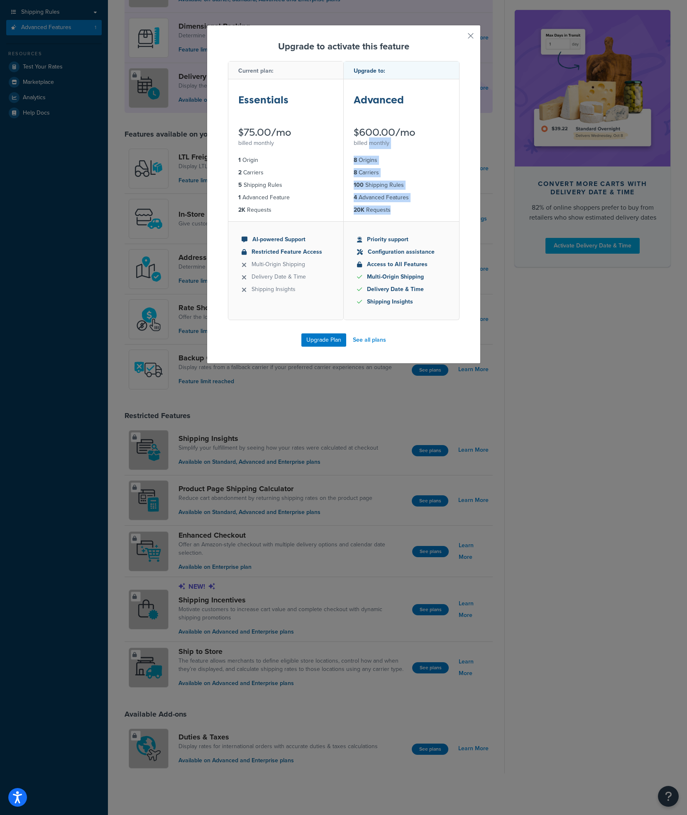
click at [404, 221] on ul "8 Origins 8 Carriers 100 Shipping Rules 4 Advanced Features 20K Requests" at bounding box center [401, 185] width 115 height 72
drag, startPoint x: 393, startPoint y: 170, endPoint x: 377, endPoint y: 120, distance: 52.8
click at [379, 125] on div "Upgrade to: Advanced $600.00/mo billed monthly 8 Origins 8 Carriers 100 Shippin…" at bounding box center [402, 190] width 116 height 259
click at [377, 117] on div "Advanced $600.00/mo billed monthly" at bounding box center [401, 113] width 115 height 69
drag, startPoint x: 383, startPoint y: 137, endPoint x: 424, endPoint y: 214, distance: 87.9
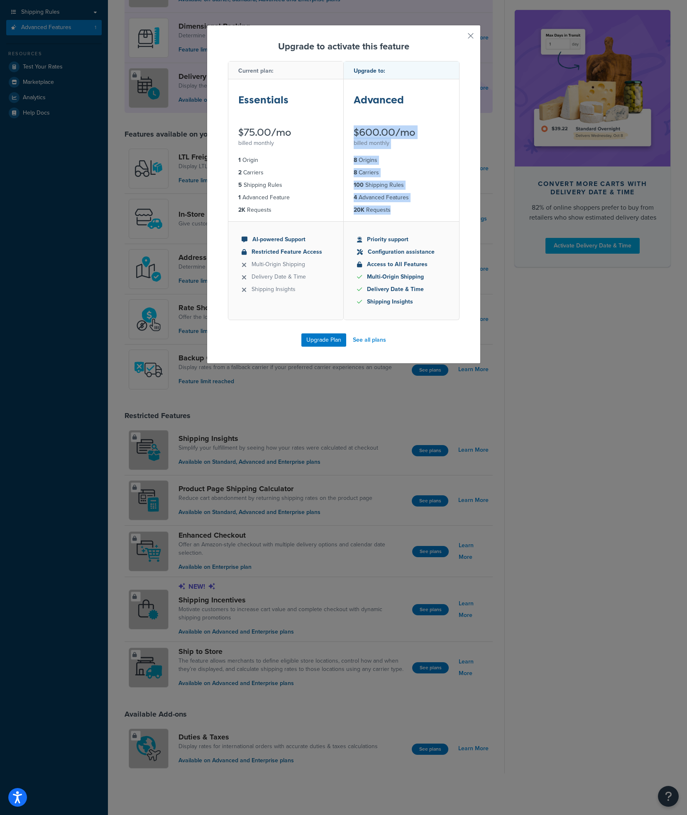
click at [424, 214] on div "Upgrade to: Advanced $600.00/mo billed monthly 8 Origins 8 Carriers 100 Shippin…" at bounding box center [402, 190] width 116 height 259
click at [424, 214] on li "20K Requests" at bounding box center [401, 210] width 95 height 9
click at [460, 38] on button "button" at bounding box center [459, 39] width 2 height 2
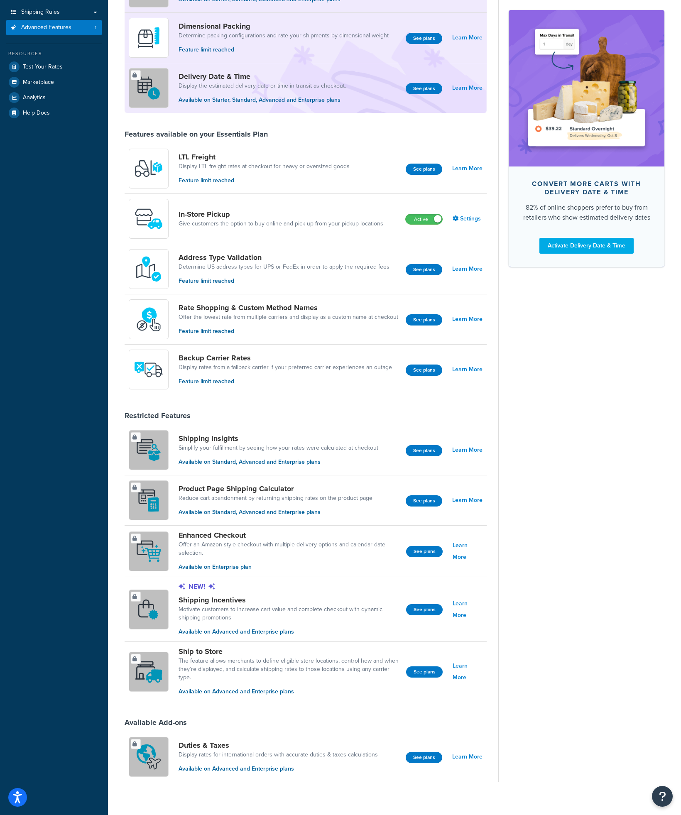
scroll to position [145, 0]
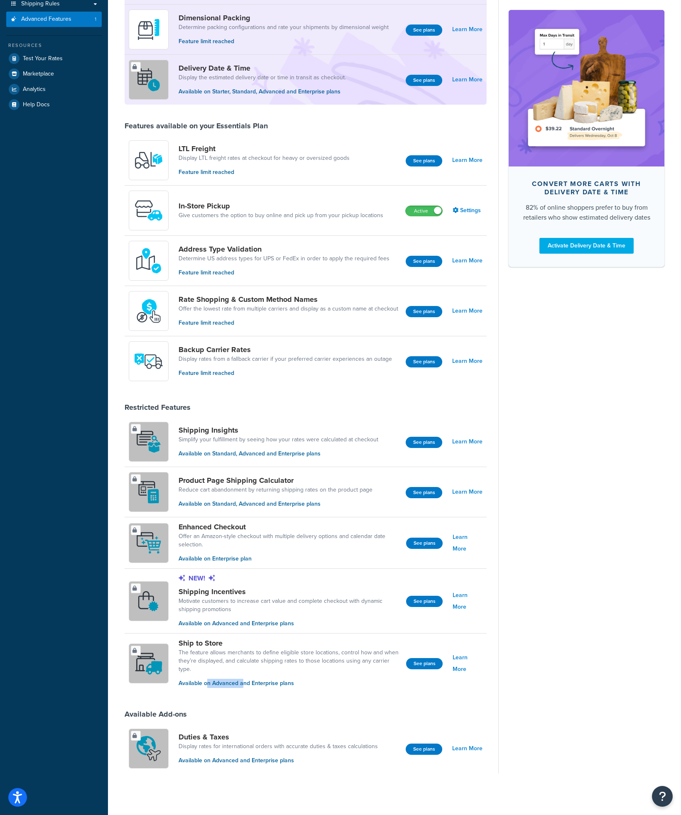
drag, startPoint x: 208, startPoint y: 684, endPoint x: 246, endPoint y: 688, distance: 37.9
click at [242, 687] on p "Available on Advanced and Enterprise plans" at bounding box center [289, 683] width 221 height 9
click at [246, 688] on p "Available on Advanced and Enterprise plans" at bounding box center [289, 683] width 221 height 9
click at [408, 665] on button "See plans" at bounding box center [424, 663] width 37 height 11
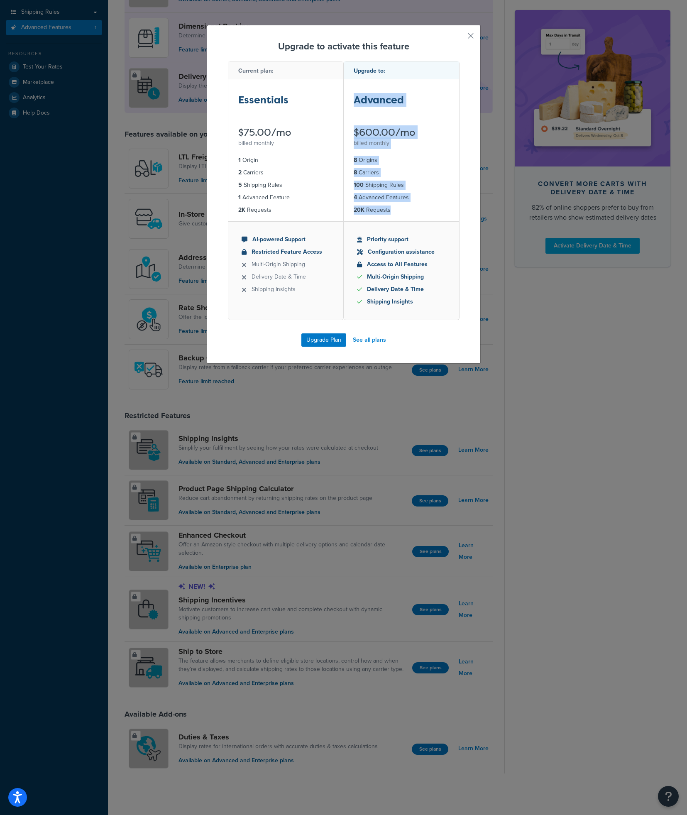
drag, startPoint x: 348, startPoint y: 88, endPoint x: 445, endPoint y: 210, distance: 156.0
click at [445, 210] on div "Upgrade to: Advanced $600.00/mo billed monthly 8 Origins 8 Carriers 100 Shippin…" at bounding box center [402, 190] width 116 height 259
click at [445, 210] on li "20K Requests" at bounding box center [401, 210] width 95 height 9
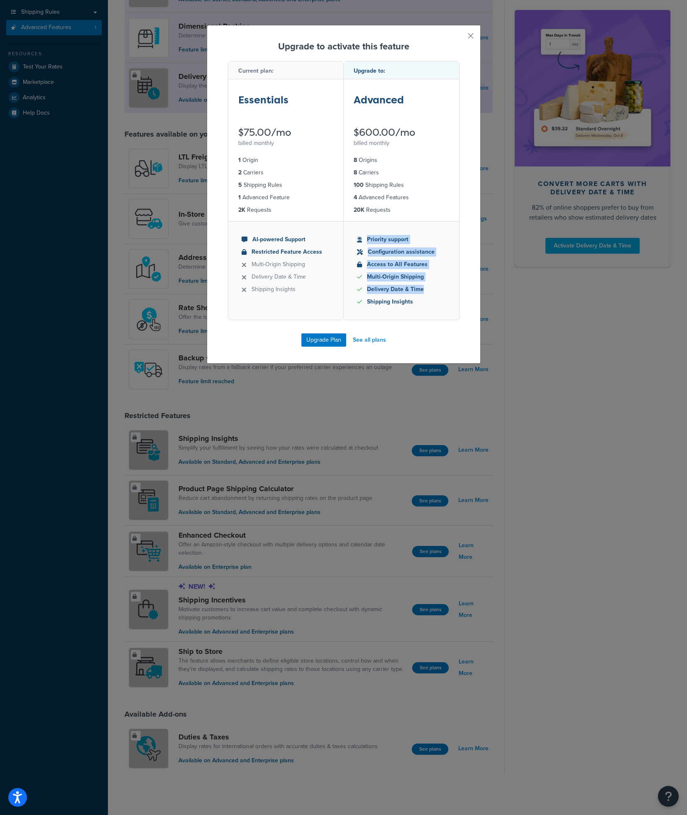
drag, startPoint x: 445, startPoint y: 210, endPoint x: 437, endPoint y: 305, distance: 95.8
click at [437, 305] on div "Upgrade to: Advanced $600.00/mo billed monthly 8 Origins 8 Carriers 100 Shippin…" at bounding box center [402, 190] width 116 height 259
click at [437, 305] on li "Shipping Insights" at bounding box center [401, 301] width 89 height 9
drag, startPoint x: 334, startPoint y: 341, endPoint x: 355, endPoint y: 122, distance: 220.6
click at [350, 131] on div "Upgrade to activate this feature Current plan: Essentials $75.00/mo billed mont…" at bounding box center [344, 194] width 274 height 339
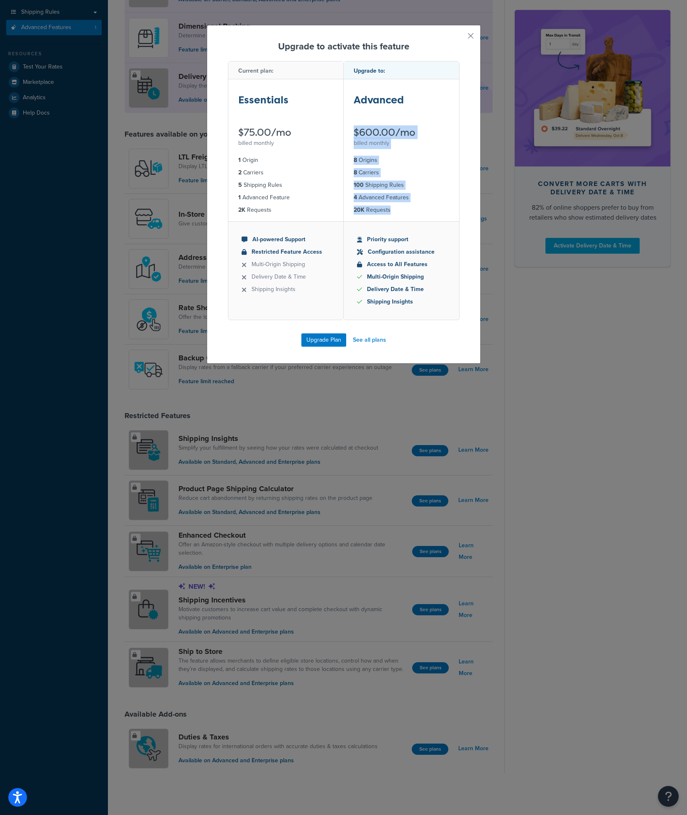
drag, startPoint x: 364, startPoint y: 138, endPoint x: 419, endPoint y: 231, distance: 108.0
click at [419, 231] on div "Upgrade to: Advanced $600.00/mo billed monthly 8 Origins 8 Carriers 100 Shippin…" at bounding box center [402, 190] width 116 height 259
click at [418, 226] on ul "Priority support Configuration assistance Access to All Features Multi-Origin S…" at bounding box center [401, 270] width 115 height 98
click at [460, 38] on button "button" at bounding box center [459, 39] width 2 height 2
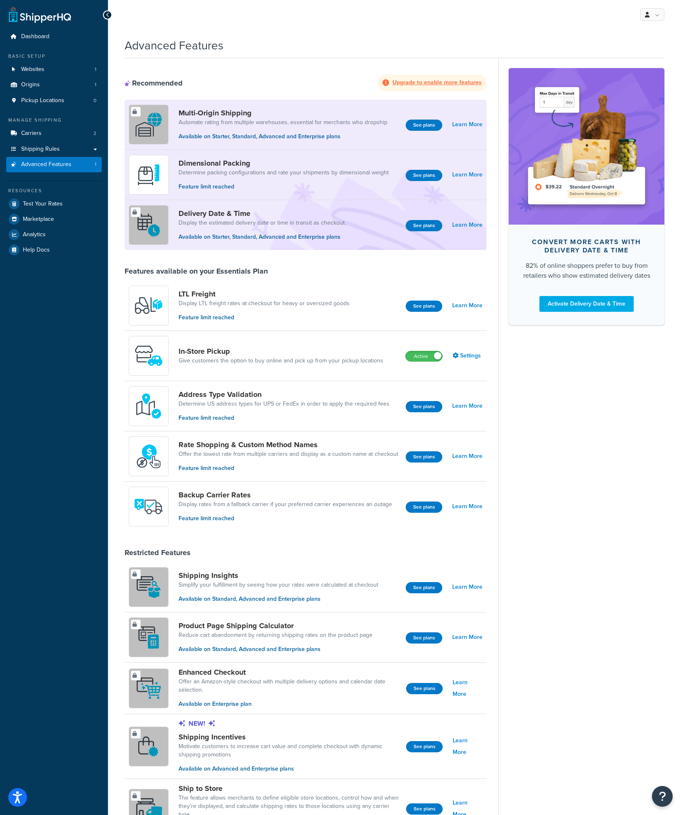
click at [469, 83] on strong "Upgrade to enable more features" at bounding box center [436, 82] width 89 height 9
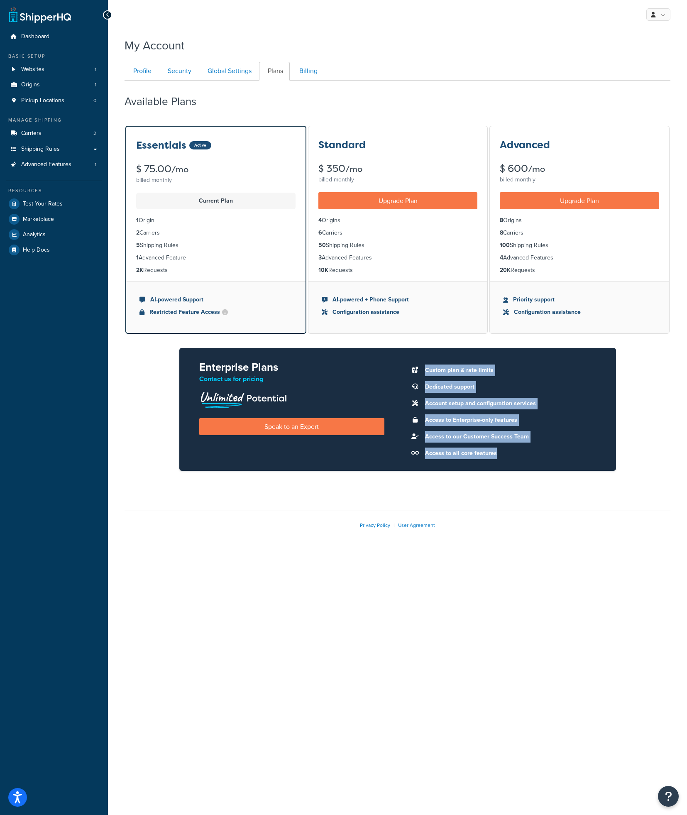
drag, startPoint x: 414, startPoint y: 352, endPoint x: 538, endPoint y: 475, distance: 175.0
click at [538, 475] on div "Essentials Active $ 75.00 /mo billed monthly Current Plan 1 Origin 2 Carriers 5…" at bounding box center [398, 305] width 546 height 360
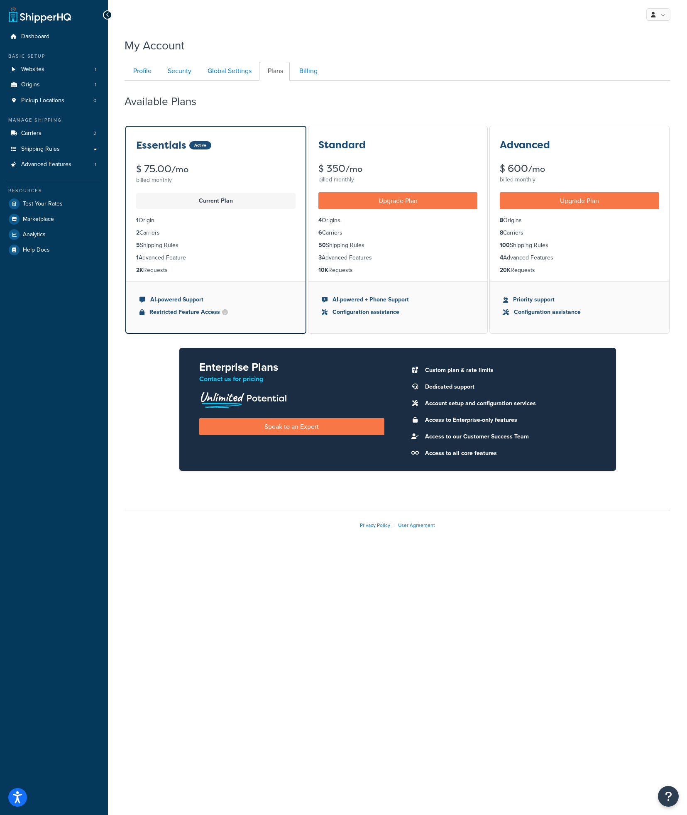
click at [251, 304] on li "AI-powered Support" at bounding box center [216, 299] width 153 height 9
click at [587, 230] on li "8 Carriers" at bounding box center [579, 232] width 159 height 9
click at [669, 791] on icon "Open Resource Center" at bounding box center [669, 797] width 8 height 12
click at [646, 716] on link "Get Help from Support" at bounding box center [627, 711] width 86 height 13
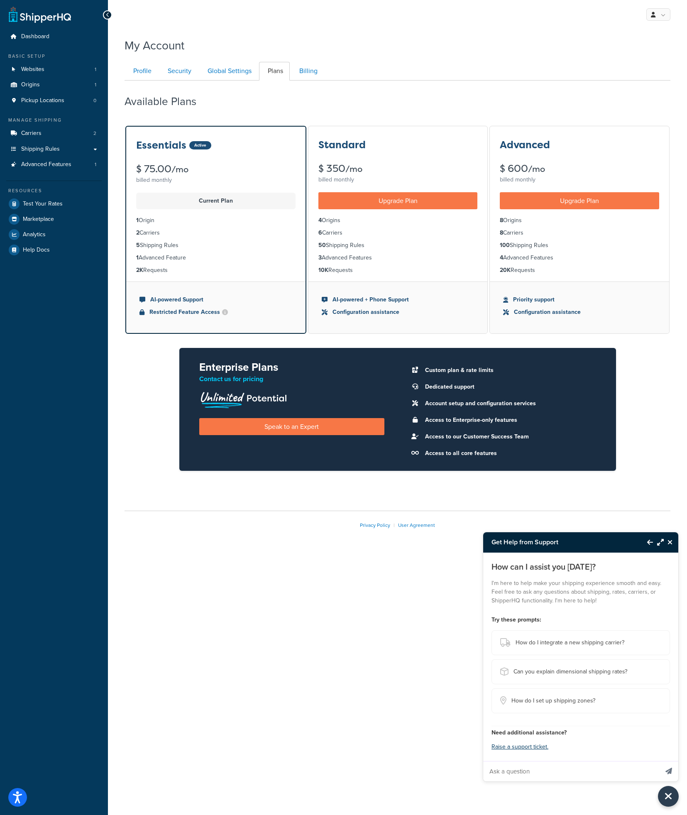
click at [536, 766] on input "Ask a question" at bounding box center [570, 771] width 175 height 20
type input "Can I trial advanced on my test store?"
click at [659, 761] on button "Send message" at bounding box center [668, 771] width 19 height 20
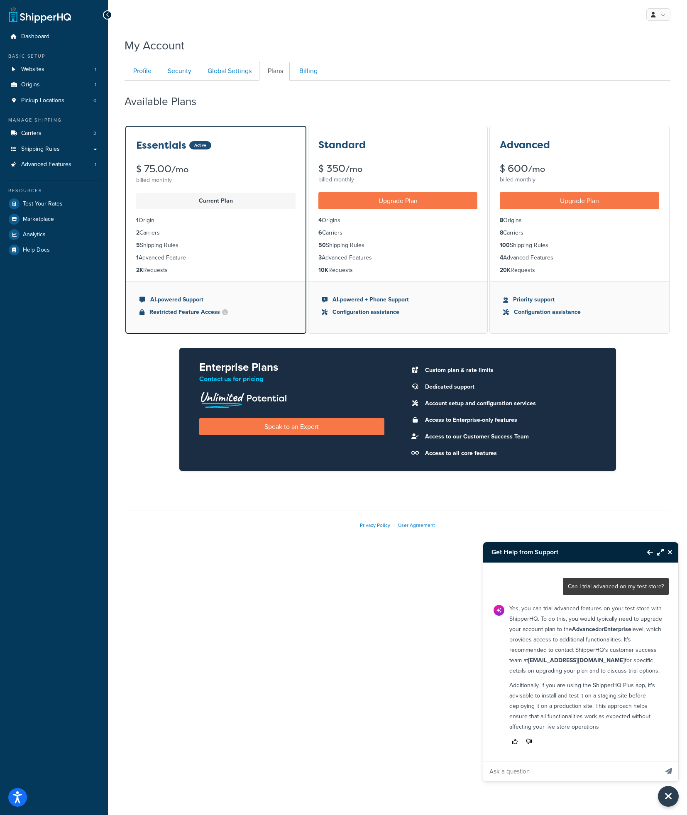
scroll to position [2, 0]
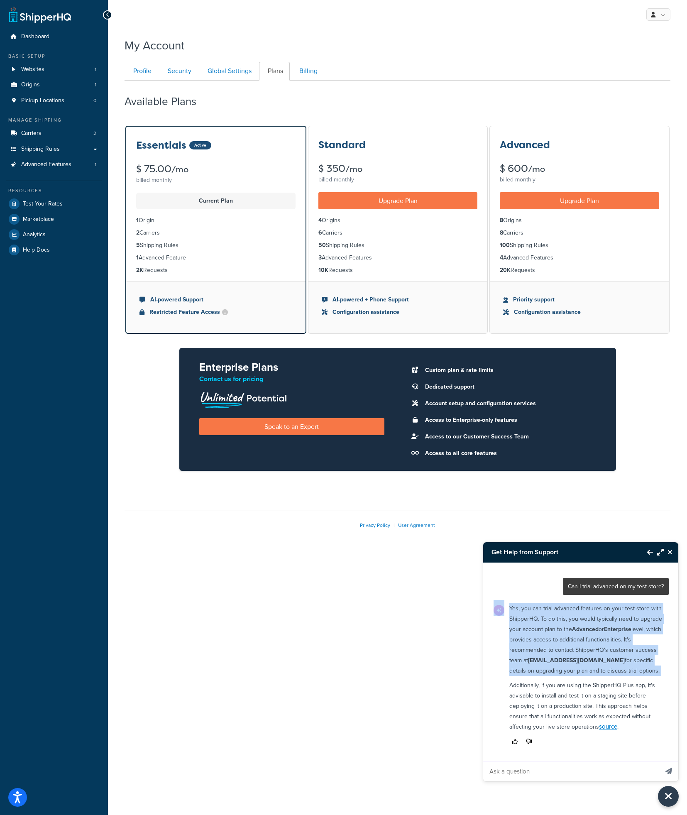
drag, startPoint x: 489, startPoint y: 634, endPoint x: 565, endPoint y: 677, distance: 87.0
click at [565, 677] on div "Can I trial advanced on my test store? Yes, you can trial advanced features on …" at bounding box center [581, 662] width 196 height 198
click at [565, 675] on p "Yes, you can trial advanced features on your test store with ShipperHQ. To do t…" at bounding box center [586, 639] width 154 height 73
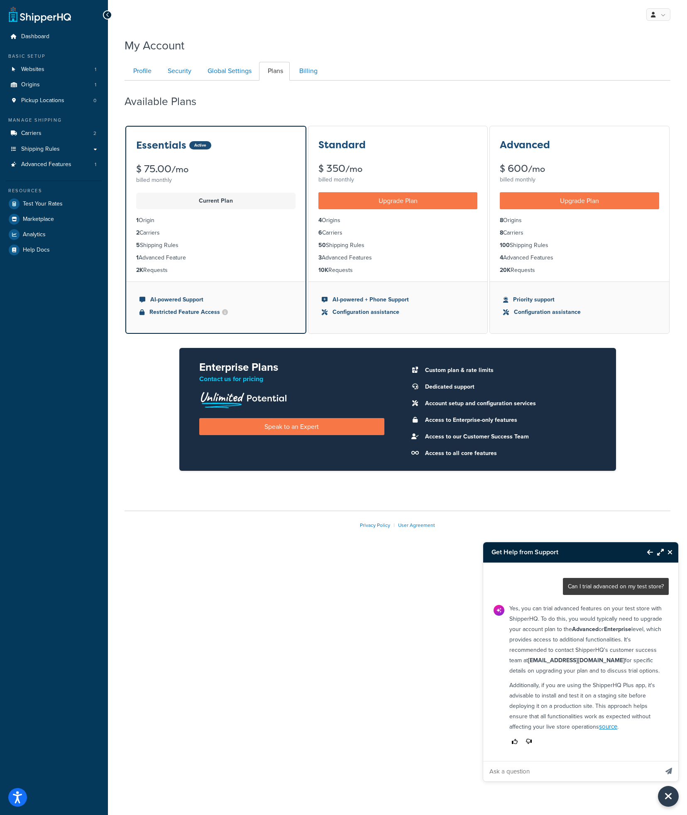
drag, startPoint x: 565, startPoint y: 675, endPoint x: 641, endPoint y: 733, distance: 95.7
click at [641, 733] on div "Yes, you can trial advanced features on your test store with ShipperHQ. To do t…" at bounding box center [586, 675] width 164 height 151
drag, startPoint x: 642, startPoint y: 730, endPoint x: 517, endPoint y: 683, distance: 133.5
click at [517, 683] on p "Additionally, if you are using the ShipperHQ Plus app, it's advisable to instal…" at bounding box center [586, 706] width 154 height 52
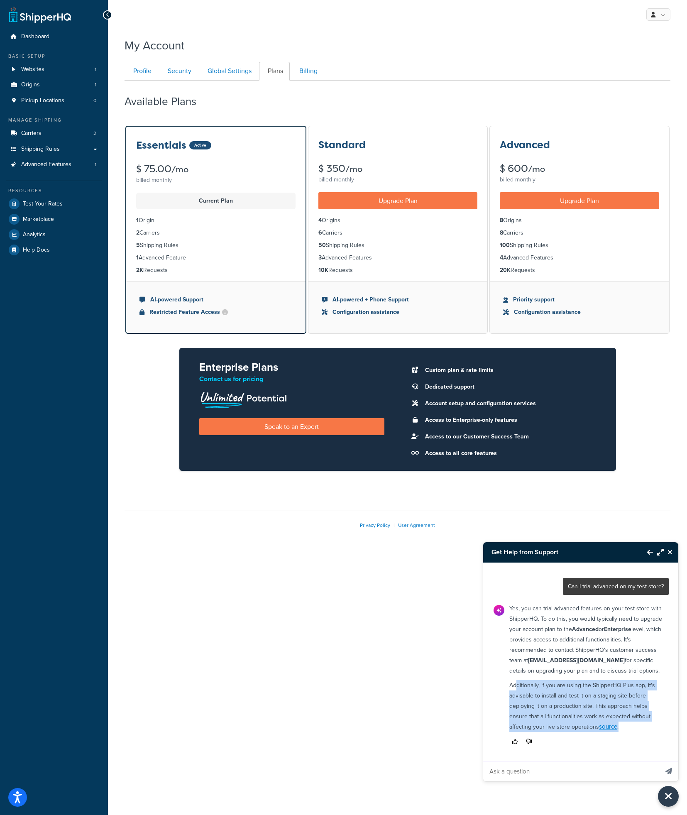
click at [517, 683] on p "Additionally, if you are using the ShipperHQ Plus app, it's advisable to instal…" at bounding box center [586, 706] width 154 height 52
drag, startPoint x: 523, startPoint y: 579, endPoint x: 571, endPoint y: 668, distance: 101.6
click at [571, 668] on div "Can I trial advanced on my test store? Yes, you can trial advanced features on …" at bounding box center [581, 662] width 196 height 198
click at [571, 668] on p "Yes, you can trial advanced features on your test store with ShipperHQ. To do t…" at bounding box center [586, 639] width 154 height 73
click at [575, 656] on strong "CustomerSuccess@shipperHQ.com" at bounding box center [576, 660] width 97 height 9
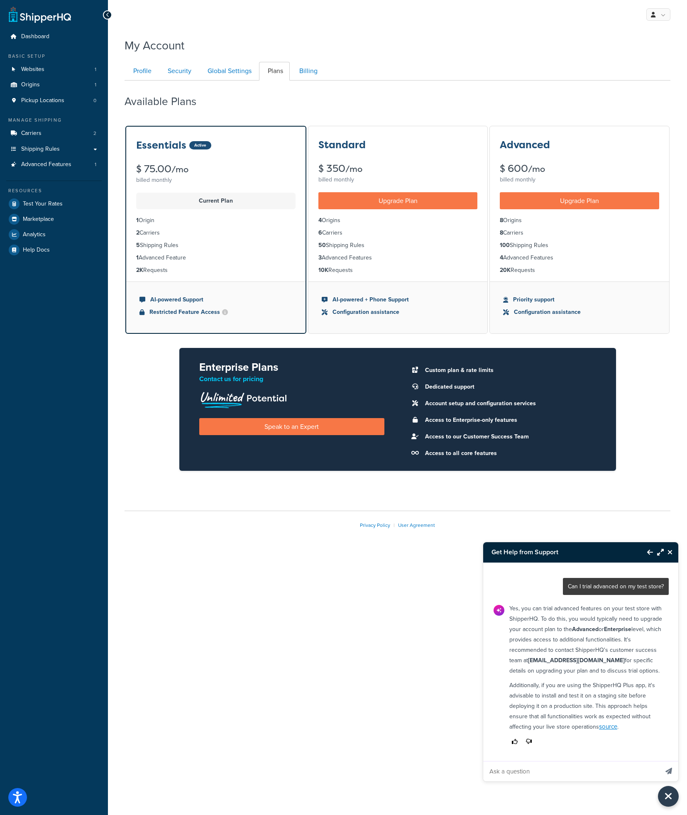
drag, startPoint x: 551, startPoint y: 651, endPoint x: 643, endPoint y: 650, distance: 92.2
click at [643, 650] on p "Yes, you can trial advanced features on your test store with ShipperHQ. To do t…" at bounding box center [586, 639] width 154 height 73
drag, startPoint x: 643, startPoint y: 650, endPoint x: 552, endPoint y: 649, distance: 90.9
click at [552, 656] on strong "CustomerSuccess@shipperHQ.com" at bounding box center [576, 660] width 97 height 9
copy strong "CustomerSuccess@shipperHQ.com"
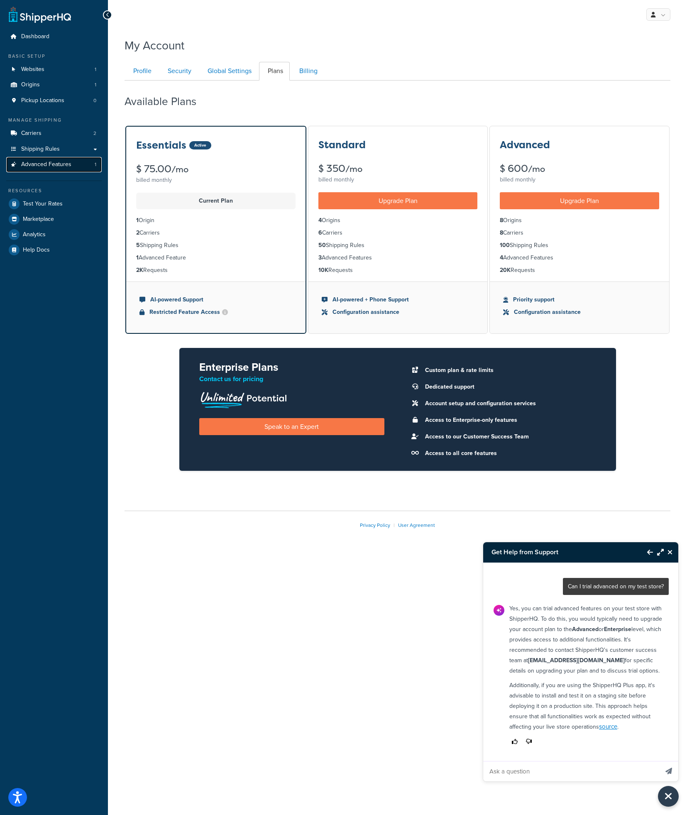
click at [65, 167] on span "Advanced Features" at bounding box center [46, 164] width 50 height 7
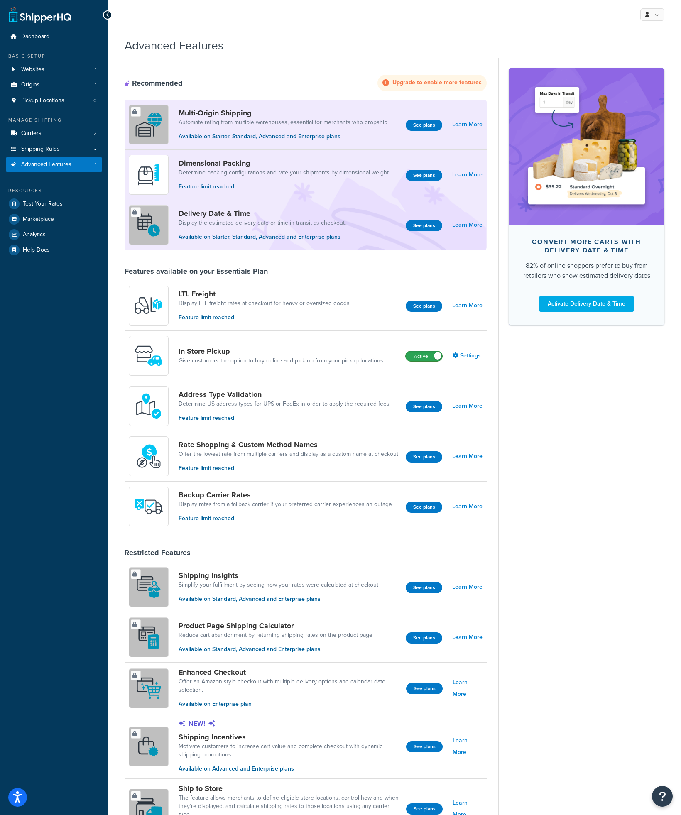
click at [416, 354] on label "Active" at bounding box center [424, 356] width 37 height 10
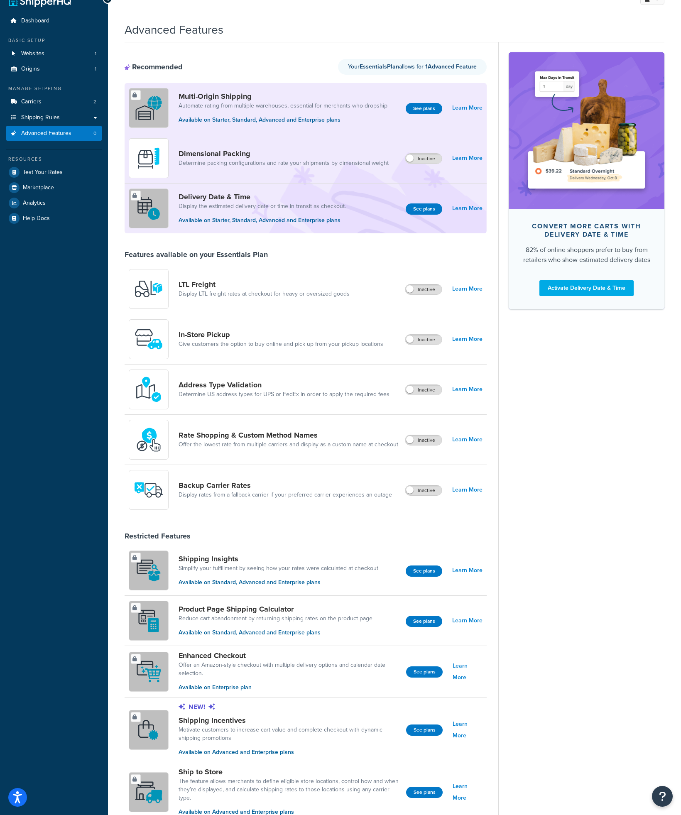
scroll to position [145, 0]
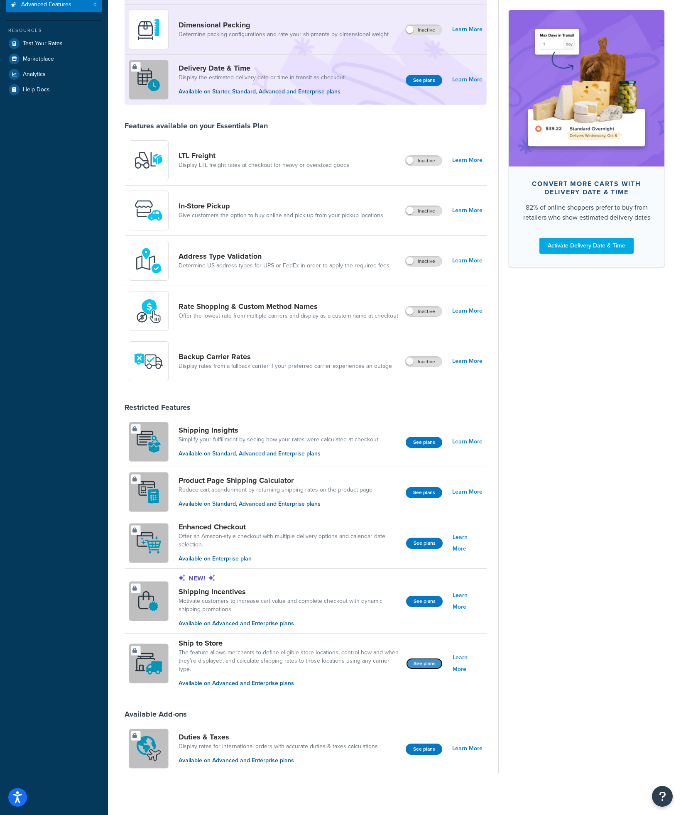
drag, startPoint x: 424, startPoint y: 667, endPoint x: 319, endPoint y: 662, distance: 105.6
click at [319, 662] on div "Ship to Store The feature allows merchants to define eligible store locations, …" at bounding box center [306, 663] width 362 height 59
click at [319, 662] on link "The feature allows merchants to define eligible store locations, control how an…" at bounding box center [289, 661] width 221 height 25
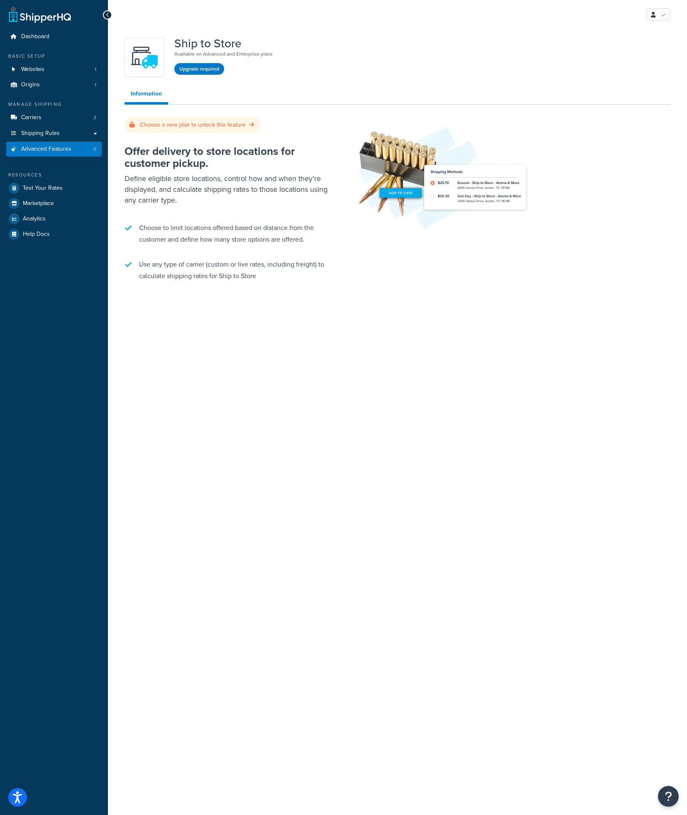
drag, startPoint x: 296, startPoint y: 644, endPoint x: 333, endPoint y: 674, distance: 48.7
click at [333, 674] on div "My Profile Billing Global Settings Contact Us Logout Ship to Store Available on…" at bounding box center [397, 407] width 579 height 815
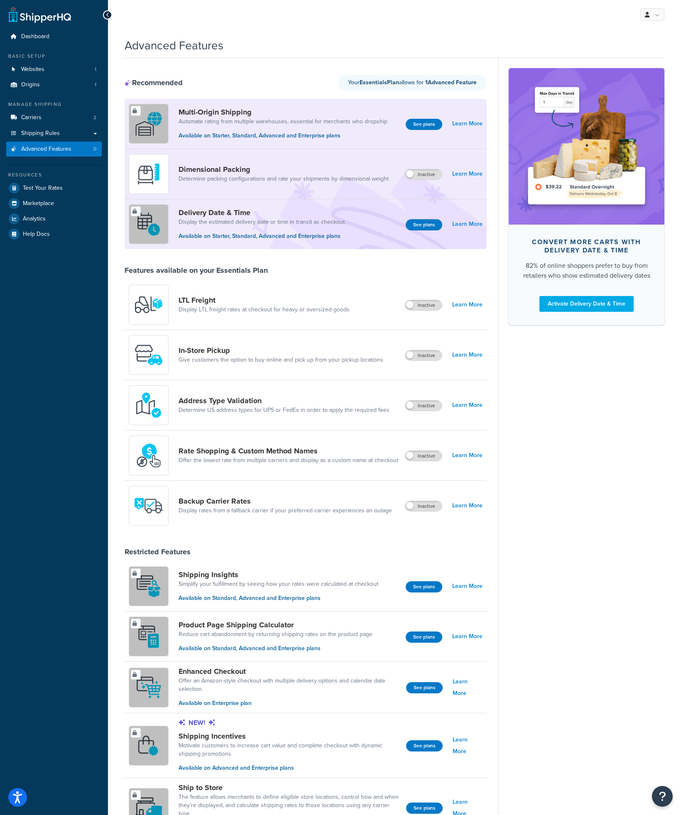
click at [52, 14] on link at bounding box center [40, 14] width 62 height 17
click at [557, 380] on div "Convert more carts with delivery date & time 82% of online shoppers prefer to b…" at bounding box center [581, 488] width 166 height 860
click at [658, 9] on link at bounding box center [652, 14] width 24 height 12
click at [637, 65] on span "Global Settings" at bounding box center [623, 65] width 35 height 8
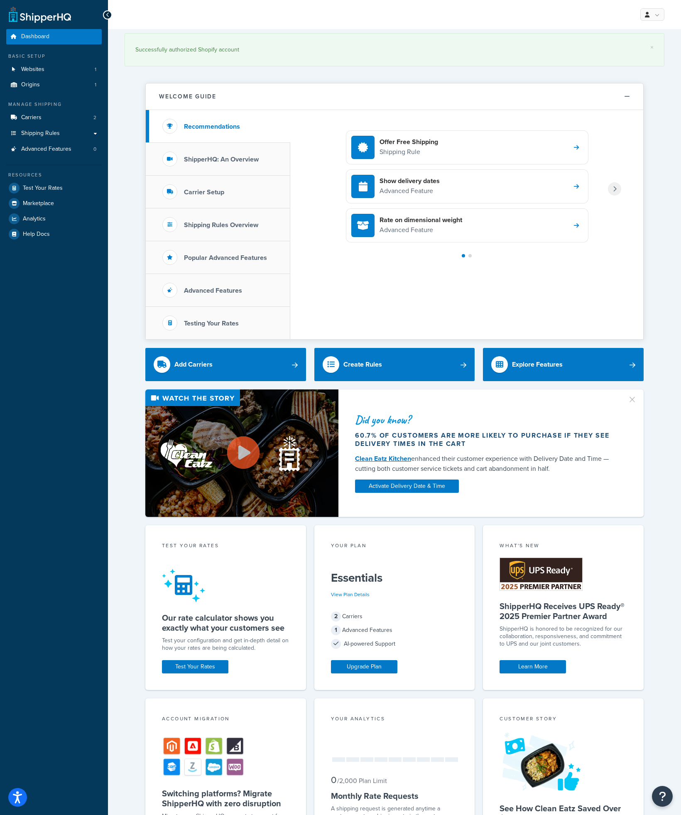
click at [547, 263] on div "Offer Free Shipping Shipping Rule Show delivery dates Advanced Feature Rate on …" at bounding box center [466, 224] width 353 height 229
click at [608, 191] on div at bounding box center [614, 188] width 13 height 13
click at [653, 46] on link "×" at bounding box center [651, 47] width 3 height 7
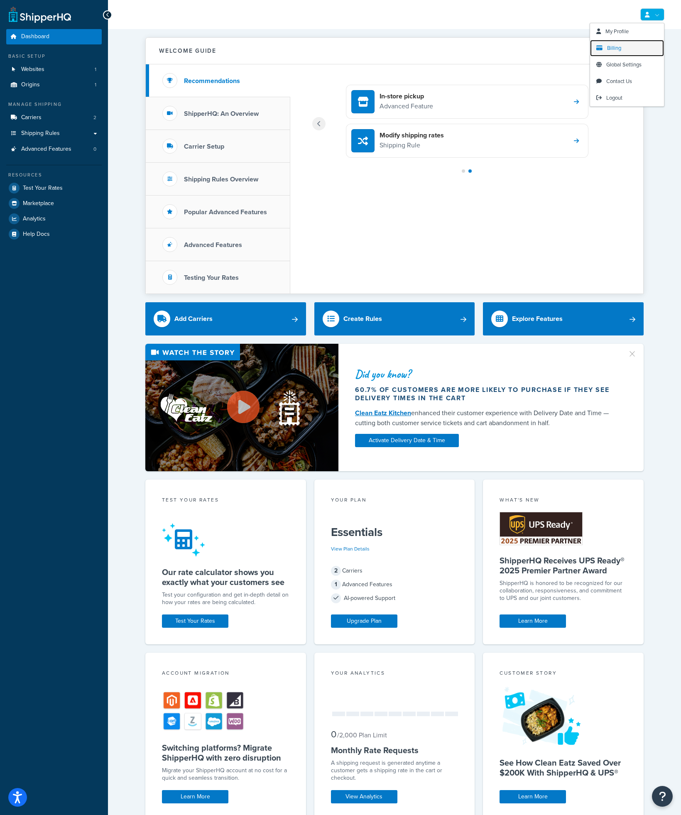
click at [613, 49] on span "Billing" at bounding box center [614, 48] width 14 height 8
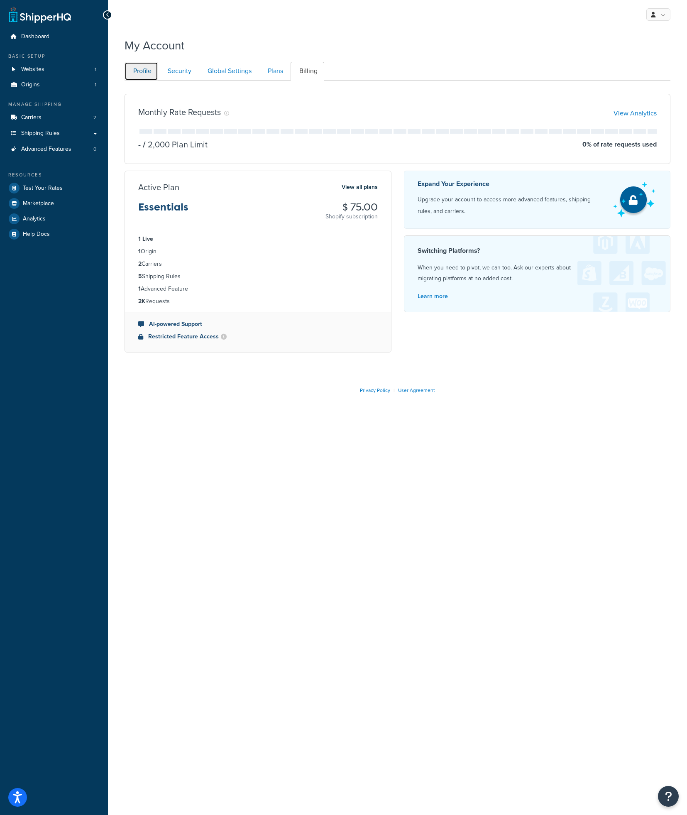
click at [138, 73] on link "Profile" at bounding box center [142, 71] width 34 height 19
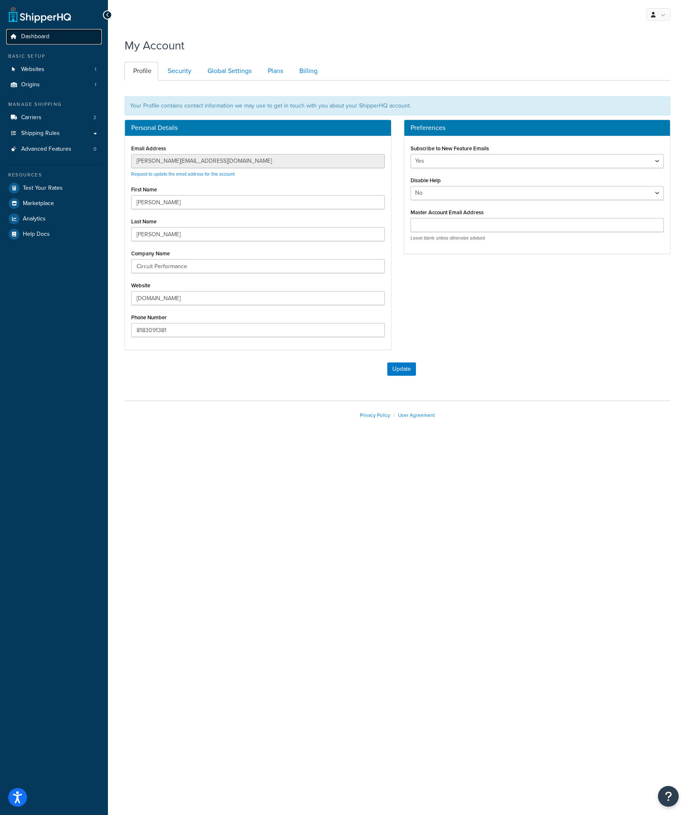
click at [56, 39] on link "Dashboard" at bounding box center [53, 36] width 95 height 15
click at [419, 69] on ul "Profile Security Global Settings Plans Billing" at bounding box center [398, 71] width 546 height 19
click at [329, 470] on div "My Profile Billing Global Settings Contact Us Logout My Account Contact Us Send…" at bounding box center [397, 407] width 579 height 815
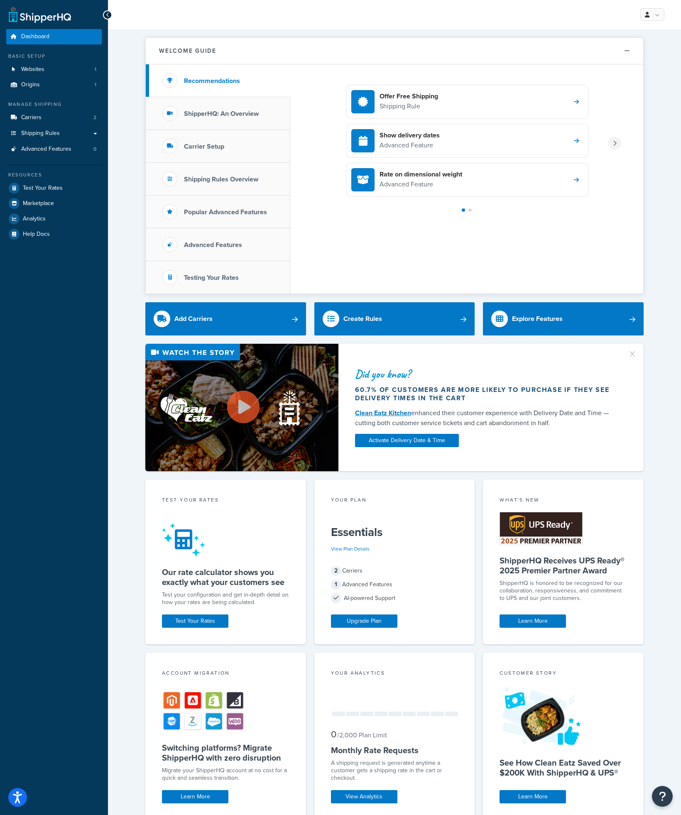
click at [617, 142] on div at bounding box center [614, 143] width 13 height 13
click at [40, 33] on span "Dashboard" at bounding box center [35, 36] width 28 height 7
click at [37, 23] on div "Dashboard Basic Setup Websites 1 Origins 1 Manage Shipping Carriers 2 Shipping …" at bounding box center [54, 511] width 108 height 1022
click at [38, 18] on link at bounding box center [40, 14] width 62 height 17
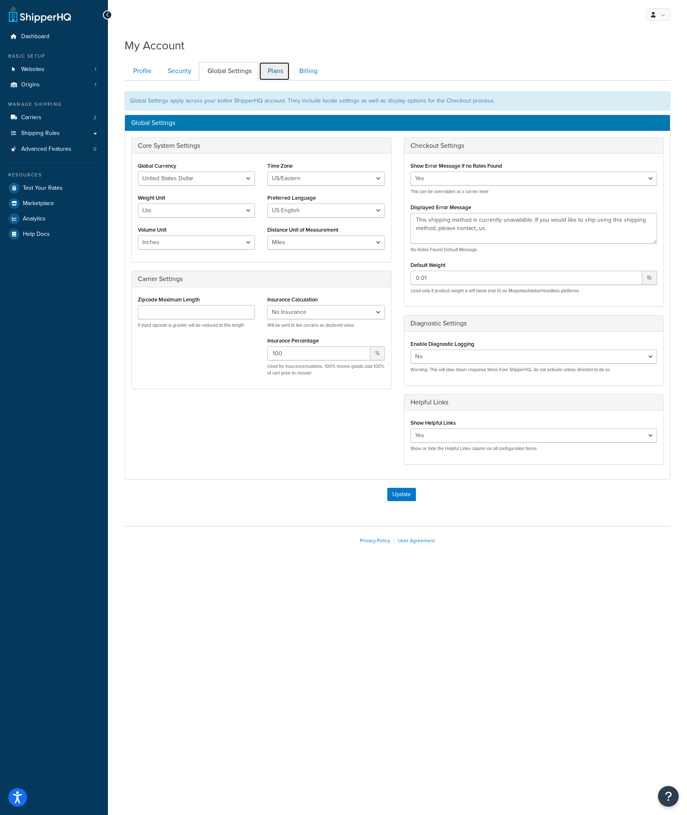
click at [276, 66] on link "Plans" at bounding box center [274, 71] width 31 height 19
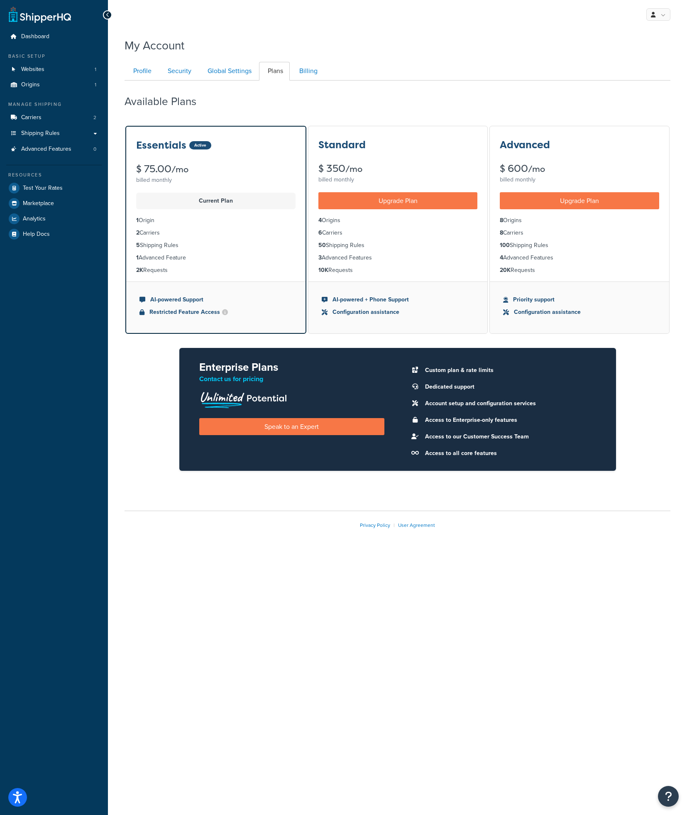
click at [530, 480] on div "Essentials Active $ 75.00 /mo billed monthly Current Plan 1 Origin 2 Carriers 5…" at bounding box center [398, 305] width 546 height 360
click at [222, 313] on span at bounding box center [225, 312] width 6 height 6
click at [201, 147] on div "Active" at bounding box center [200, 145] width 22 height 8
click at [308, 67] on link "Billing" at bounding box center [308, 71] width 34 height 19
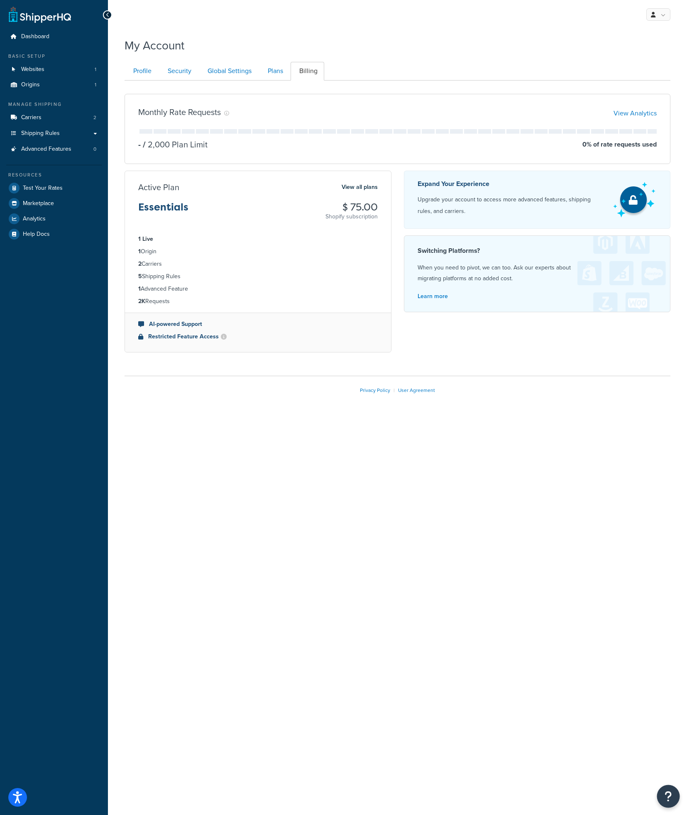
click at [675, 798] on button "Open Resource Center" at bounding box center [668, 796] width 23 height 23
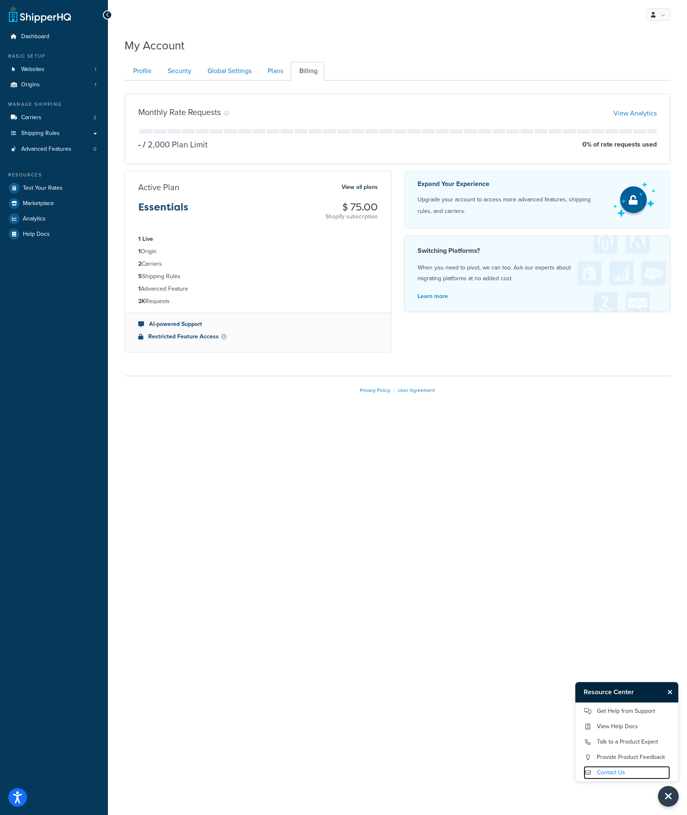
click at [619, 771] on link "Contact Us" at bounding box center [627, 772] width 86 height 13
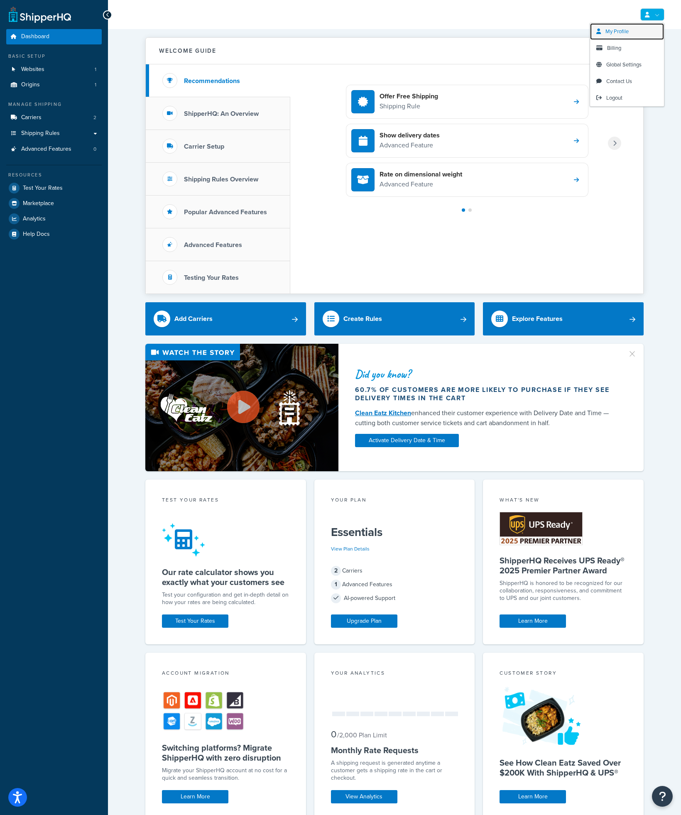
click at [639, 27] on link "My Profile" at bounding box center [627, 31] width 74 height 17
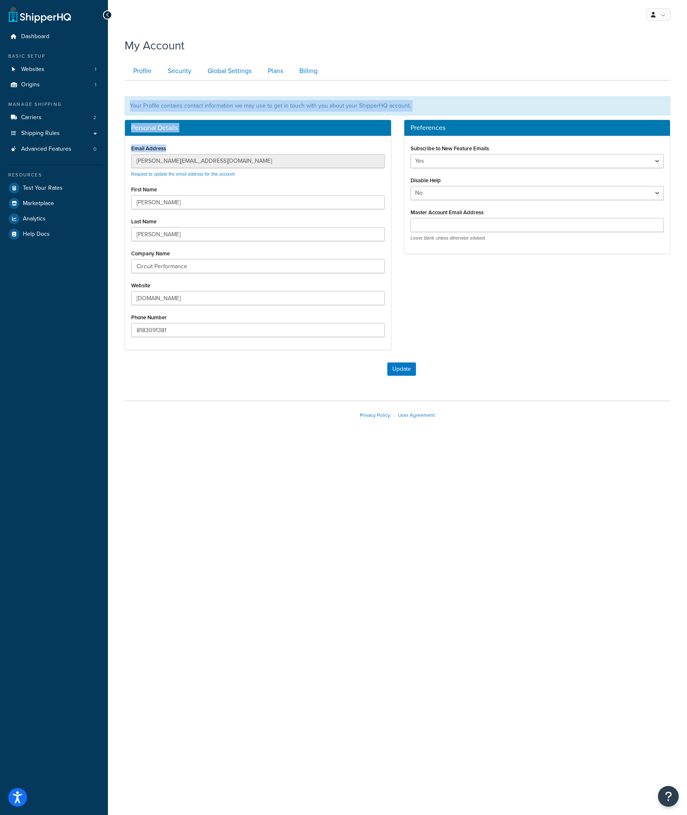
drag, startPoint x: 248, startPoint y: 87, endPoint x: 291, endPoint y: 151, distance: 76.9
click at [291, 151] on form "Your Profile contains contact information we may use to get in touch with you a…" at bounding box center [398, 233] width 546 height 304
click at [294, 111] on div "Your Profile contains contact information we may use to get in touch with you a…" at bounding box center [398, 105] width 546 height 19
click at [293, 123] on div "Personal Details" at bounding box center [258, 128] width 266 height 16
click at [224, 71] on link "Global Settings" at bounding box center [228, 71] width 59 height 19
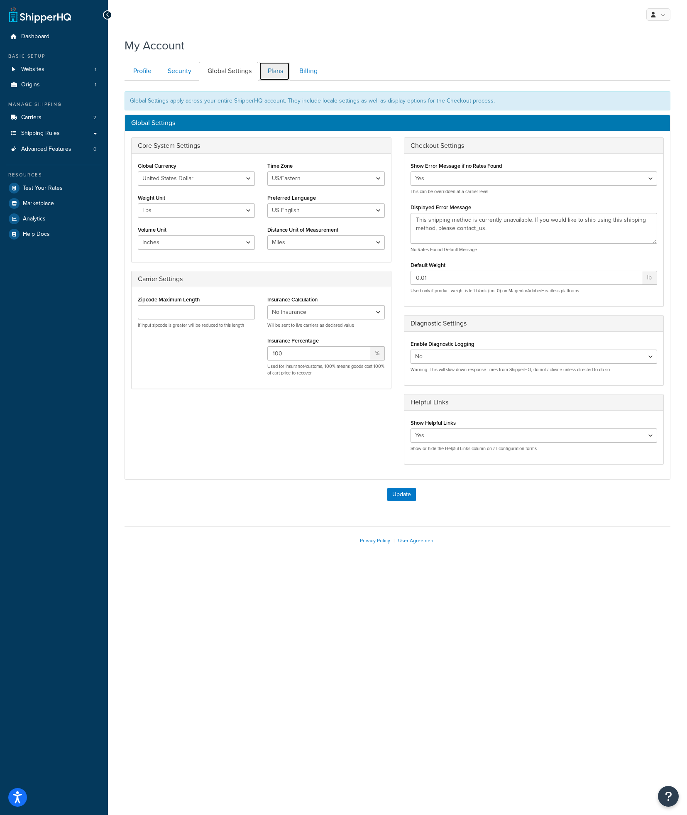
click at [279, 70] on link "Plans" at bounding box center [274, 71] width 31 height 19
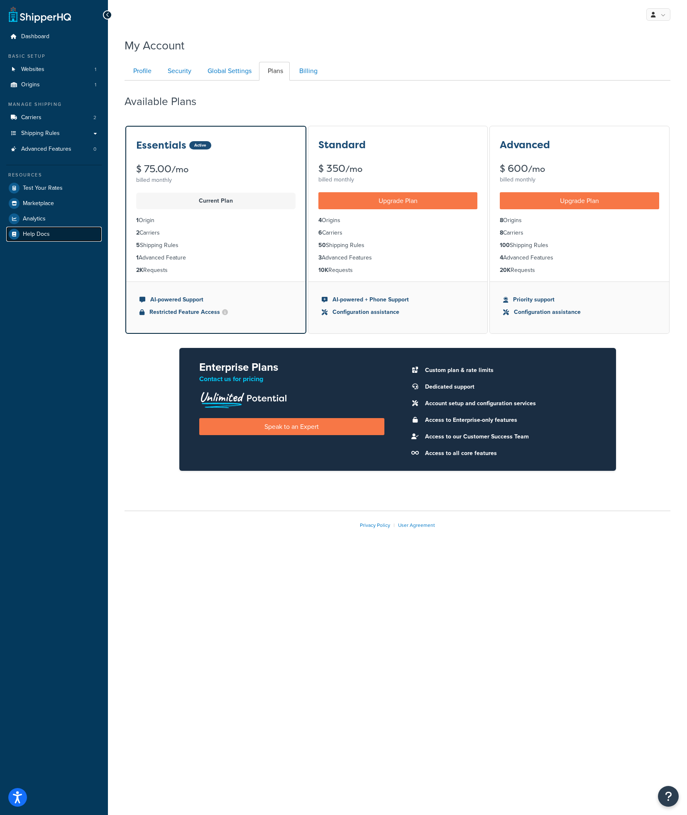
click at [43, 233] on span "Help Docs" at bounding box center [36, 234] width 27 height 7
